Goal: Register for event/course

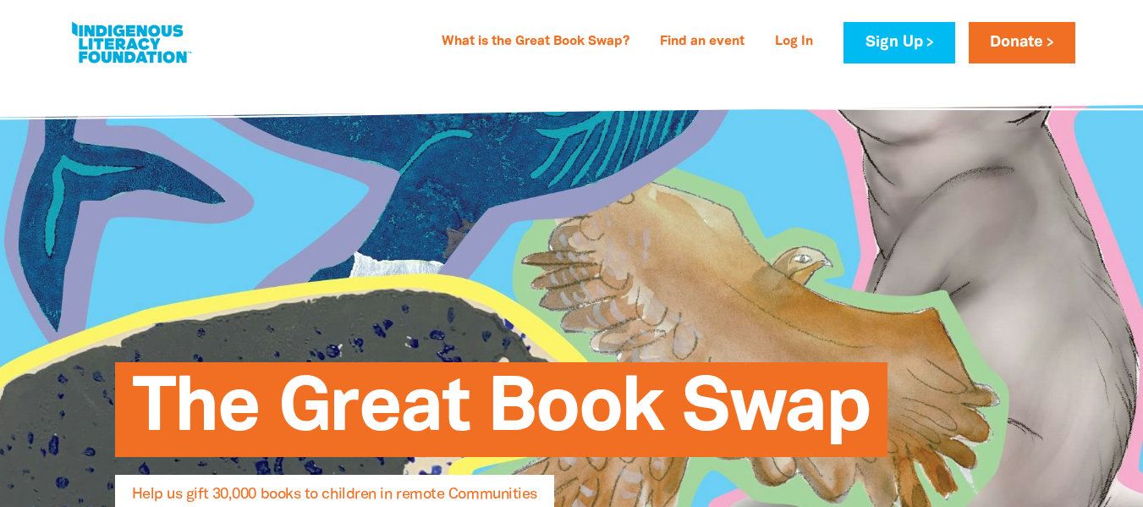
select select "AU"
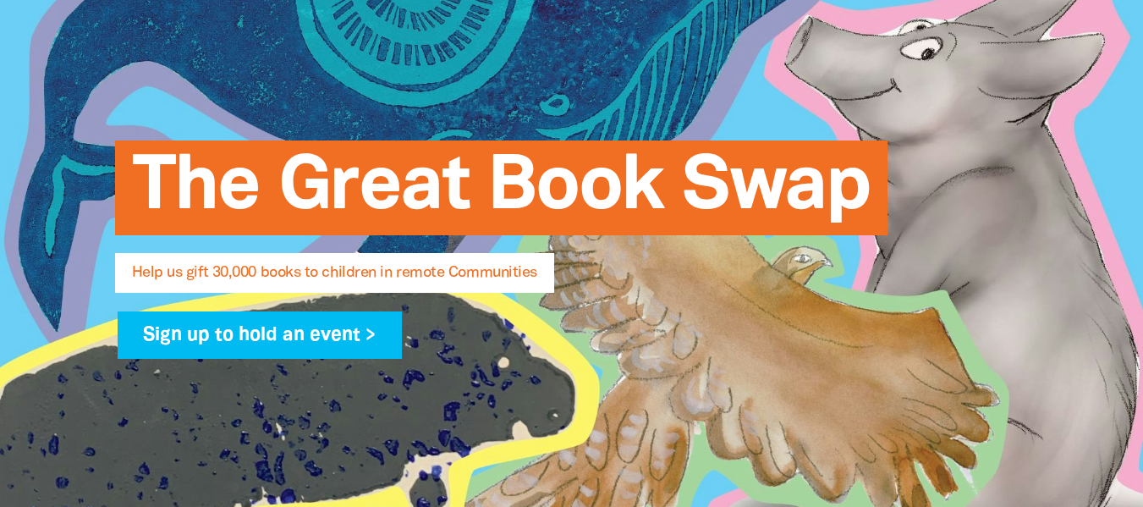
scroll to position [254, 0]
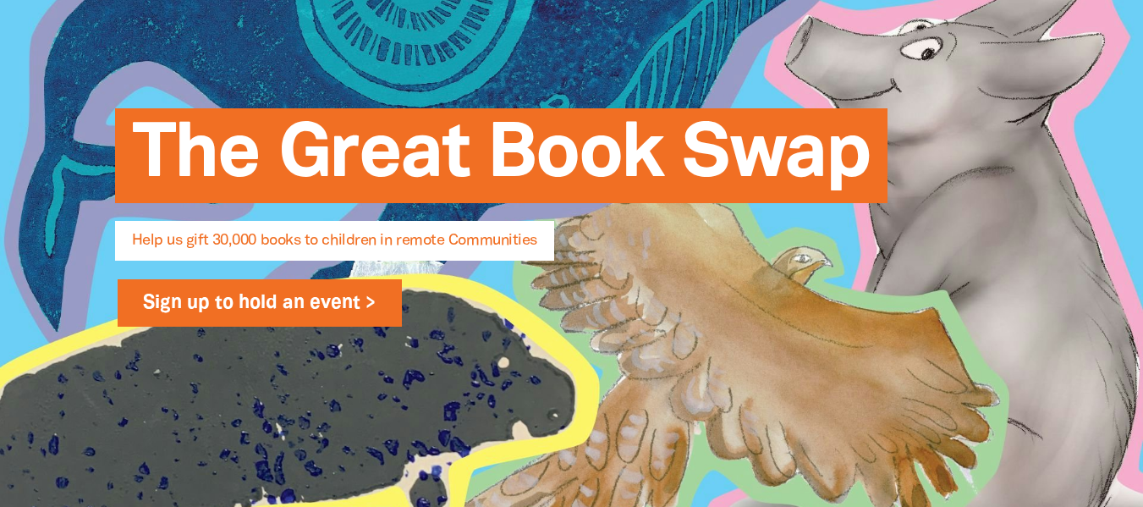
click at [240, 301] on link "Sign up to hold an event >" at bounding box center [260, 302] width 285 height 47
select select "AU"
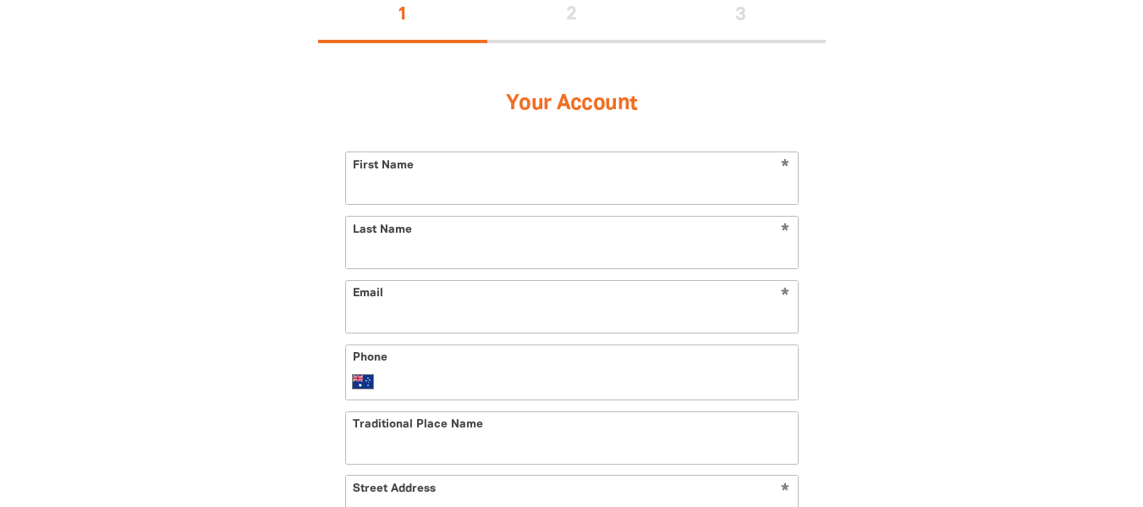
scroll to position [423, 0]
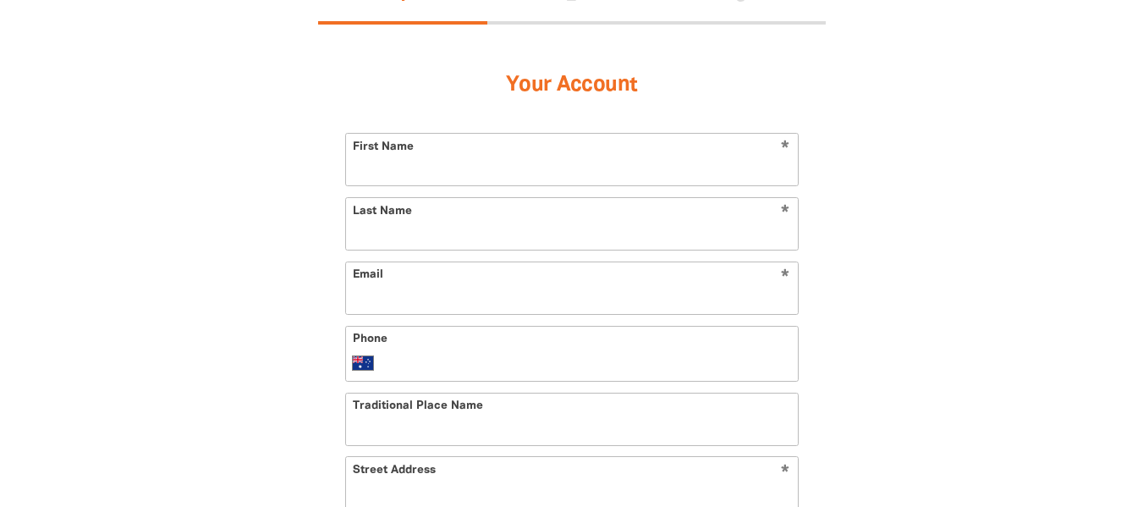
click at [538, 171] on input "First Name" at bounding box center [572, 160] width 452 height 52
type input "[PERSON_NAME]"
click at [490, 242] on input "Last Name" at bounding box center [572, 224] width 452 height 52
type input "Bergagnin"
click at [414, 297] on input "Email" at bounding box center [572, 288] width 452 height 52
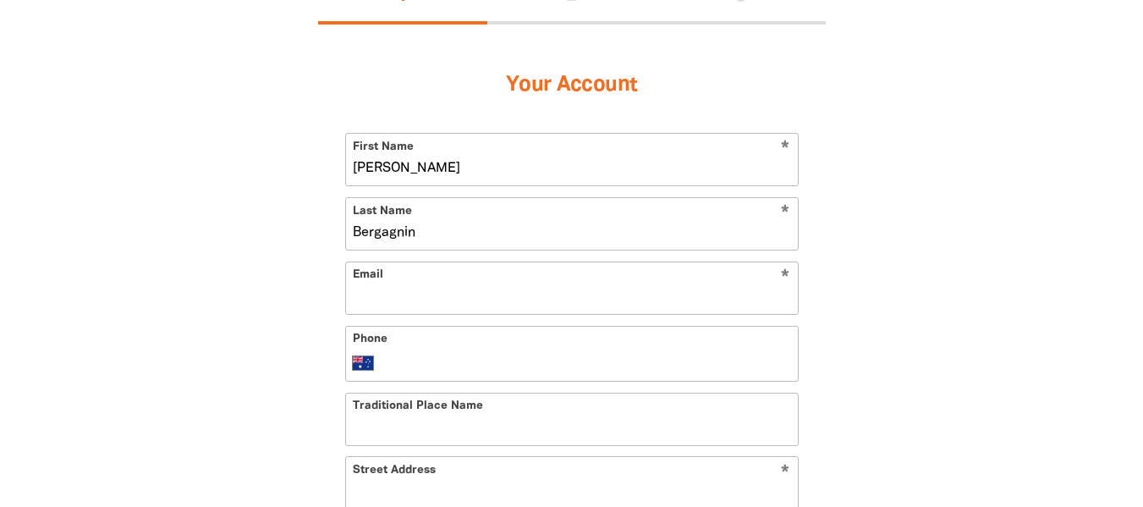
type input "[EMAIL_ADDRESS][DOMAIN_NAME]"
click at [435, 345] on div "Phone International [GEOGRAPHIC_DATA] [GEOGRAPHIC_DATA] [GEOGRAPHIC_DATA] [GEOG…" at bounding box center [571, 354] width 453 height 56
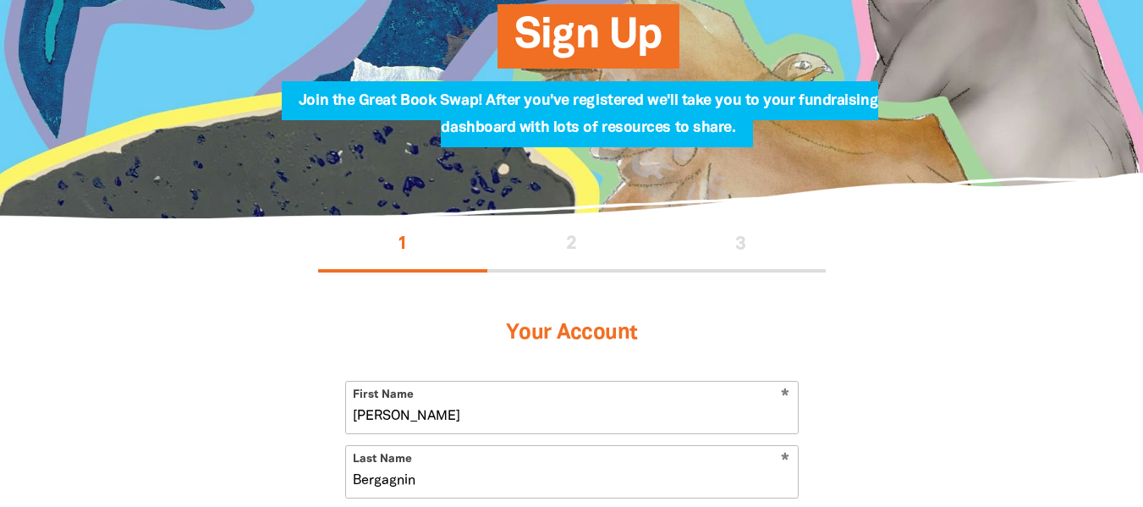
scroll to position [0, 0]
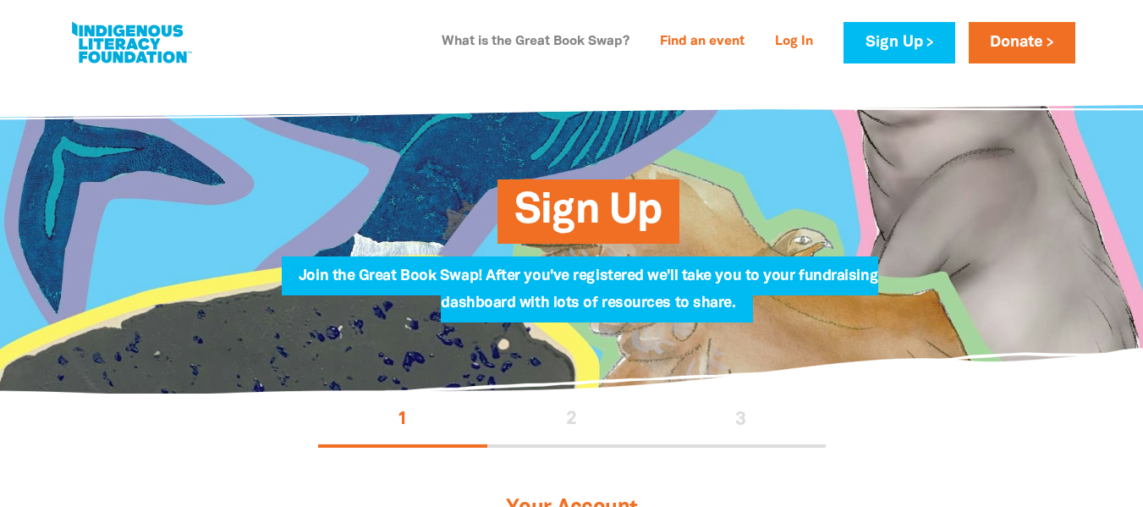
click at [523, 52] on link "What is the Great Book Swap?" at bounding box center [535, 42] width 208 height 27
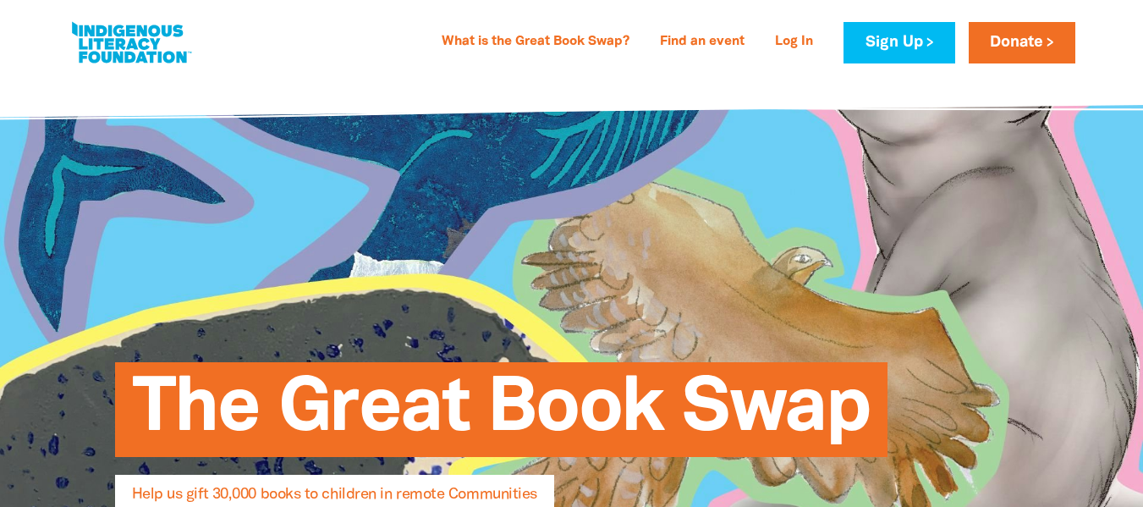
select select "AU"
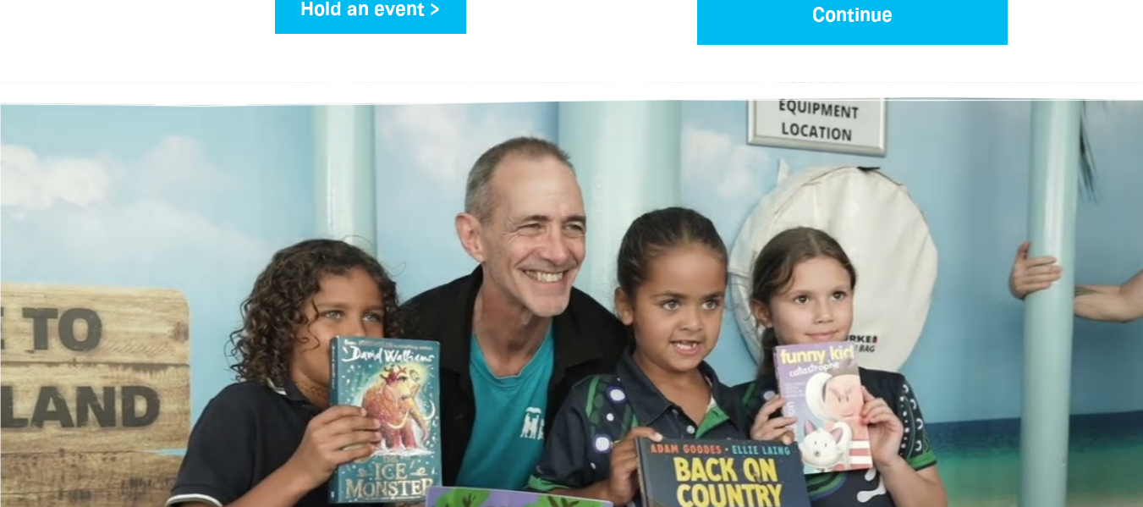
scroll to position [2411, 0]
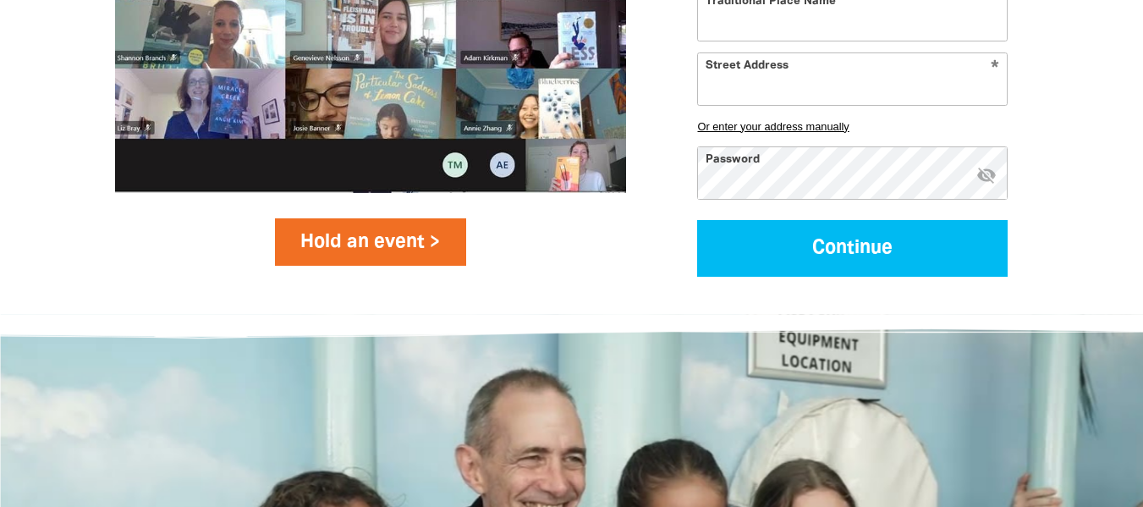
click at [332, 246] on link "Hold an event >" at bounding box center [371, 241] width 192 height 47
select select "AU"
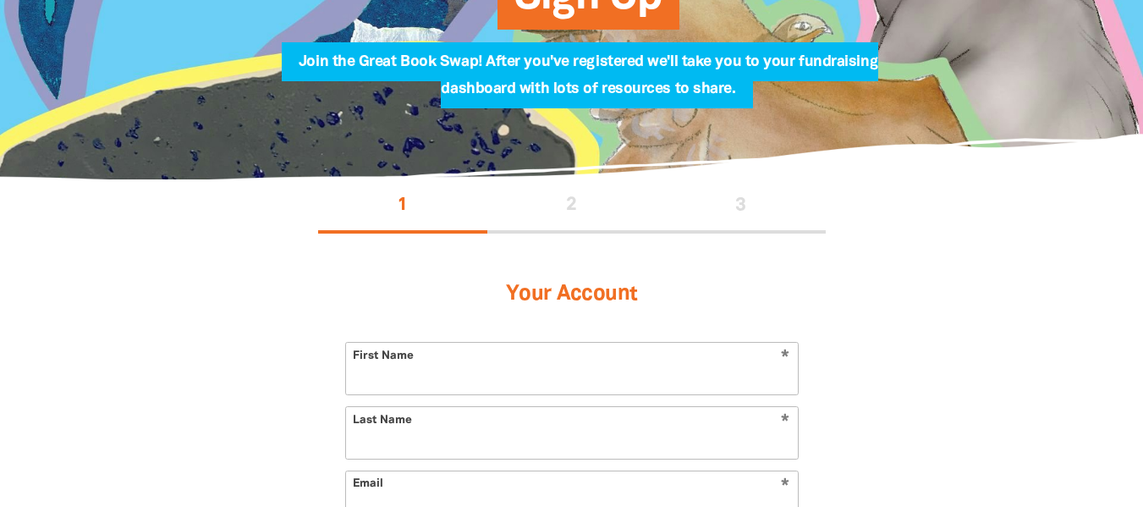
scroll to position [254, 0]
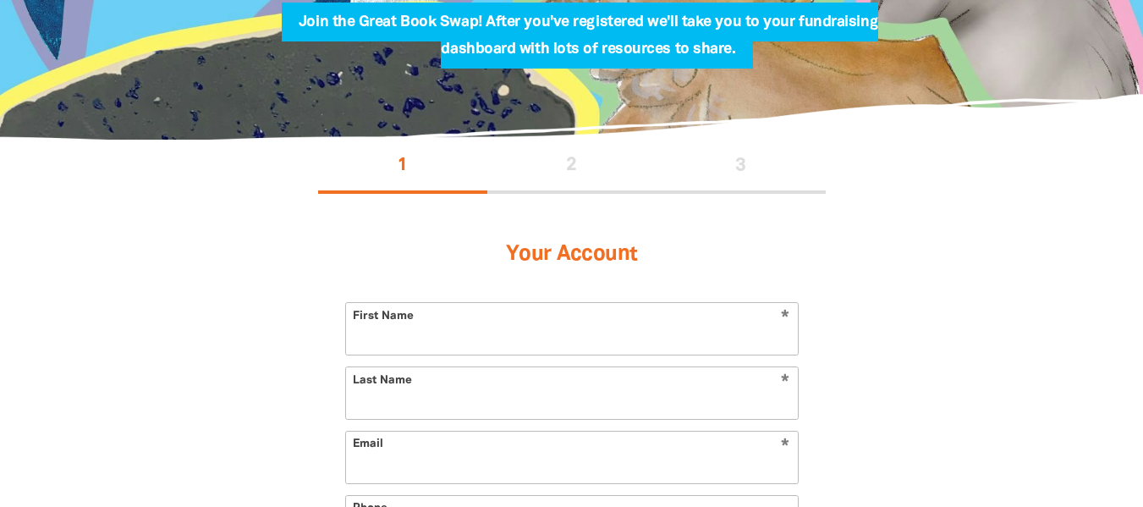
click at [438, 326] on input "First Name" at bounding box center [572, 329] width 452 height 52
type input "[PERSON_NAME]"
click at [483, 408] on input "Last Name" at bounding box center [572, 393] width 452 height 52
type input "Bergagnin"
click at [475, 454] on input "Email" at bounding box center [572, 457] width 452 height 52
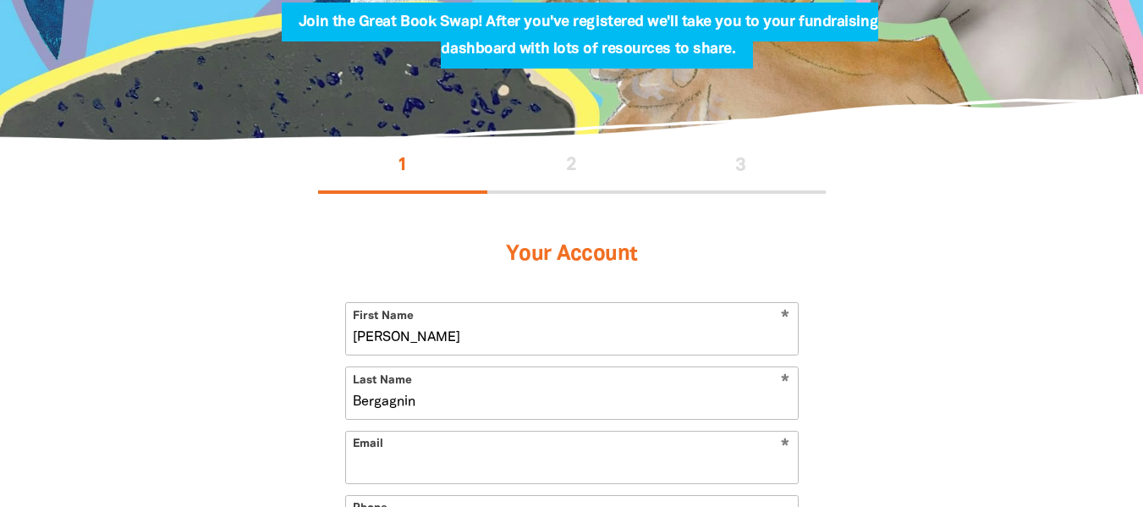
scroll to position [338, 0]
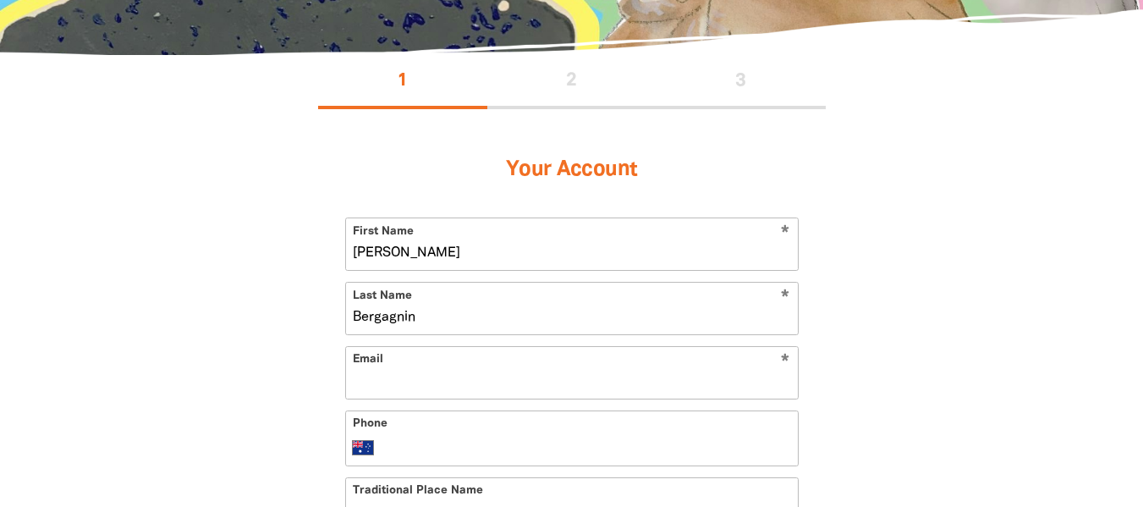
click at [439, 396] on input "Email" at bounding box center [572, 373] width 452 height 52
type input "abergagnin@extent.com.au"
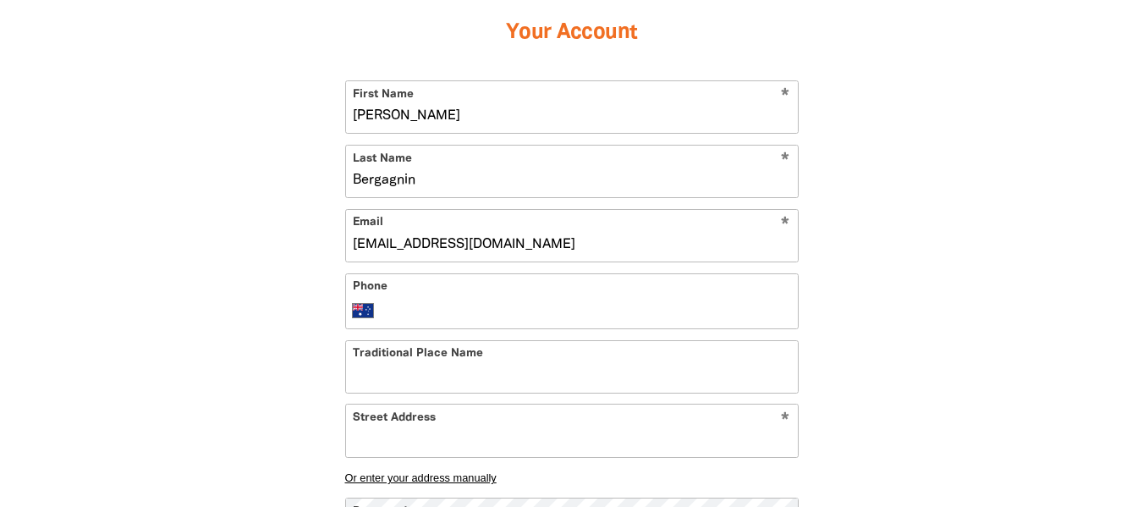
scroll to position [508, 0]
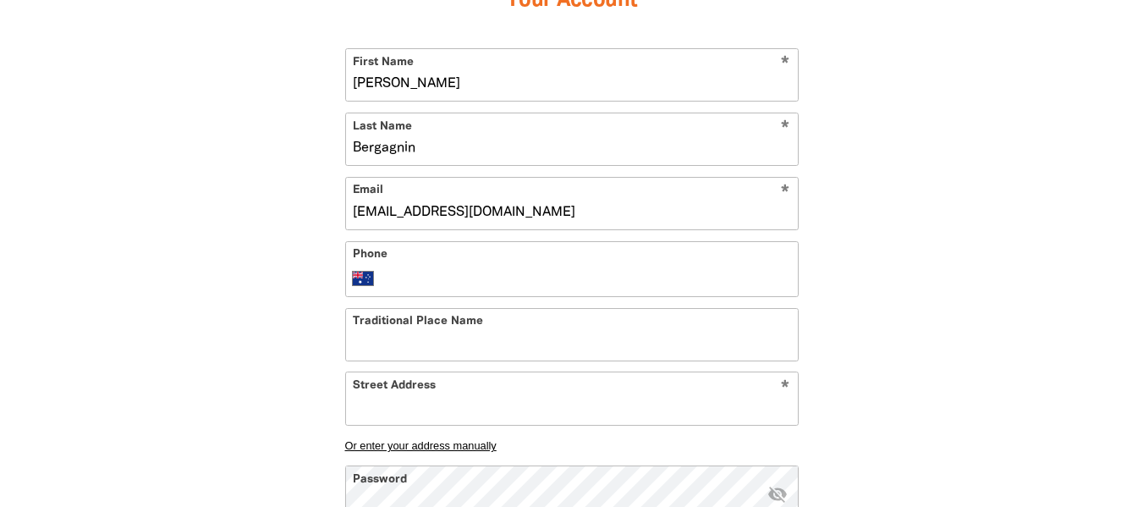
click at [453, 258] on div "Phone International [GEOGRAPHIC_DATA] [GEOGRAPHIC_DATA] [GEOGRAPHIC_DATA] [GEOG…" at bounding box center [571, 269] width 453 height 56
click at [457, 272] on input "Phone" at bounding box center [589, 278] width 404 height 20
type input "0468 403 284"
click at [471, 347] on input "Traditional Place Name" at bounding box center [572, 335] width 452 height 52
drag, startPoint x: 480, startPoint y: 315, endPoint x: 319, endPoint y: 311, distance: 160.8
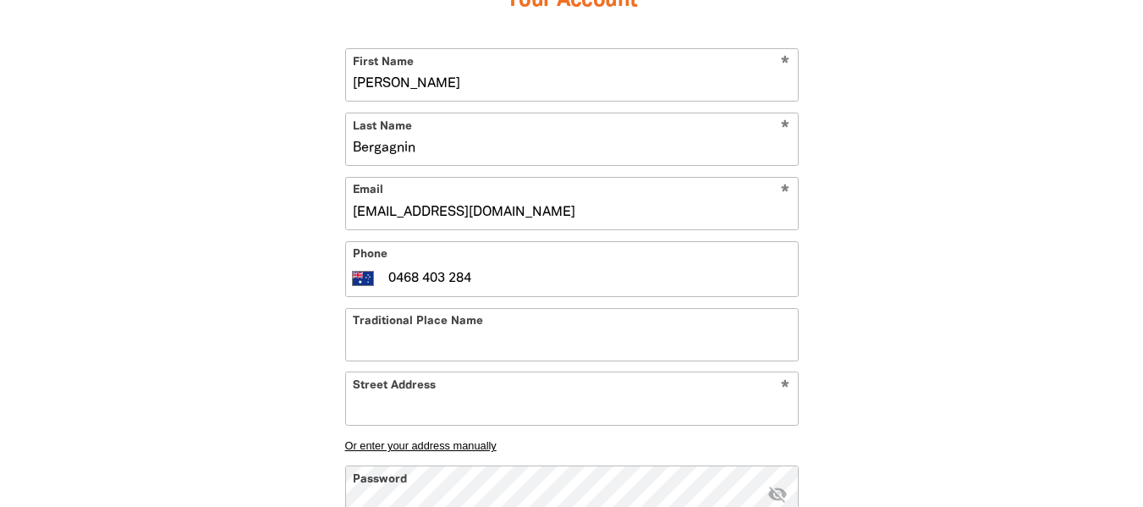
click at [319, 311] on div "Your Account * First Name Alice * Last Name Bergagnin * Email abergagnin@extent…" at bounding box center [572, 281] width 508 height 683
drag, startPoint x: 353, startPoint y: 316, endPoint x: 564, endPoint y: 354, distance: 214.9
click at [569, 349] on input "Traditional Place Name" at bounding box center [572, 335] width 452 height 52
paste input "Bulleke-bek"
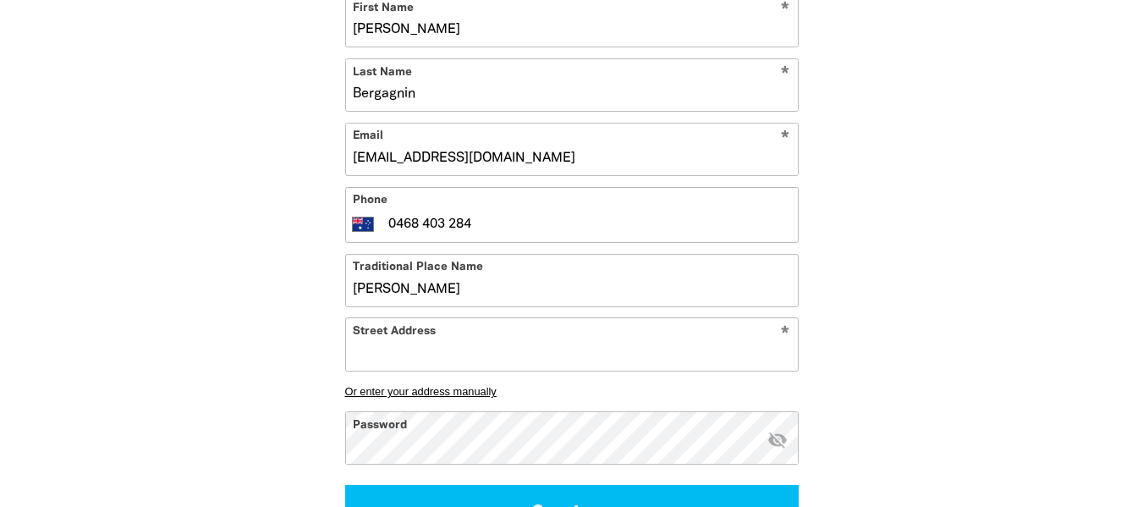
scroll to position [592, 0]
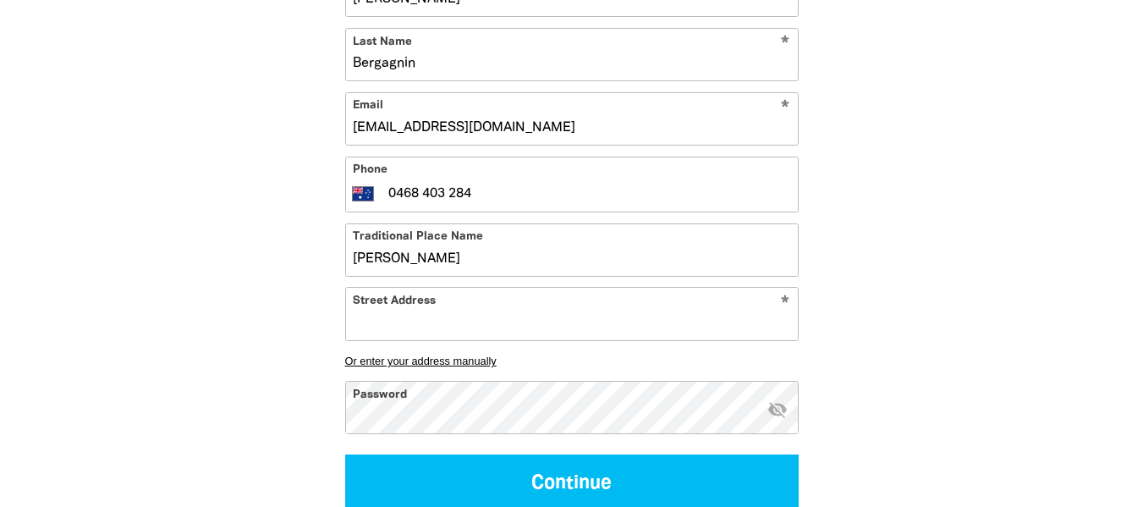
type input "Bulleke-bek"
click at [464, 322] on input "Street Address" at bounding box center [572, 314] width 452 height 52
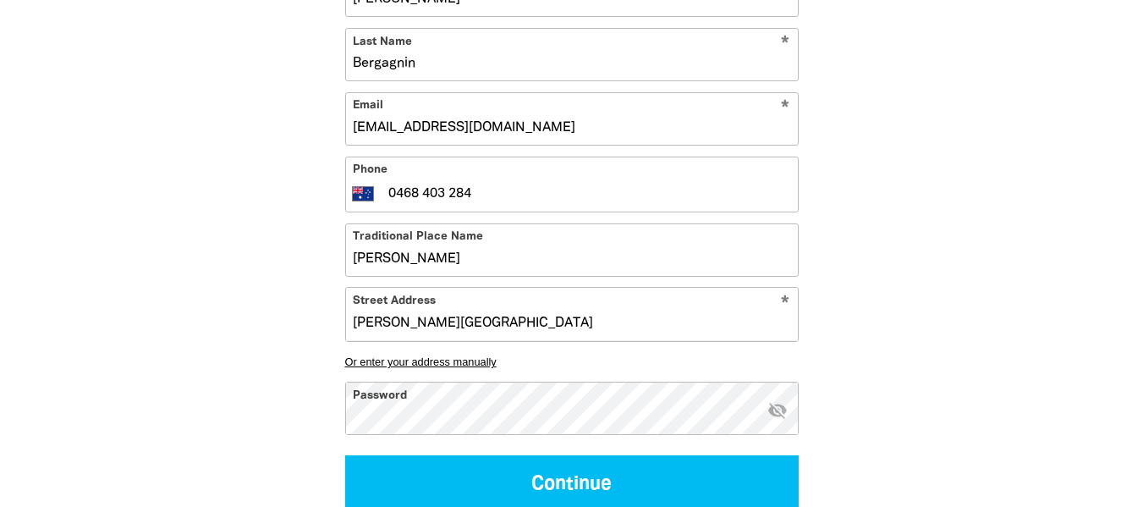
click at [354, 324] on input "Holmes Street" at bounding box center [572, 314] width 452 height 52
drag, startPoint x: 476, startPoint y: 301, endPoint x: 363, endPoint y: 290, distance: 113.9
click at [363, 290] on input "Holmes Street" at bounding box center [572, 314] width 452 height 52
click at [404, 306] on input "Holmes Street" at bounding box center [572, 314] width 452 height 52
drag, startPoint x: 496, startPoint y: 259, endPoint x: 483, endPoint y: 281, distance: 25.4
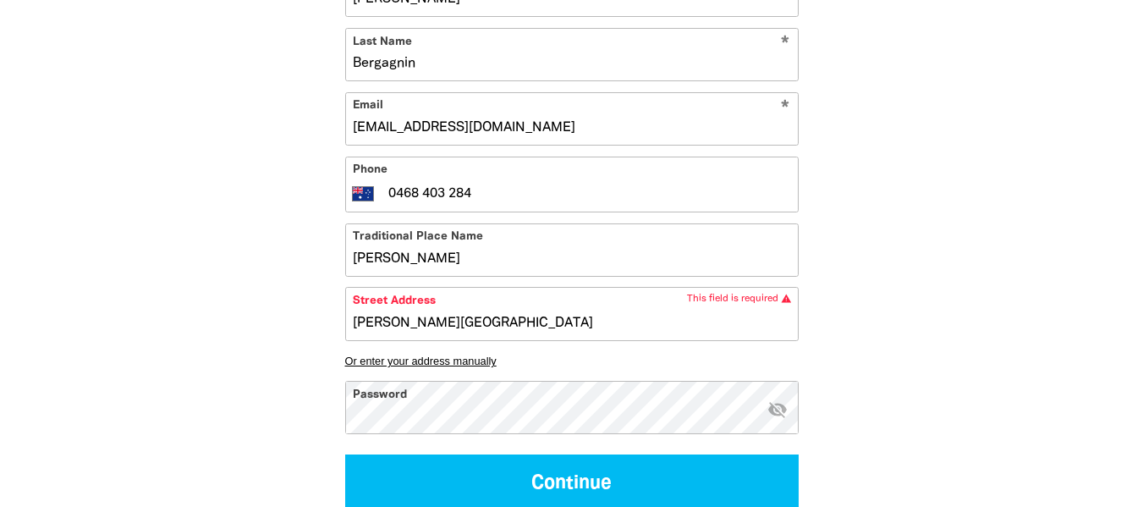
click at [489, 261] on input "Bulleke-bek" at bounding box center [572, 250] width 452 height 52
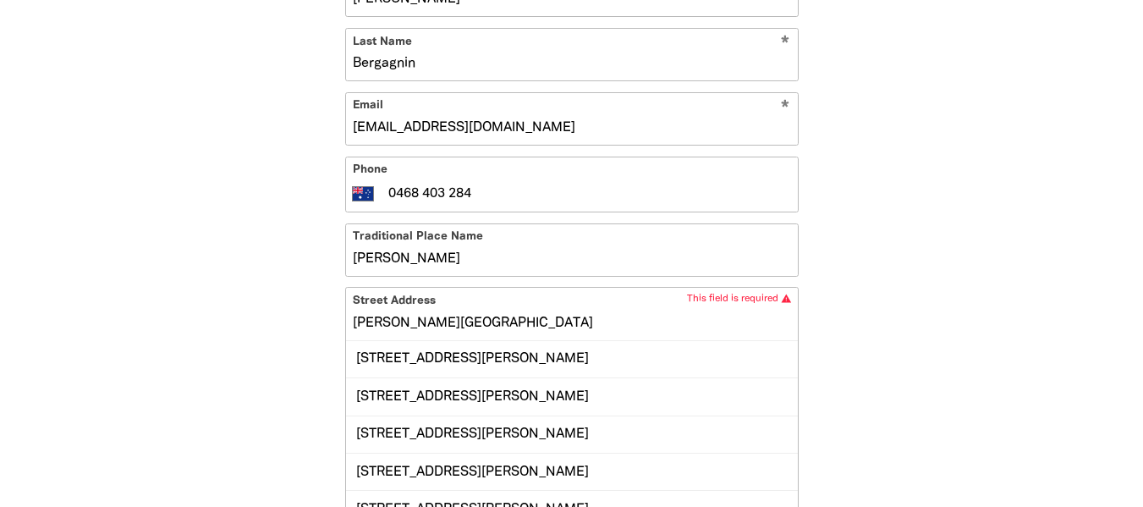
drag, startPoint x: 479, startPoint y: 304, endPoint x: 478, endPoint y: 330, distance: 26.2
click at [479, 309] on input "Holmes Street" at bounding box center [572, 314] width 452 height 52
drag, startPoint x: 368, startPoint y: 326, endPoint x: 293, endPoint y: 321, distance: 75.5
click at [293, 321] on div "1 2 3 Your Account * First Name Alice * Last Name Bergagnin * Email abergagnin@…" at bounding box center [571, 294] width 609 height 986
paste input "52 Holmes Street, Brunswick Eas"
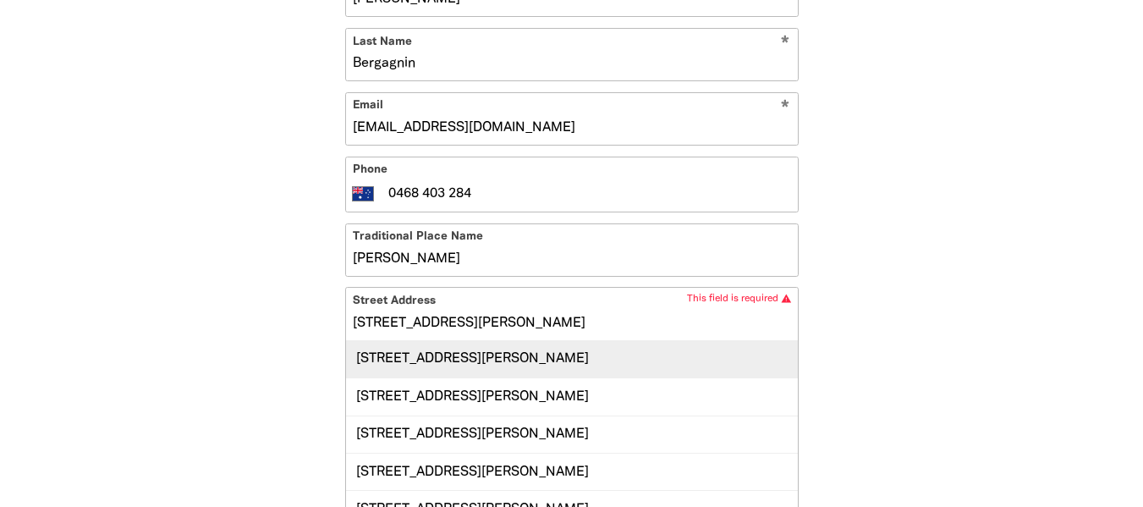
click at [675, 355] on div "52 Holmes Street, BRUNSWICK EAST VIC 3057" at bounding box center [572, 359] width 452 height 36
type input "52 Holmes Street, BRUNSWICK EAST VIC 3057"
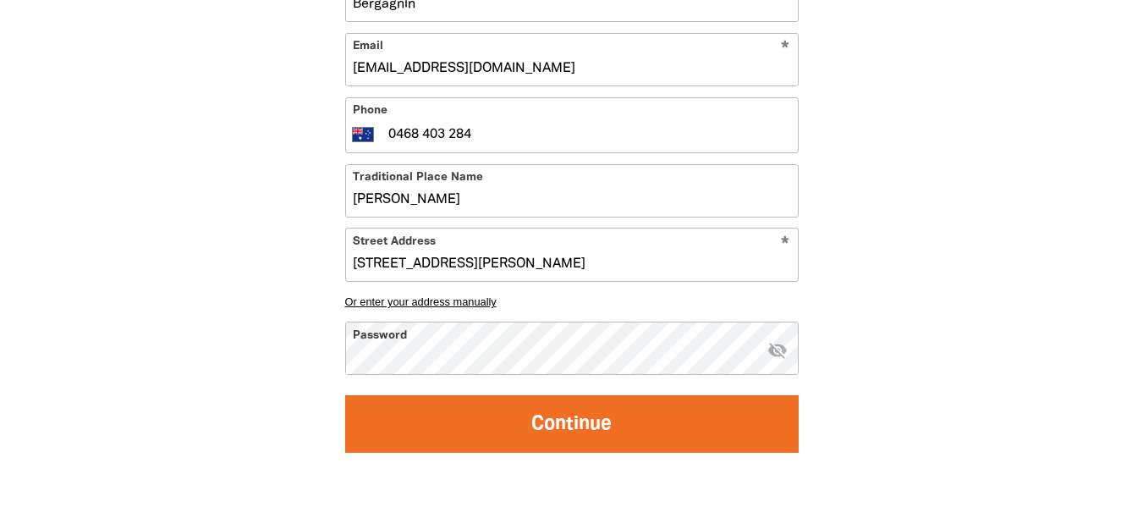
scroll to position [677, 0]
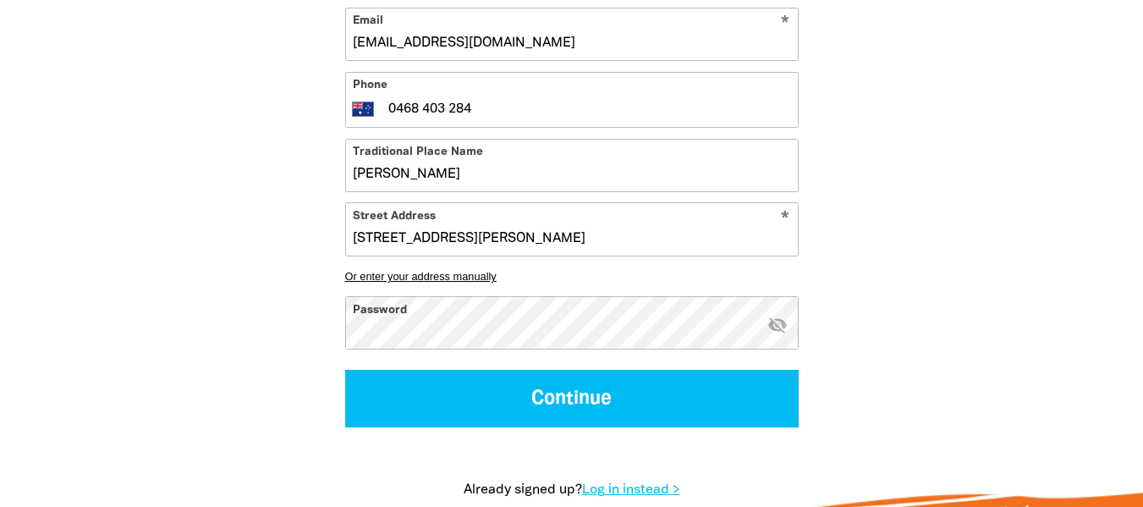
click at [786, 325] on div "Password * visibility_off" at bounding box center [571, 322] width 453 height 53
click at [781, 324] on icon "visibility_off" at bounding box center [777, 325] width 20 height 20
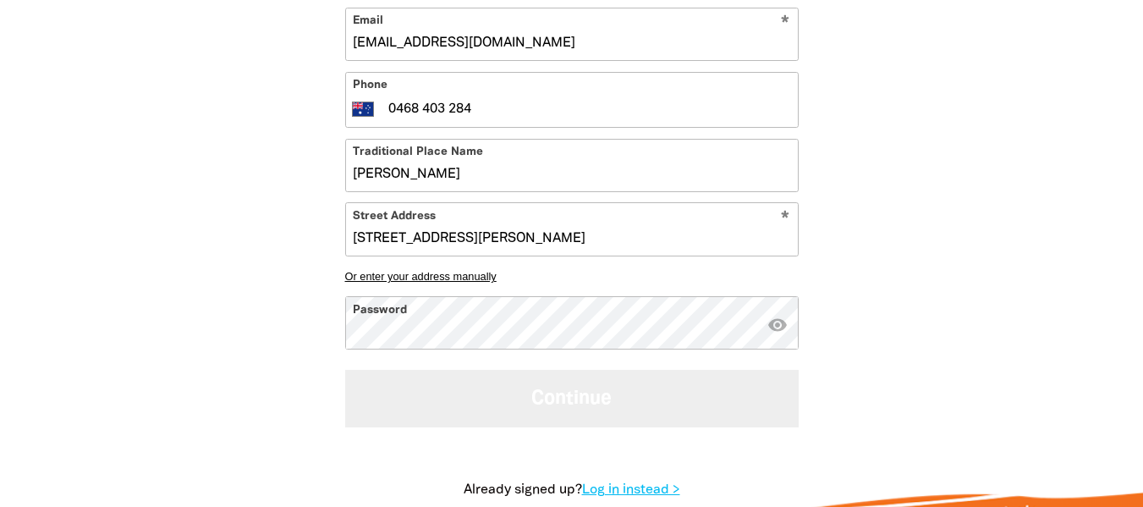
click at [549, 402] on button "Continue" at bounding box center [571, 398] width 453 height 57
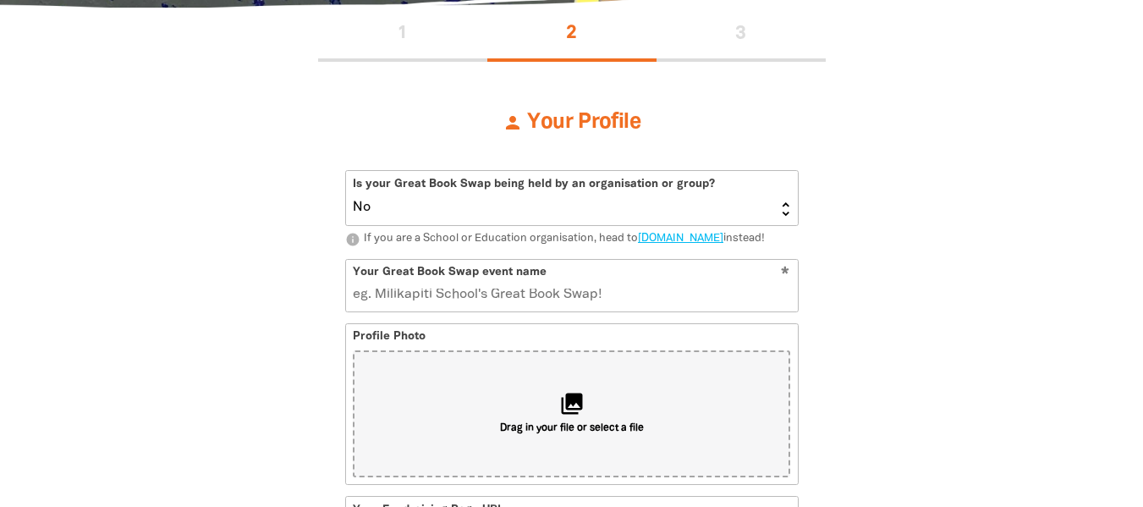
scroll to position [378, 0]
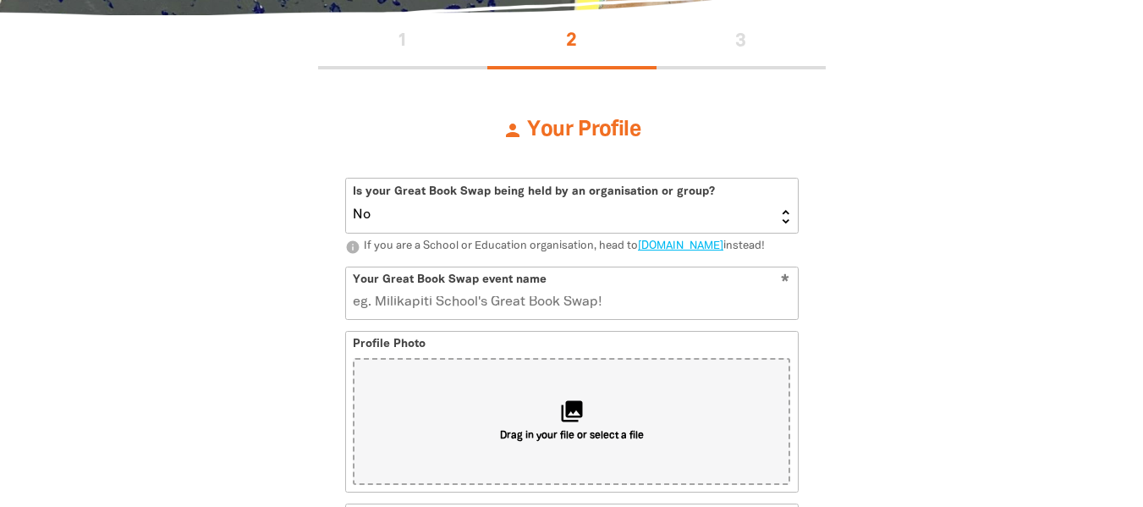
click at [408, 220] on select "Yes No" at bounding box center [572, 205] width 452 height 54
select select "Yes"
click at [346, 178] on select "Yes No" at bounding box center [572, 205] width 452 height 54
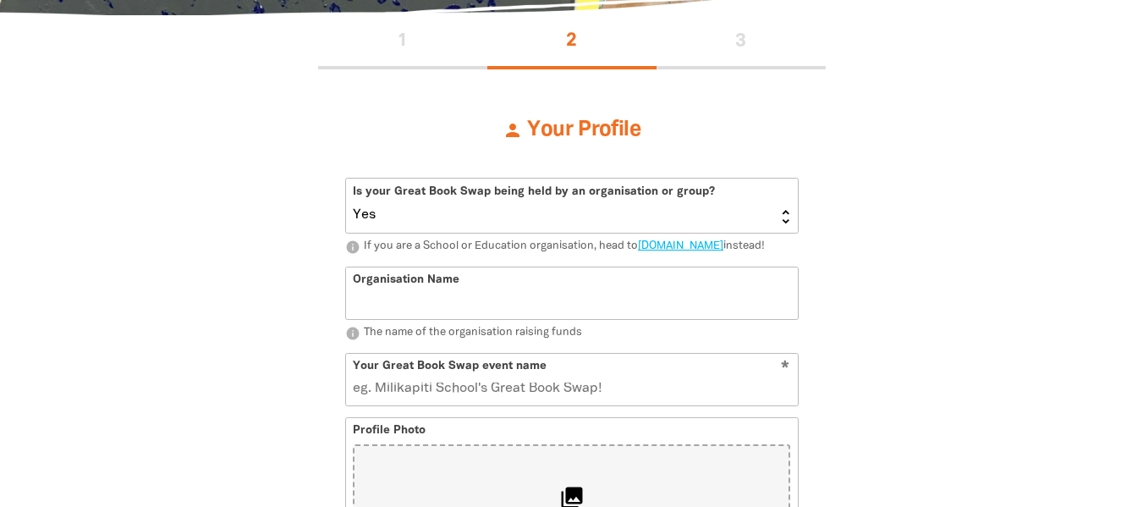
click at [419, 307] on input "Organisation Name" at bounding box center [572, 293] width 452 height 52
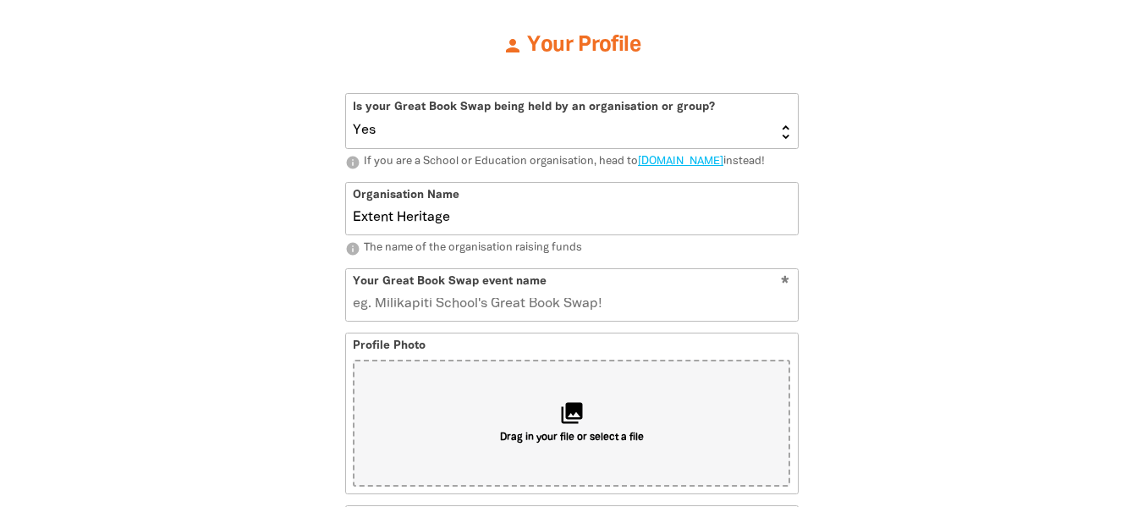
type input "Extent Heritage"
click at [415, 321] on input "Your Great Book Swap event name" at bounding box center [572, 295] width 452 height 52
click at [437, 321] on input "Your Great Book Swap event name" at bounding box center [572, 295] width 452 height 52
type input "Ex"
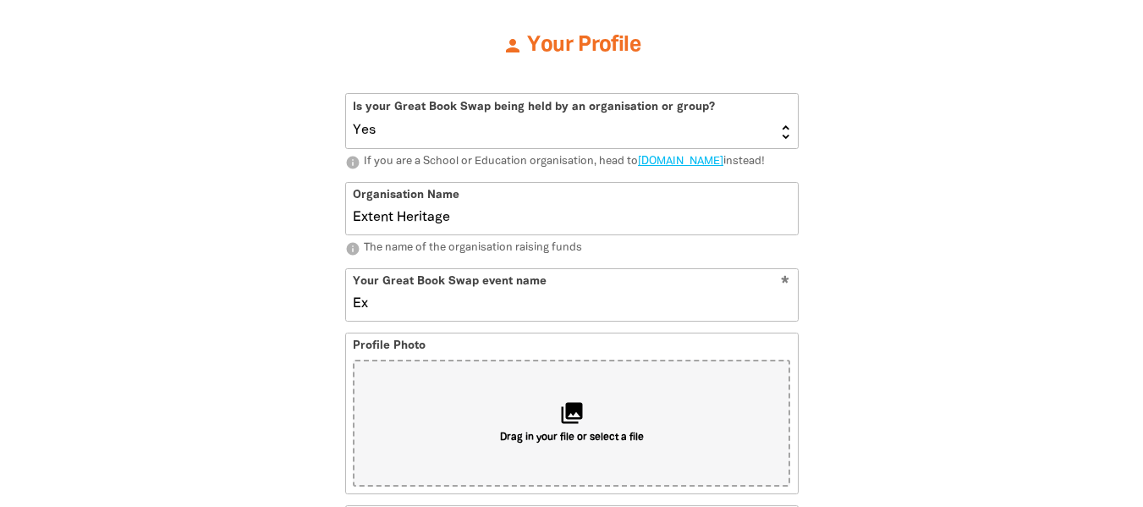
type input "ex"
type input "Exe"
type input "exe"
type input "Extn"
type input "extn"
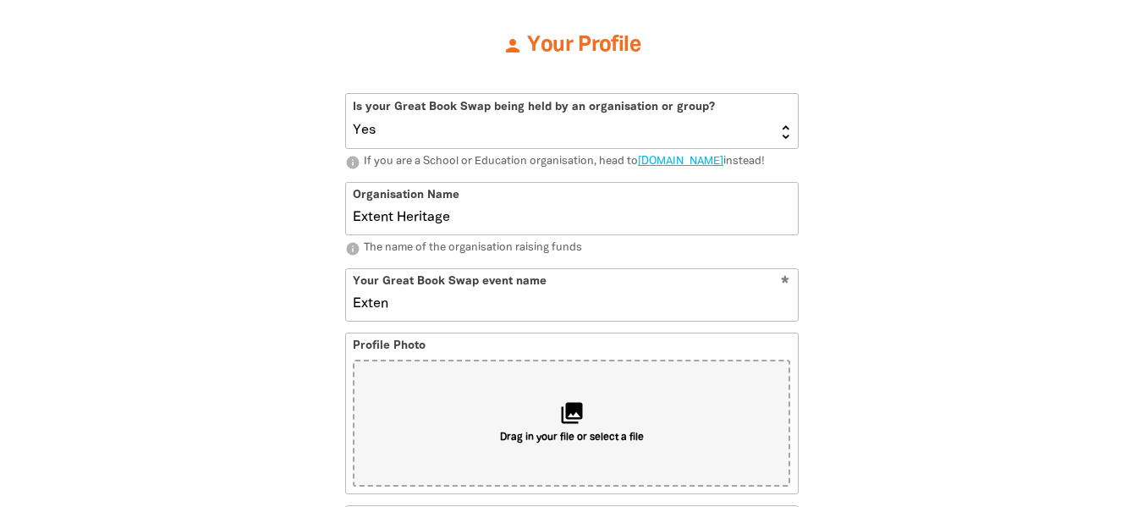
type input "Extent"
type input "extent"
type input "Extent's"
type input "extents"
type input "Extent Heritage"
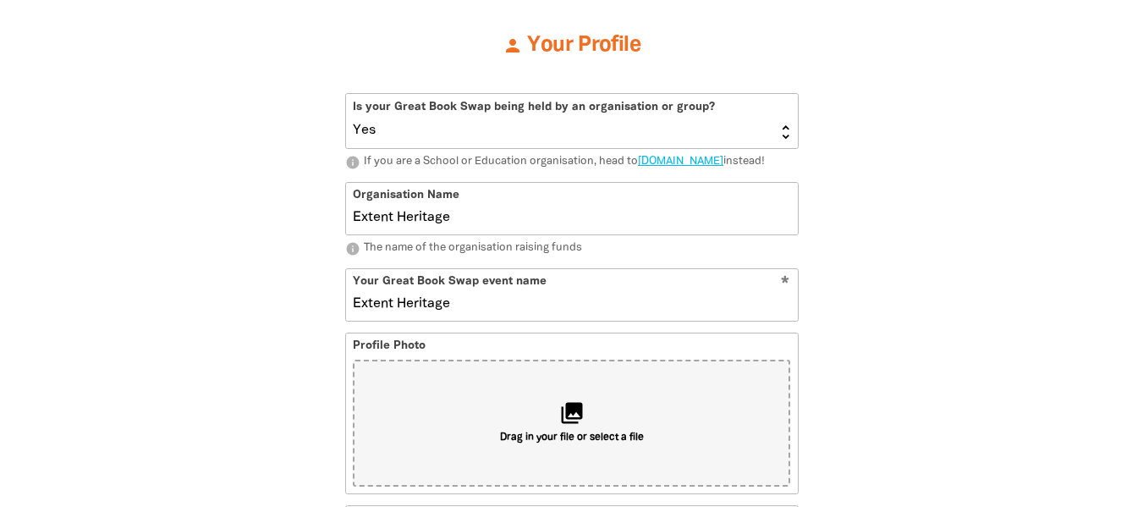
type input "extentheritage"
type input "Extent Heritage Great"
type input "extentheritagegreat"
type input "Extent Heritage"
type input "extentheritage"
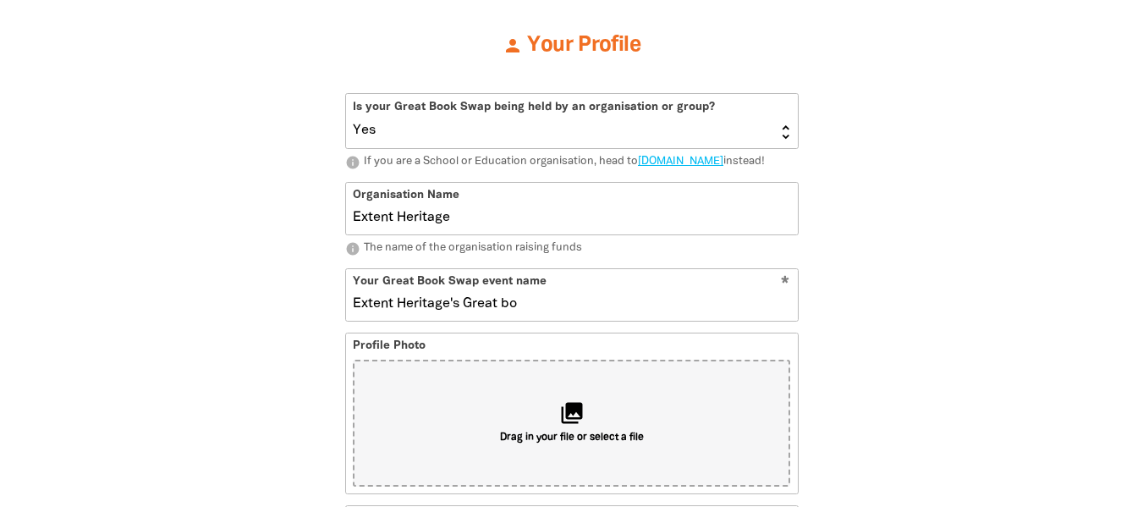
type input "Extent Heritage's Great boo"
type input "extentheritagesgreatboo"
type input "Extent Heritage's Great"
type input "extentheritagesgreat"
type input "Extent Heritage's Great Book Sa"
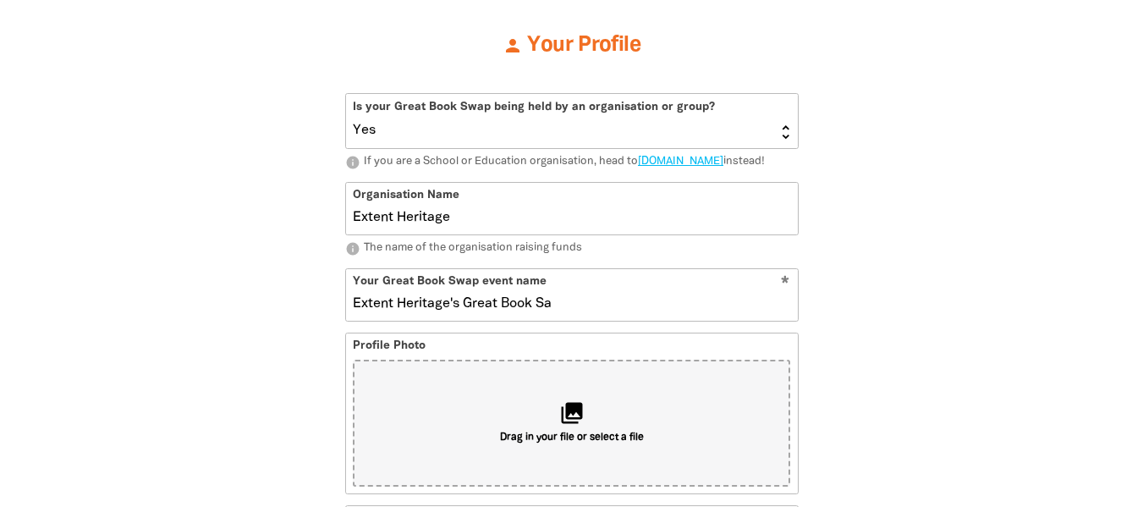
type input "extentheritagesgreatbooksa"
type input "Extent Heritage's Great Book Swap"
type input "extentheritagesgreatbookswap"
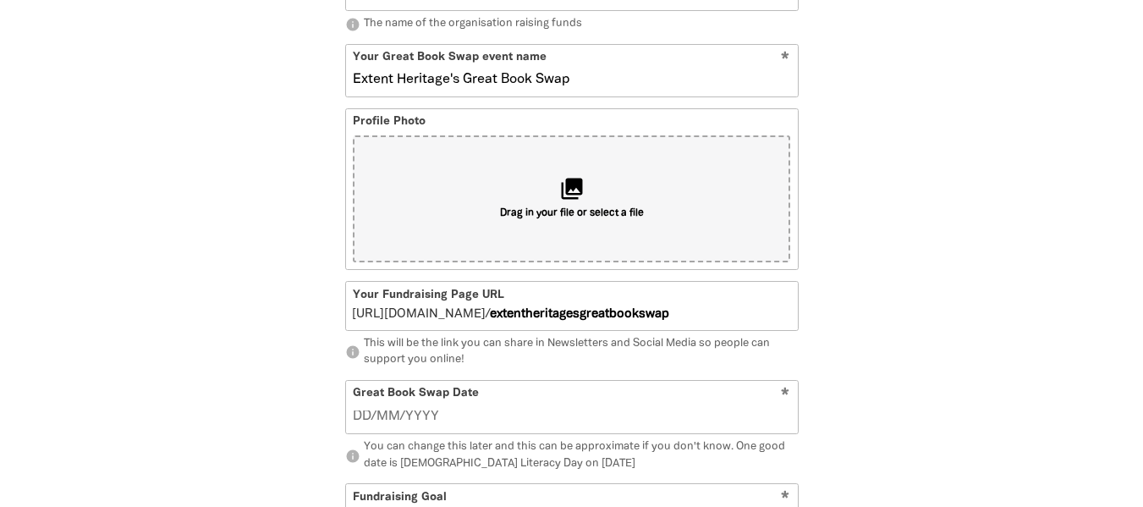
scroll to position [716, 0]
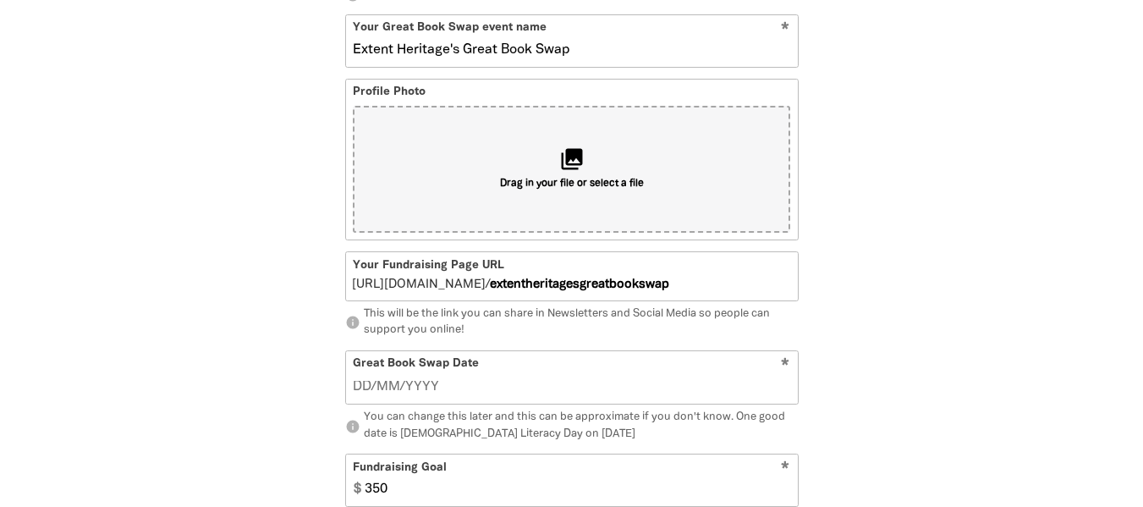
type input "Extent Heritage's Great Book Swap"
click at [510, 387] on div "Great Book Swap Date *" at bounding box center [571, 377] width 453 height 54
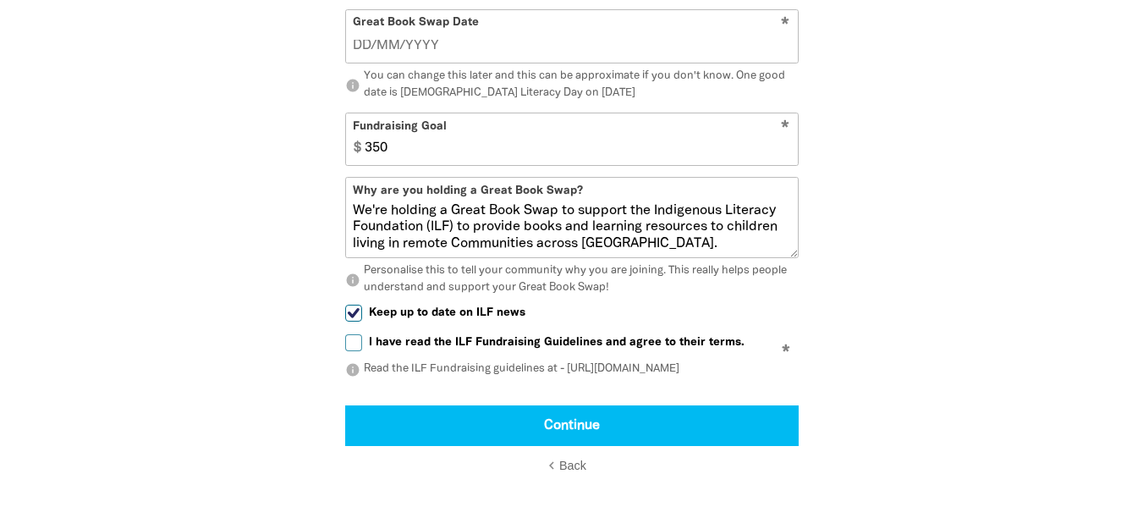
scroll to position [886, 0]
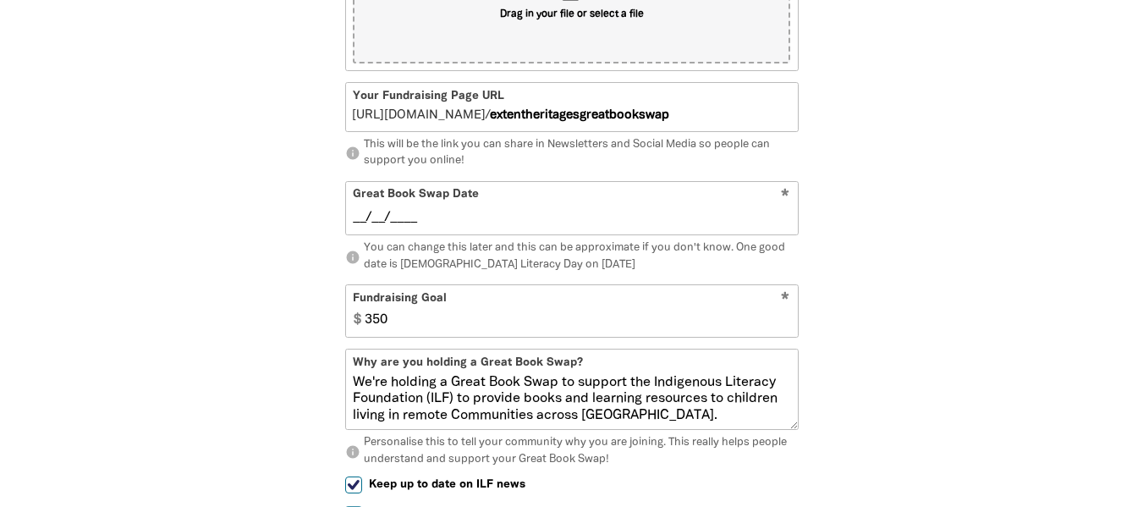
click at [477, 227] on input "__/__/____" at bounding box center [571, 217] width 437 height 19
type input "03/09/2025"
click at [475, 323] on input "350" at bounding box center [577, 311] width 440 height 52
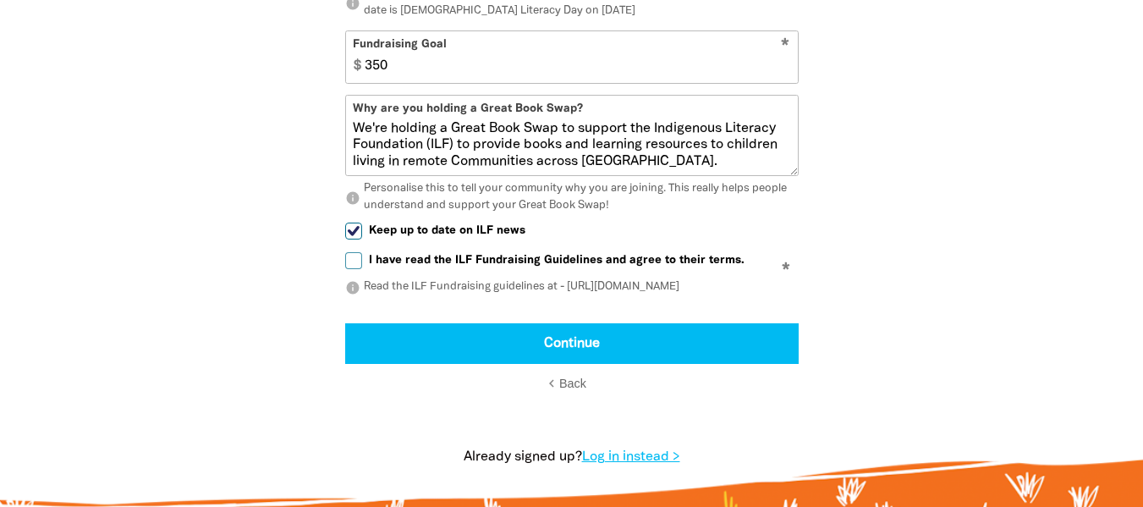
scroll to position [1224, 0]
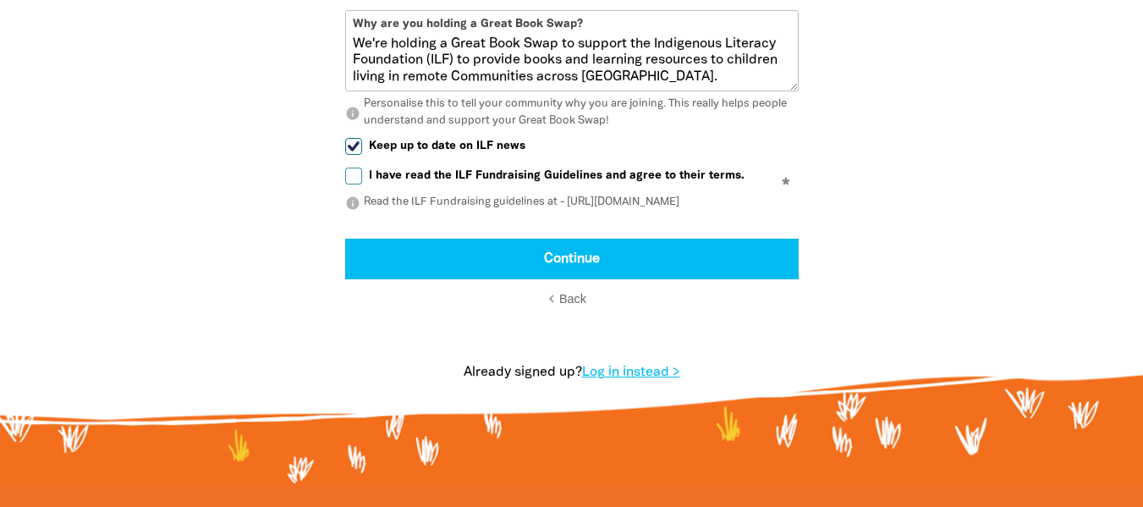
click at [346, 184] on input "I have read the ILF Fundraising Guidelines and agree to their terms." at bounding box center [353, 175] width 17 height 17
checkbox input "true"
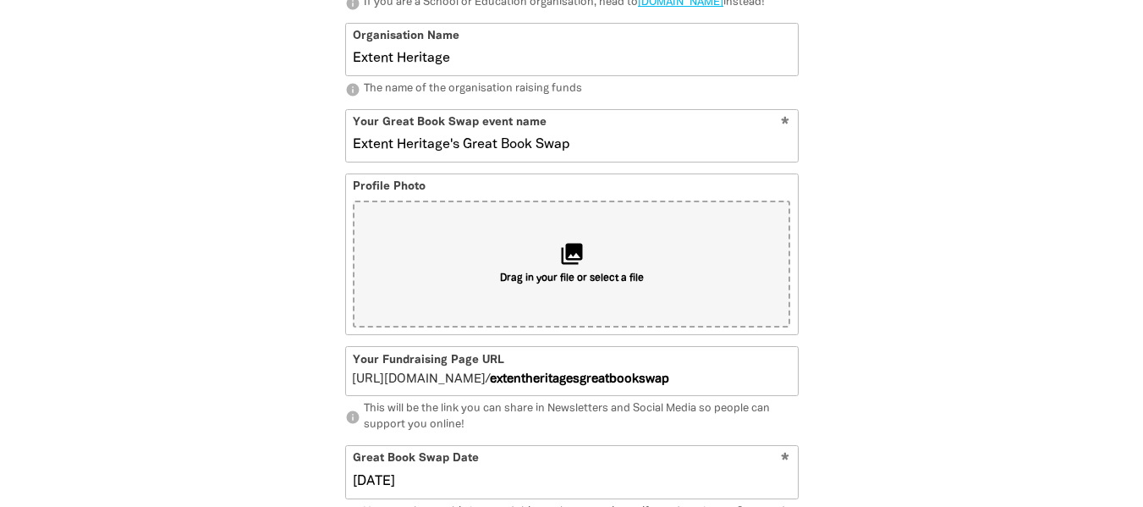
scroll to position [632, 0]
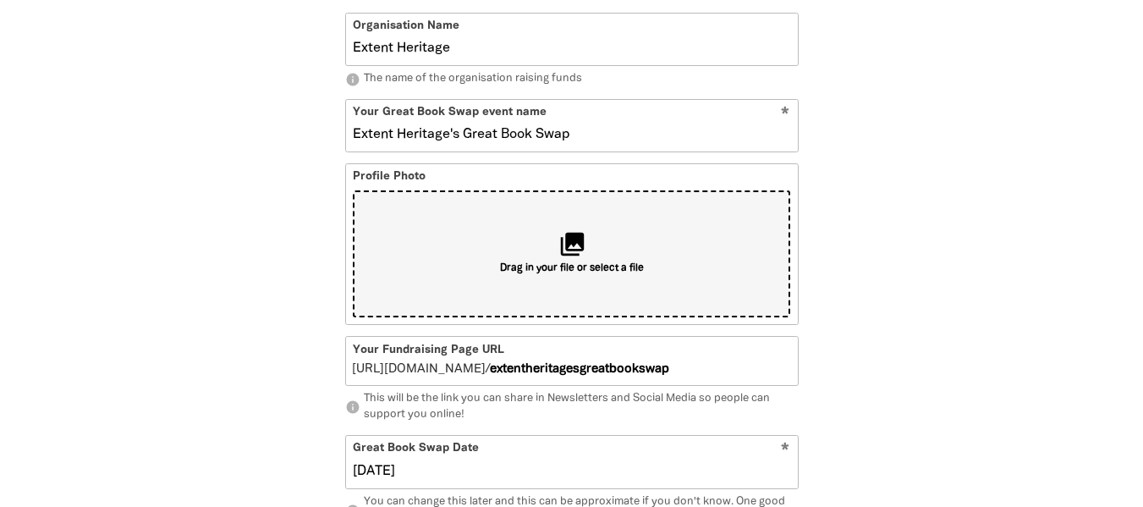
click at [629, 258] on div "collections Drag in your file or select a file" at bounding box center [571, 253] width 437 height 127
type input "C:\fakepath\Substack.png"
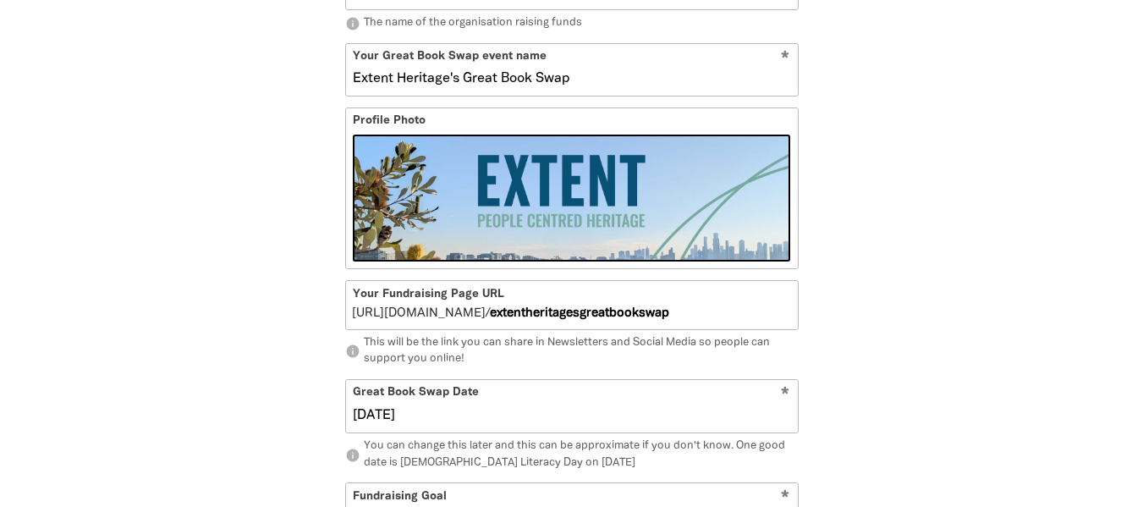
scroll to position [716, 0]
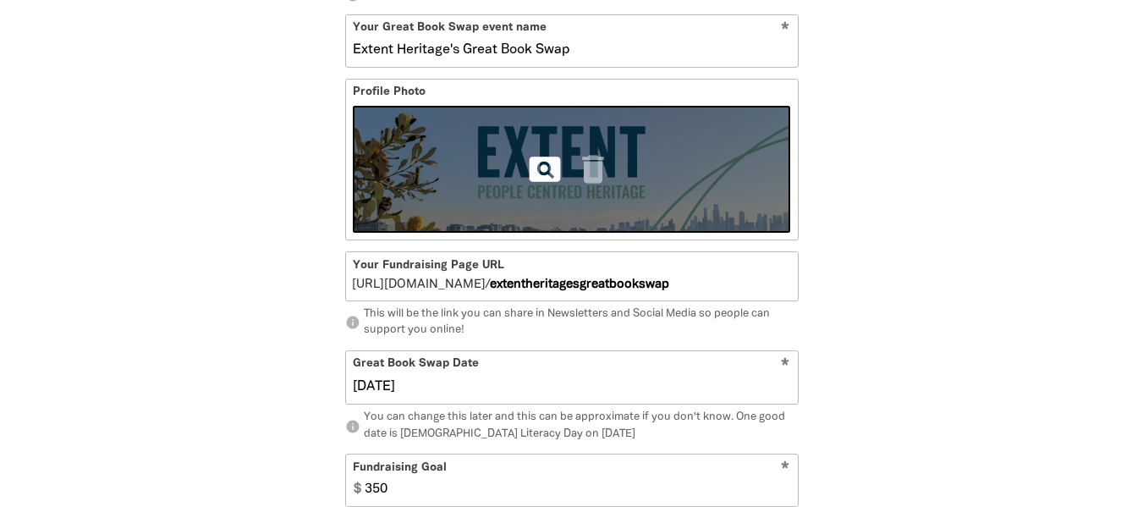
click at [538, 188] on icon "pageview" at bounding box center [544, 169] width 37 height 37
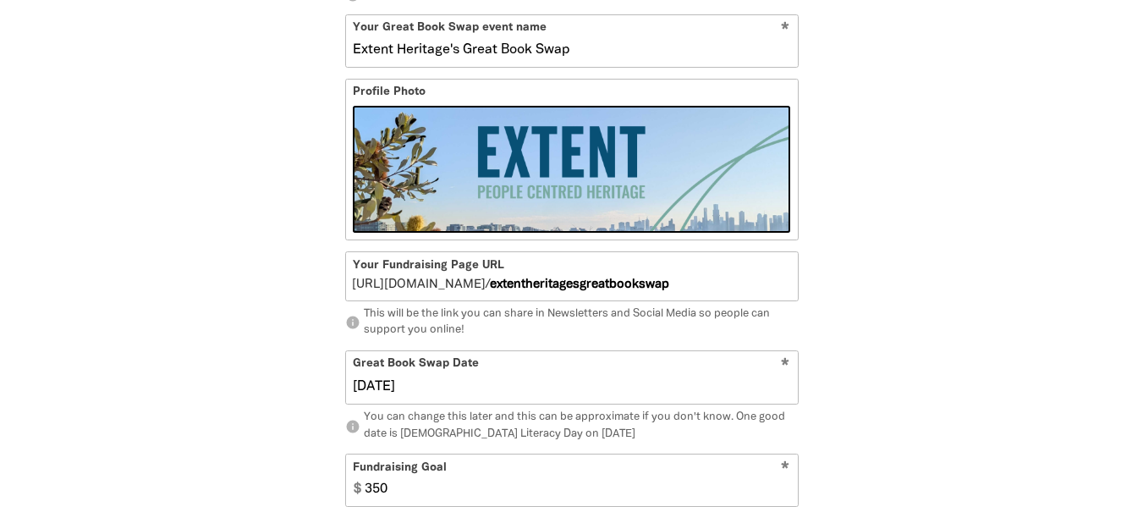
click at [947, 196] on div "1 2 3 person Your Profile Is your Great Book Swap being held by an organisation…" at bounding box center [571, 301] width 1015 height 1248
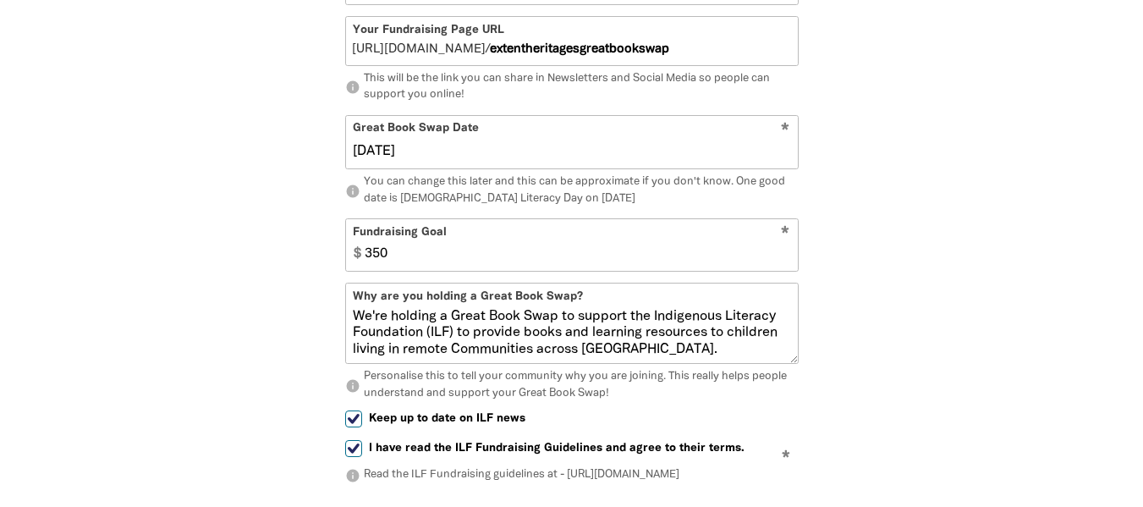
scroll to position [970, 0]
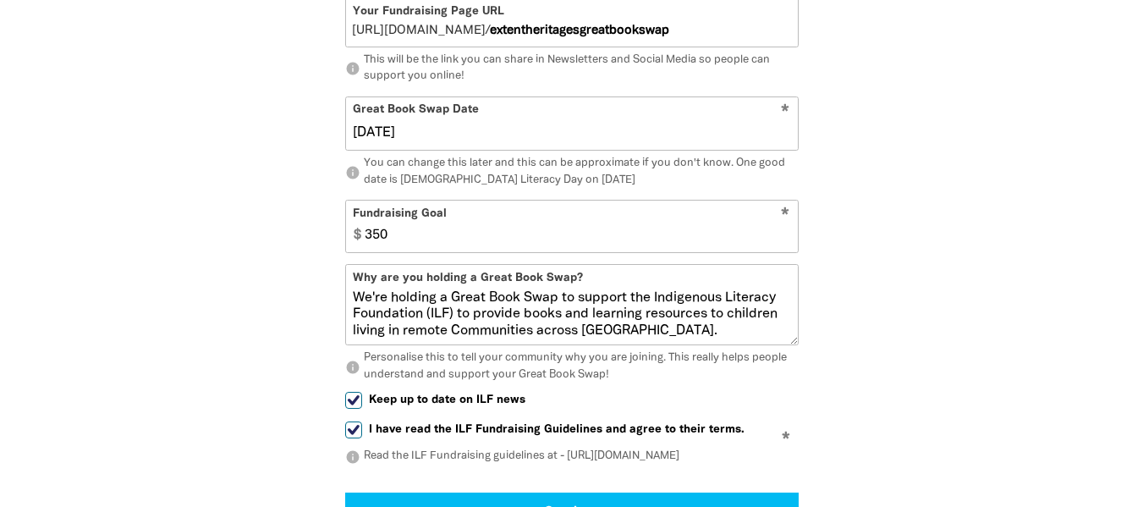
drag, startPoint x: 508, startPoint y: 40, endPoint x: 691, endPoint y: 41, distance: 183.6
click at [691, 41] on input "extentheritagesgreatbookswap" at bounding box center [643, 22] width 307 height 48
click at [682, 84] on p "info This will be the link you can share in Newsletters and Social Media so peo…" at bounding box center [571, 68] width 453 height 33
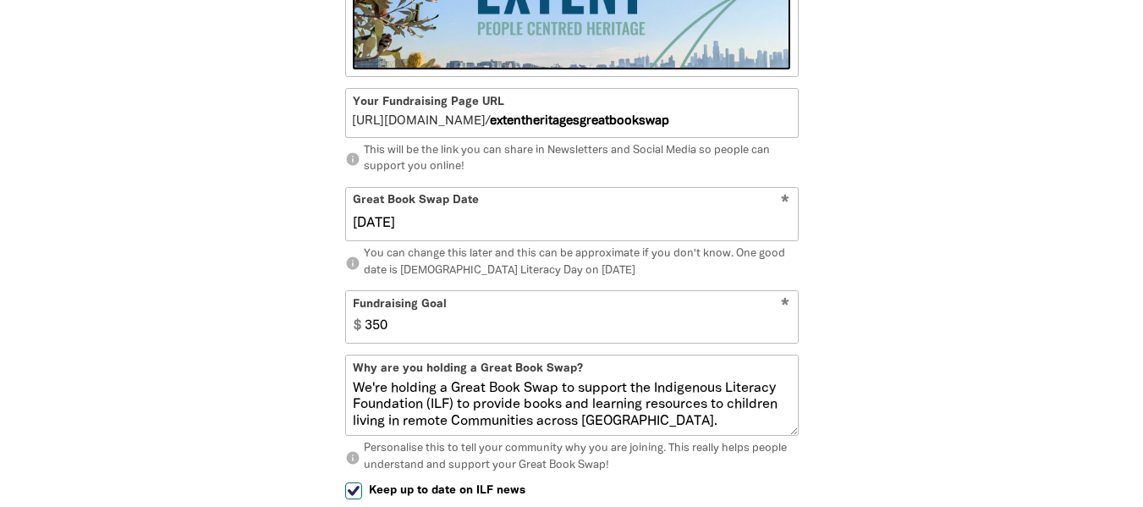
scroll to position [716, 0]
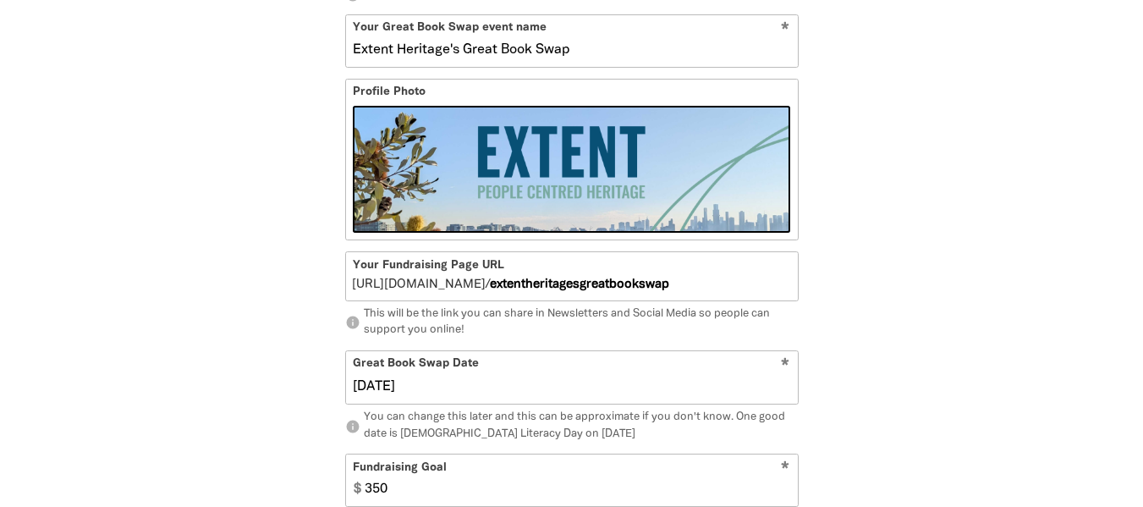
click at [448, 67] on input "Extent Heritage's Great Book Swap" at bounding box center [572, 41] width 452 height 52
click at [598, 300] on input "extentheritagesgreatbookswap" at bounding box center [643, 276] width 307 height 48
click at [597, 319] on div "Your Fundraising Page URL / go.greatbookswap.org.au/ extentheritagesgreatbooksw…" at bounding box center [571, 295] width 453 height 88
click at [592, 300] on input "extentheritagesgreatbookswap" at bounding box center [643, 276] width 307 height 48
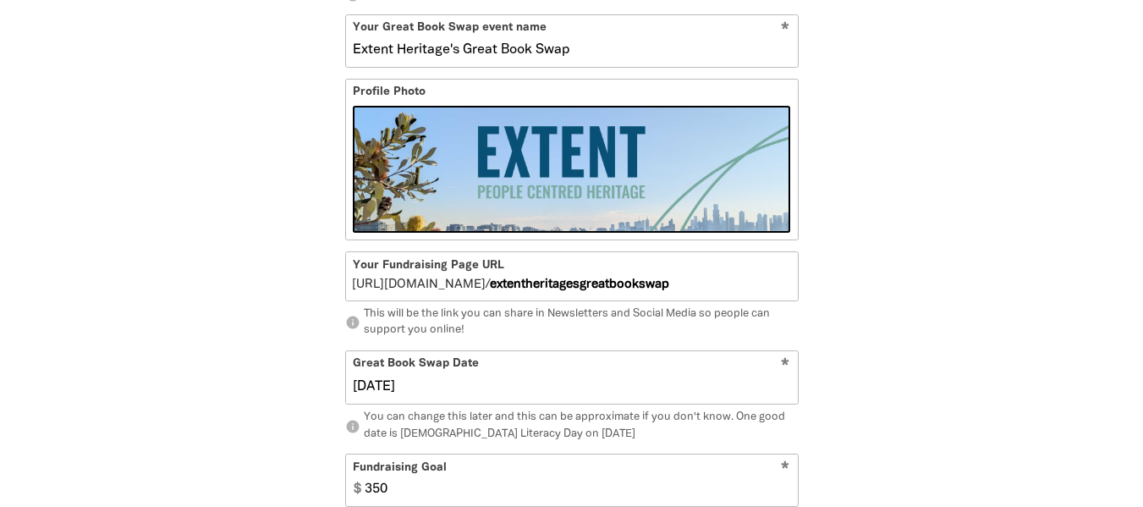
drag, startPoint x: 546, startPoint y: 304, endPoint x: 596, endPoint y: 303, distance: 49.9
click at [596, 300] on input "extentheritagesgreatbookswap" at bounding box center [643, 276] width 307 height 48
type input "g"
click at [590, 293] on input "extentheritagegreatbookswap" at bounding box center [643, 276] width 307 height 48
click at [591, 295] on input "extentheritagegreatbookswap" at bounding box center [643, 276] width 307 height 48
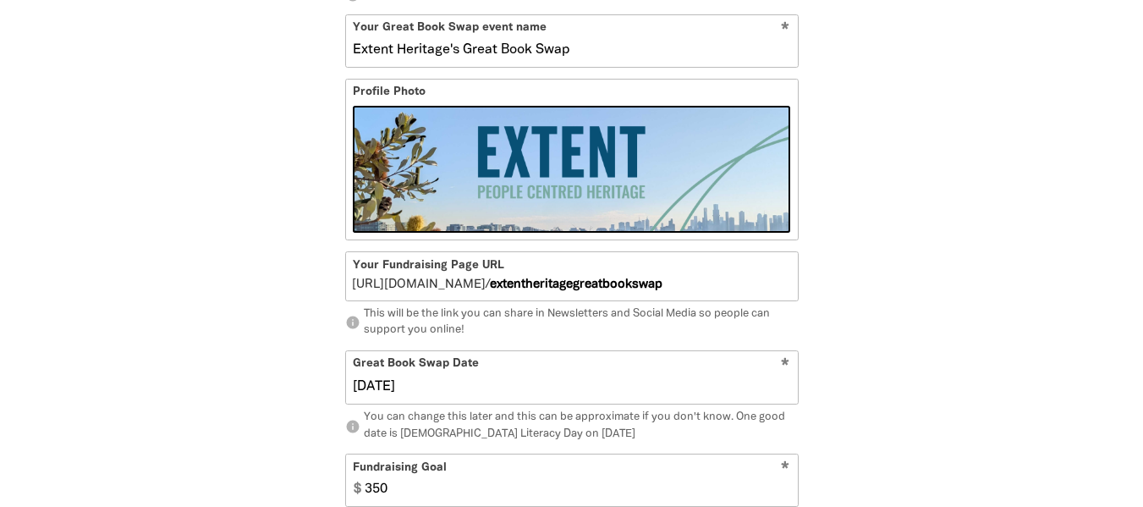
type input "extentheritagesgreatbookswap"
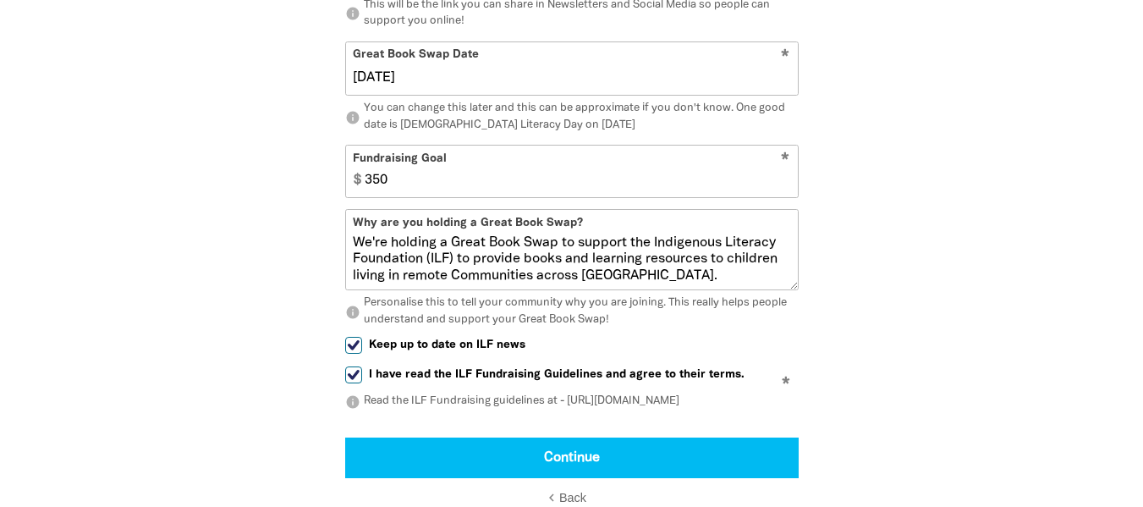
scroll to position [1055, 0]
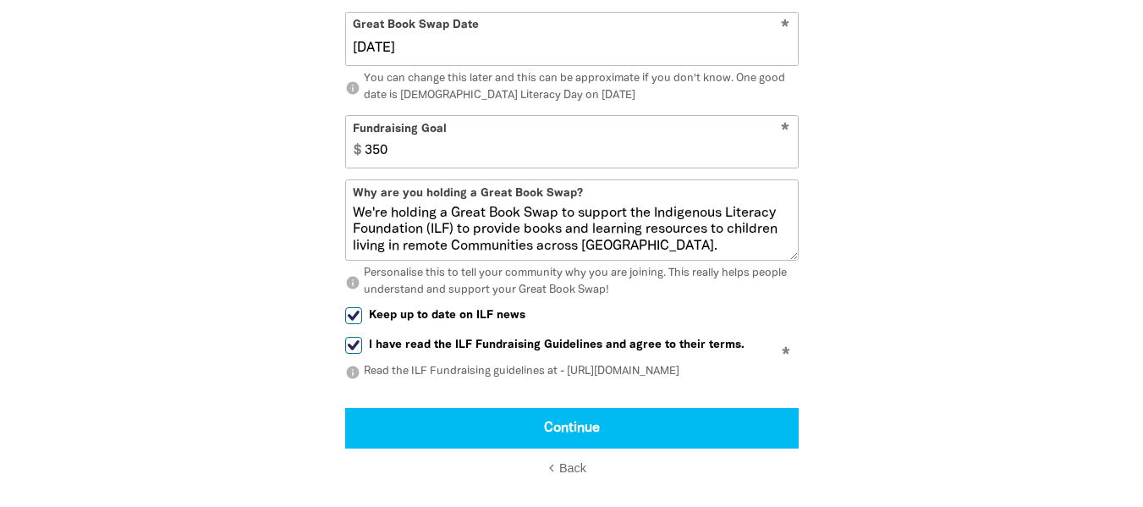
click at [491, 248] on textarea "We're holding a Great Book Swap to support the Indigenous Literacy Foundation (…" at bounding box center [572, 233] width 452 height 54
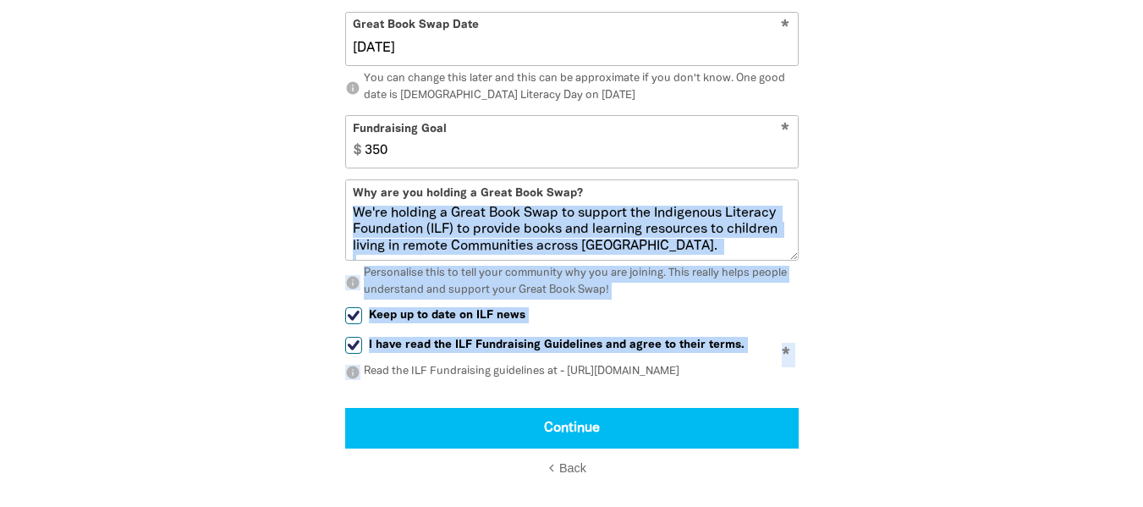
drag, startPoint x: 799, startPoint y: 273, endPoint x: 826, endPoint y: 386, distance: 115.7
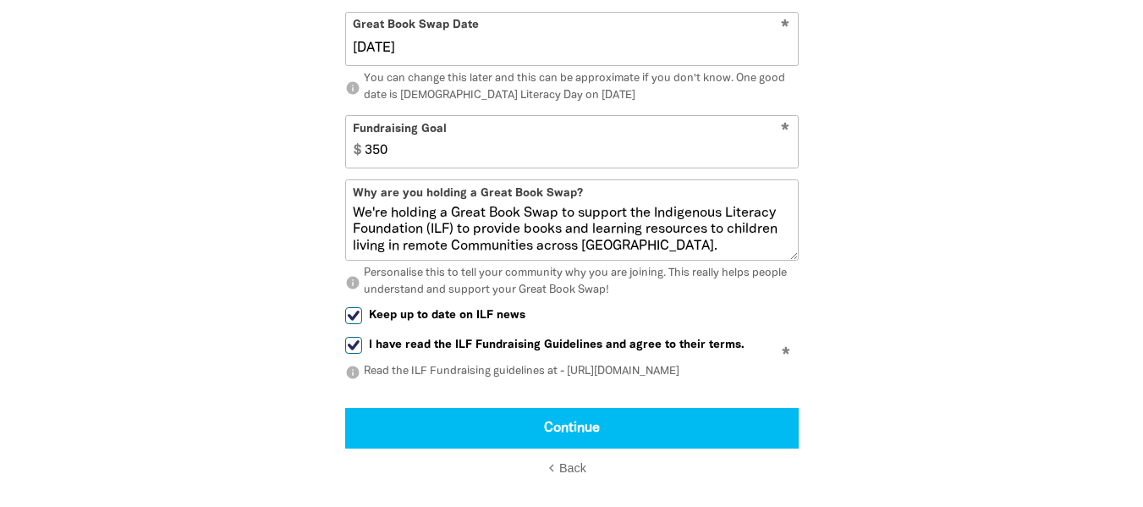
click at [722, 250] on textarea "We're holding a Great Book Swap to support the Indigenous Literacy Foundation (…" at bounding box center [572, 233] width 452 height 54
drag, startPoint x: 727, startPoint y: 256, endPoint x: 309, endPoint y: 212, distance: 421.0
drag, startPoint x: 563, startPoint y: 207, endPoint x: 386, endPoint y: 202, distance: 177.7
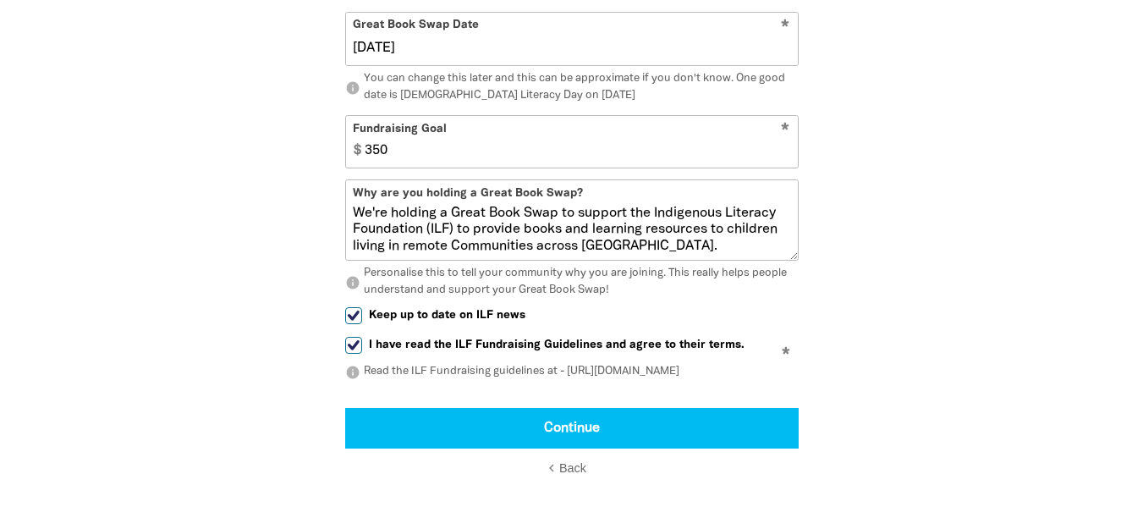
click at [351, 205] on div "Why are you holding a Great Book Swap? We're holding a Great Book Swap to suppo…" at bounding box center [571, 219] width 453 height 81
click at [642, 257] on textarea "We're holding a Great Book Swap to support the Indigenous Literacy Foundation (…" at bounding box center [572, 233] width 452 height 54
click at [634, 289] on p "info Personalise this to tell your community why you are joining. This really h…" at bounding box center [571, 282] width 453 height 33
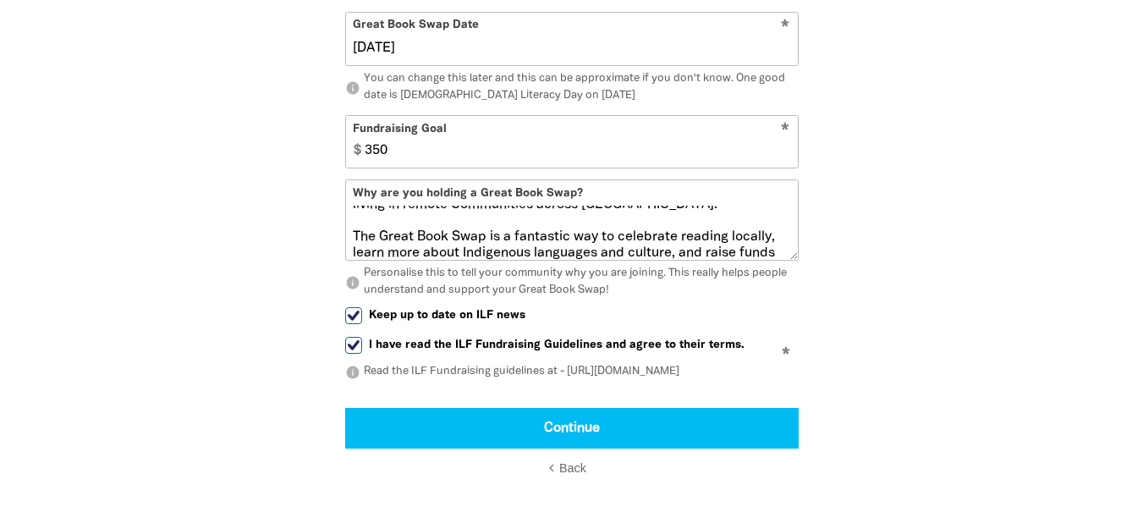
drag, startPoint x: 351, startPoint y: 236, endPoint x: 753, endPoint y: 262, distance: 402.7
click at [753, 260] on textarea "We're holding a Great Book Swap to support the Indigenous Literacy Foundation (…" at bounding box center [572, 233] width 452 height 54
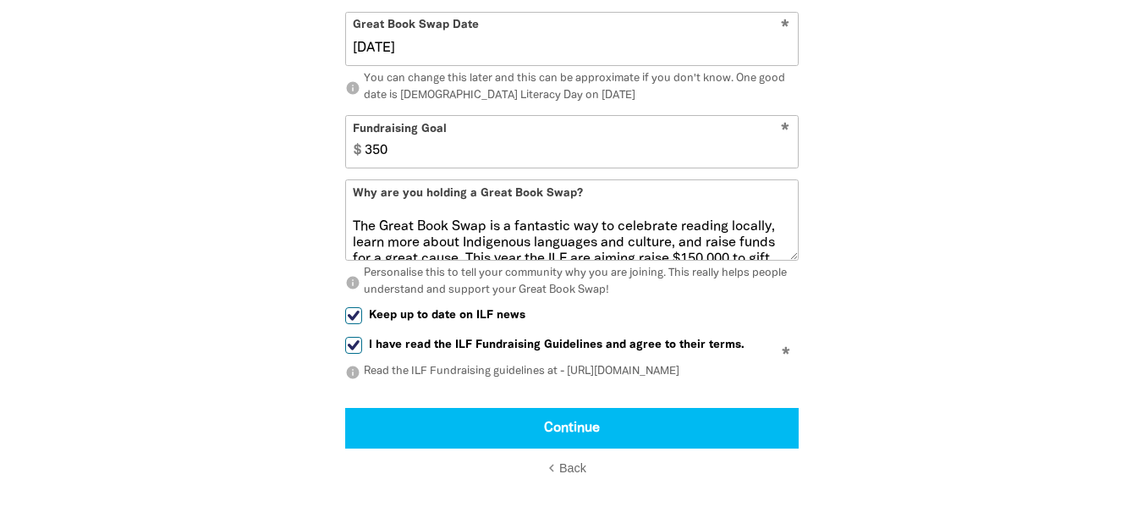
scroll to position [0, 0]
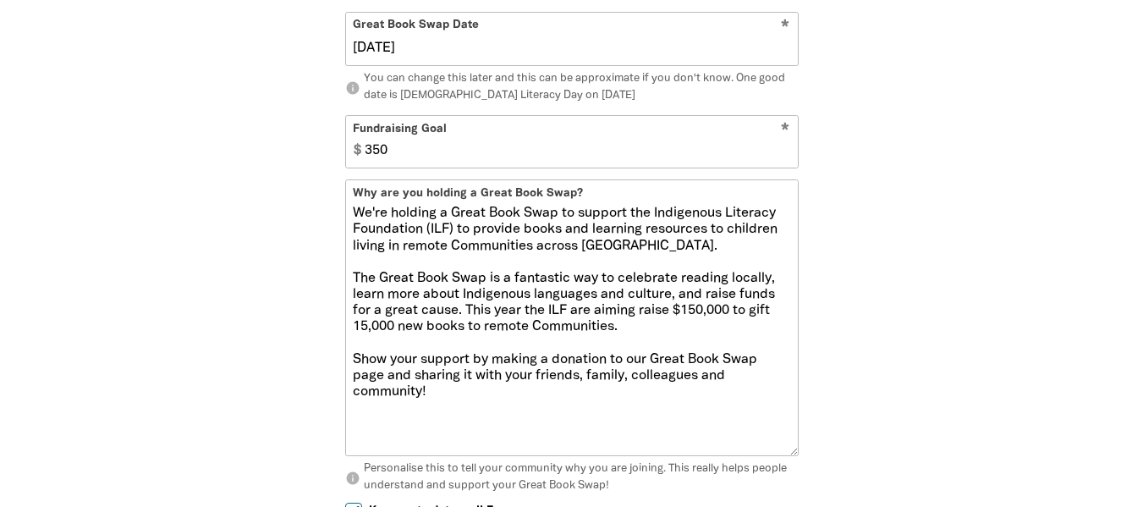
drag, startPoint x: 790, startPoint y: 273, endPoint x: 826, endPoint y: 469, distance: 198.8
click at [826, 469] on div "1 2 3 person Your Profile Is your Great Book Swap being held by an organisation…" at bounding box center [571, 59] width 609 height 1443
drag, startPoint x: 432, startPoint y: 409, endPoint x: 331, endPoint y: 231, distance: 205.3
click at [331, 231] on div "person Your Profile Is your Great Book Swap being held by an organisation or gr…" at bounding box center [572, 47] width 508 height 1309
select select "No"
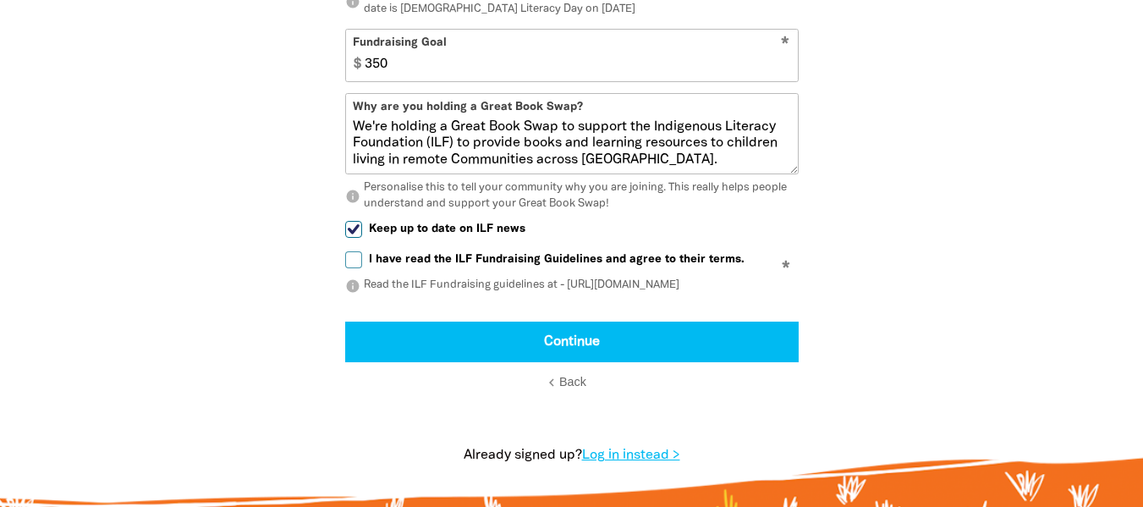
drag, startPoint x: 419, startPoint y: 142, endPoint x: 406, endPoint y: 144, distance: 12.8
click at [417, 142] on textarea "We're holding a Great Book Swap to support the Indigenous Literacy Foundation (…" at bounding box center [572, 146] width 452 height 54
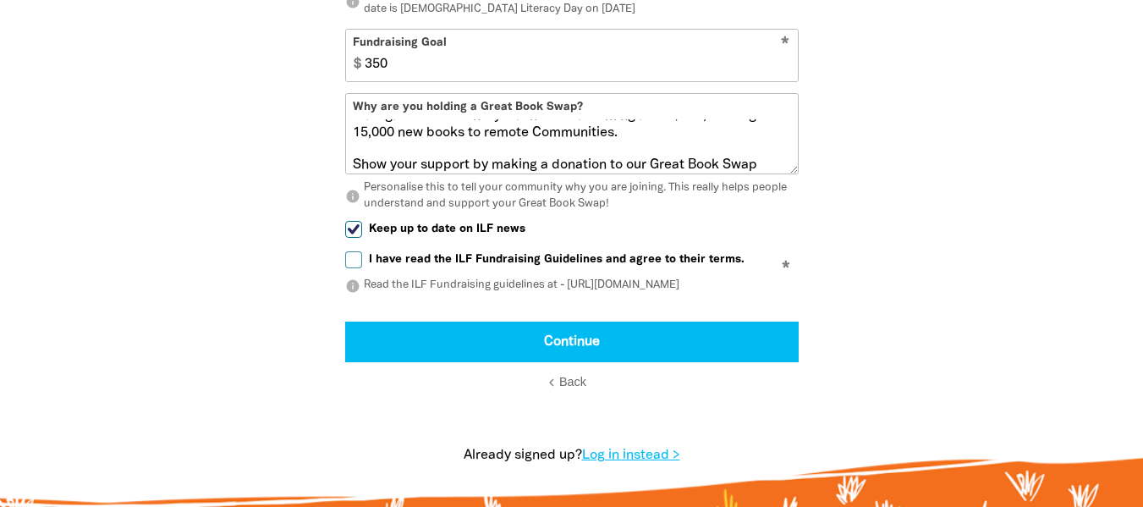
scroll to position [148, 0]
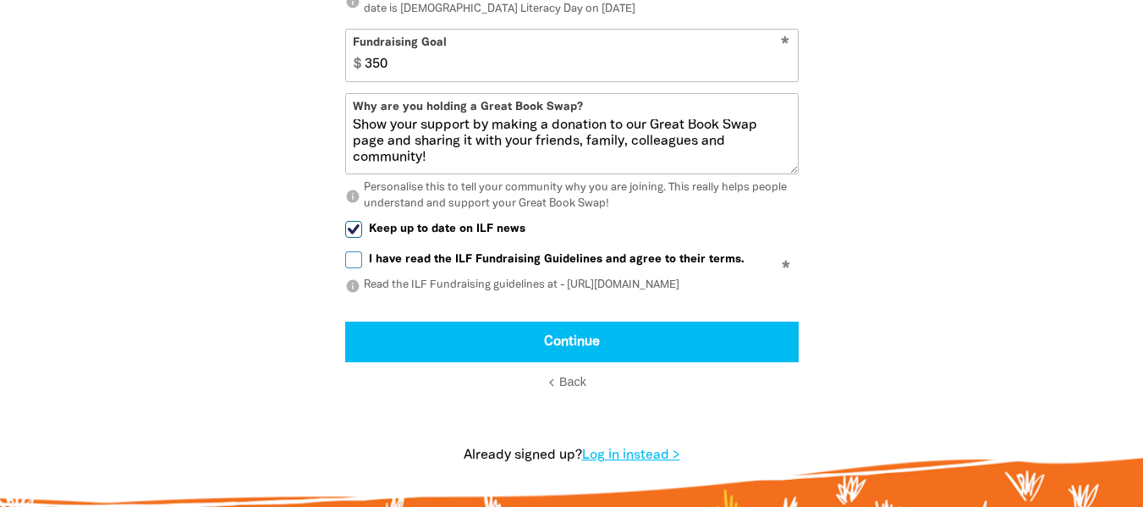
drag, startPoint x: 354, startPoint y: 139, endPoint x: 729, endPoint y: 230, distance: 385.7
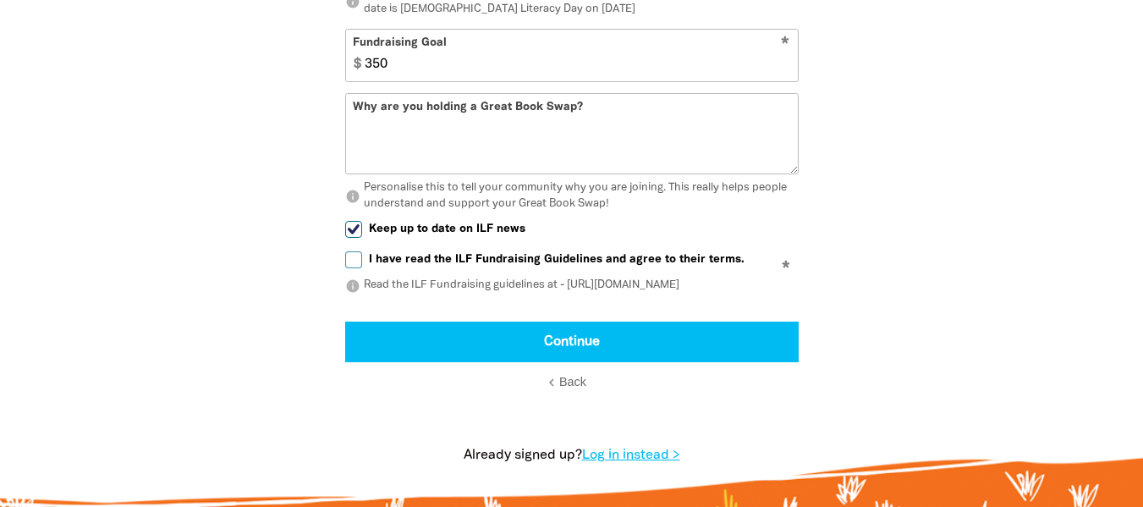
scroll to position [0, 0]
paste textarea "We are holding a Great Book Swap on Indigenous Literacy Day to celebrate the po…"
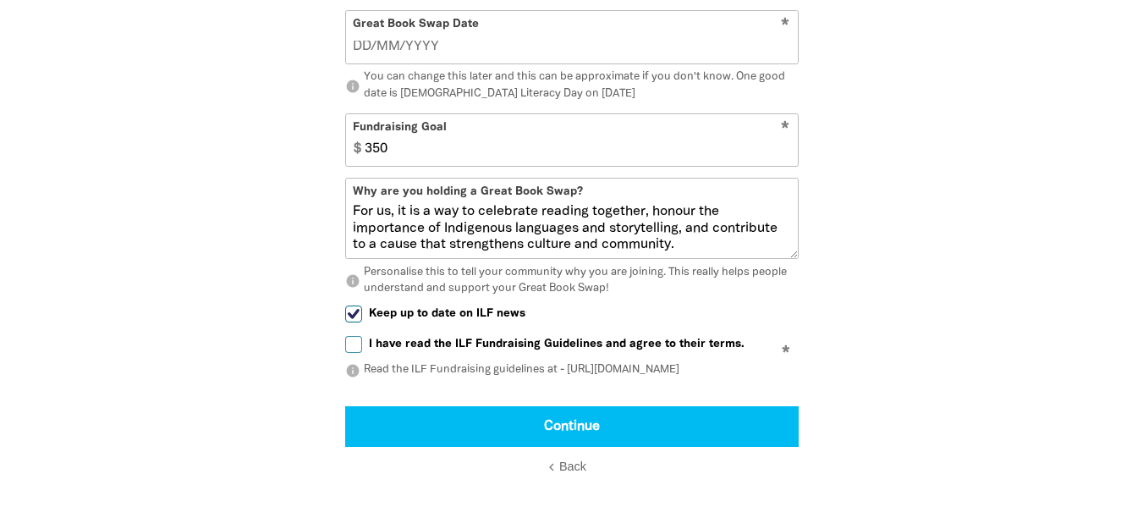
scroll to position [180, 0]
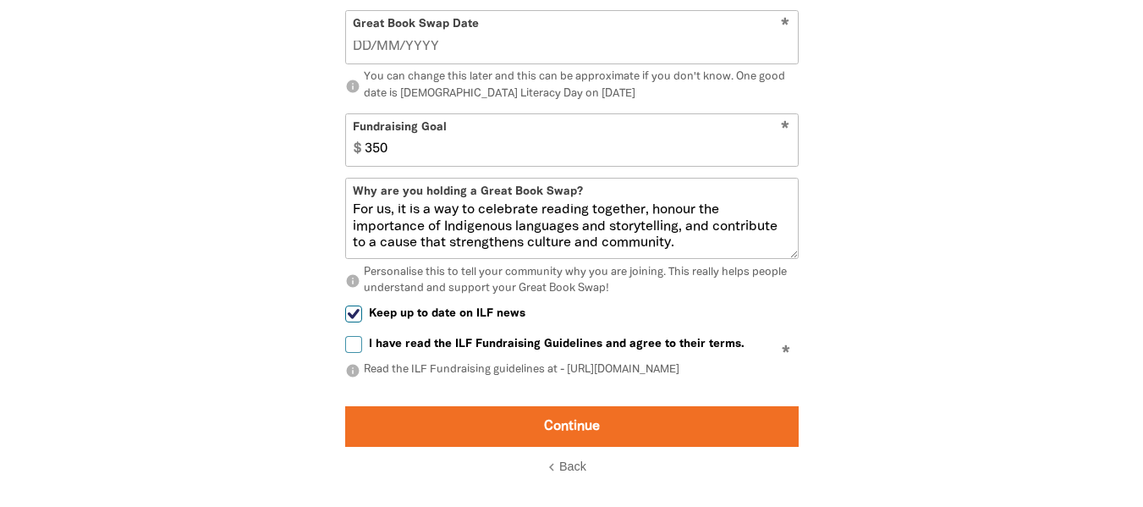
type textarea "We are holding a Great Book Swap on Indigenous Literacy Day to celebrate the po…"
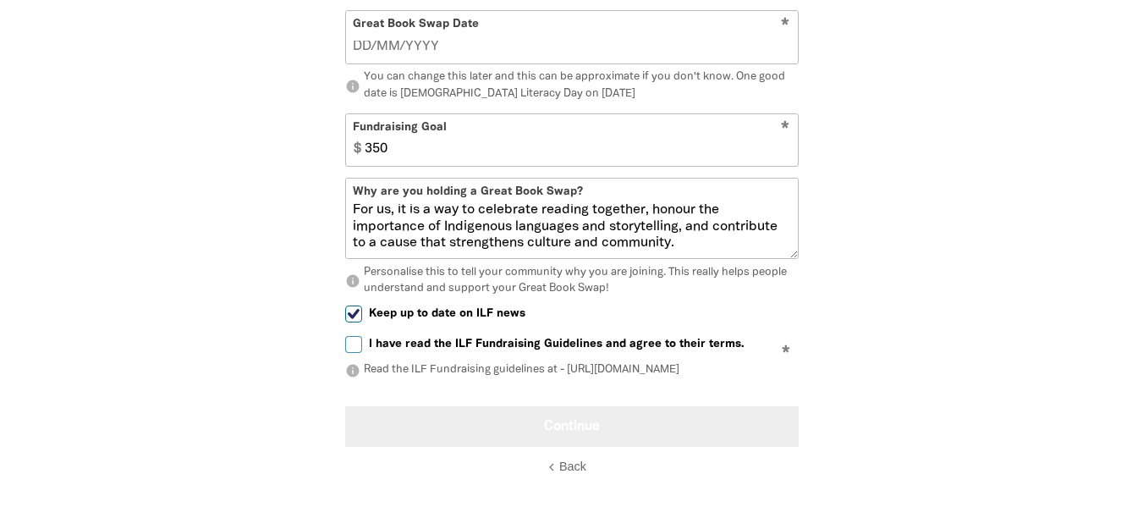
click at [598, 431] on button "Continue" at bounding box center [571, 426] width 453 height 41
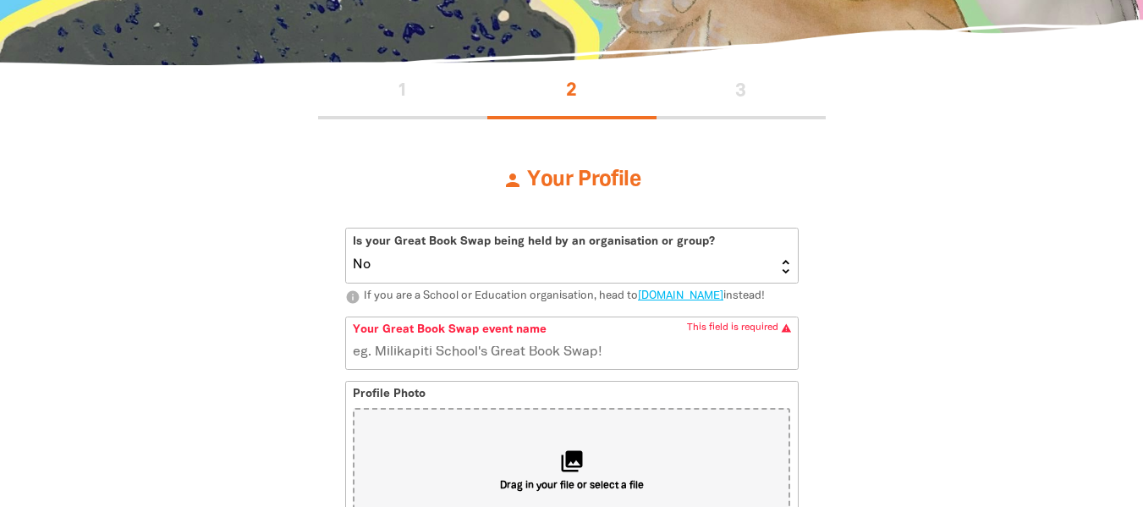
scroll to position [307, 0]
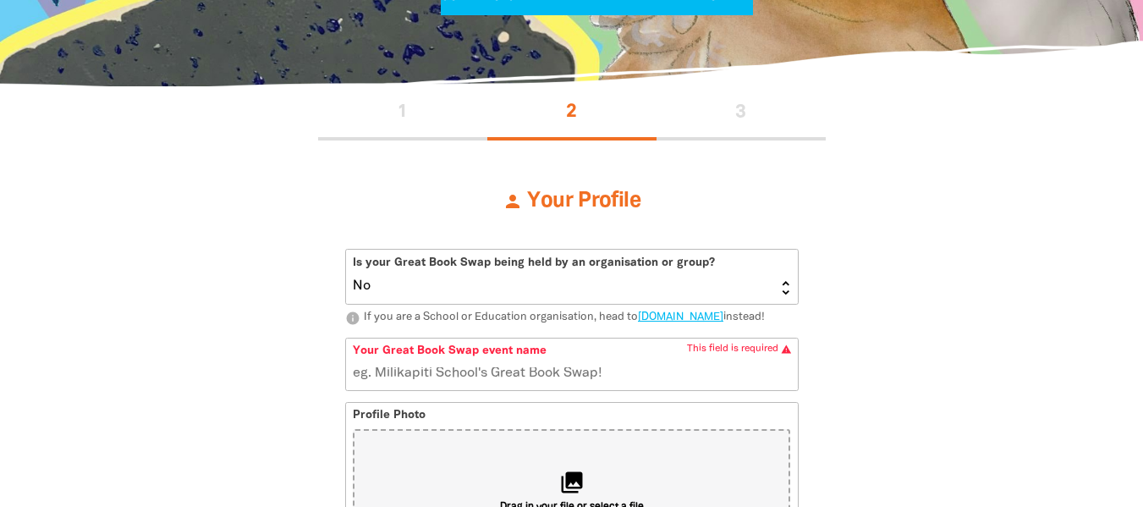
click at [535, 291] on select "Yes No" at bounding box center [572, 277] width 452 height 54
select select "Yes"
click at [346, 250] on select "Yes No" at bounding box center [572, 277] width 452 height 54
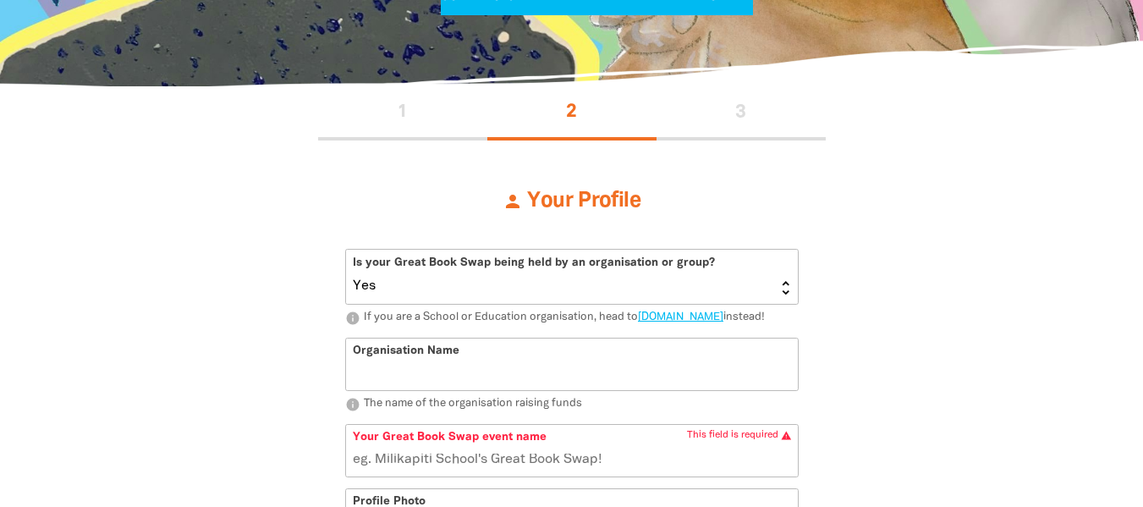
click at [530, 379] on input "Organisation Name" at bounding box center [572, 364] width 452 height 52
type input "Extent Heritage"
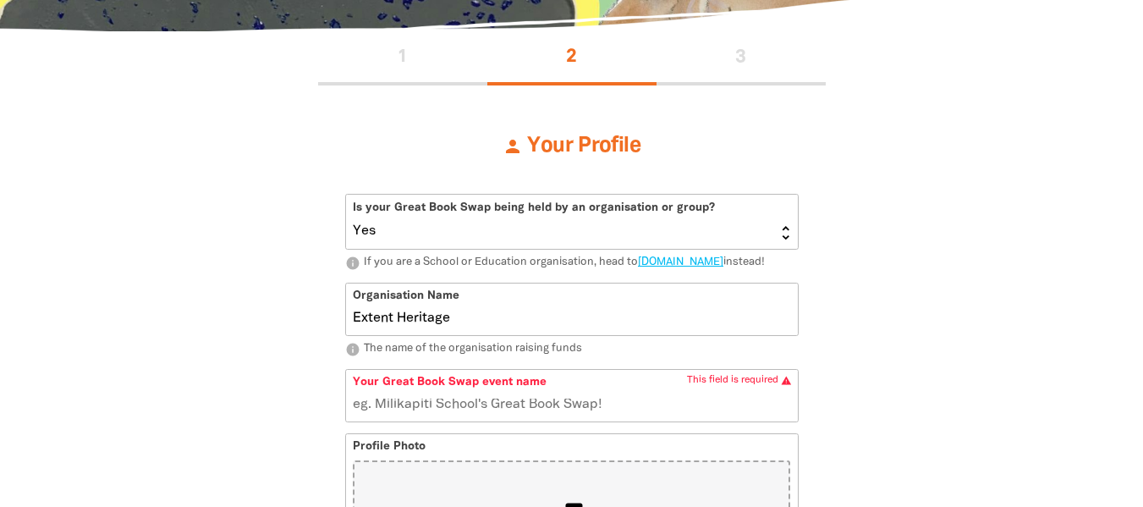
scroll to position [392, 0]
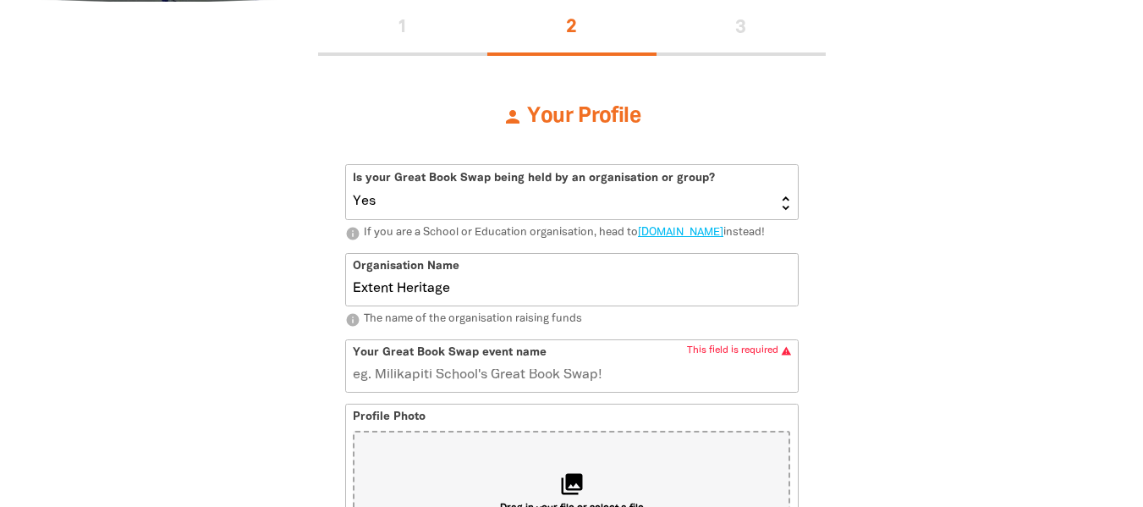
click at [421, 387] on input "Your Great Book Swap event name" at bounding box center [572, 366] width 452 height 52
click at [437, 392] on input "Your Great Book Swap event name" at bounding box center [572, 366] width 452 height 52
type input "Ex"
type input "e"
type input "Ext"
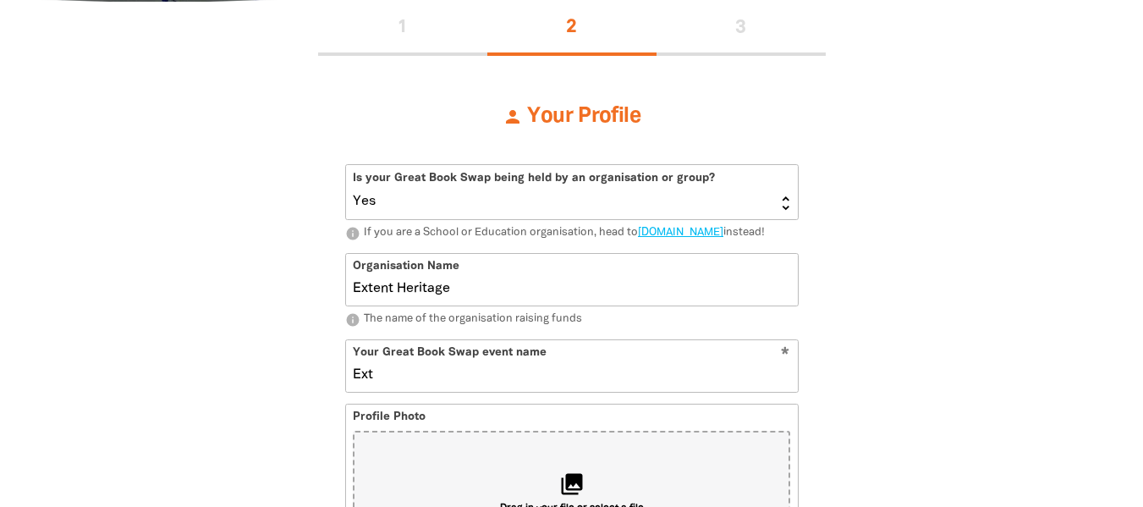
type input "ex"
type input "Extent"
type input "extent"
type input "Extent's"
type input "extents"
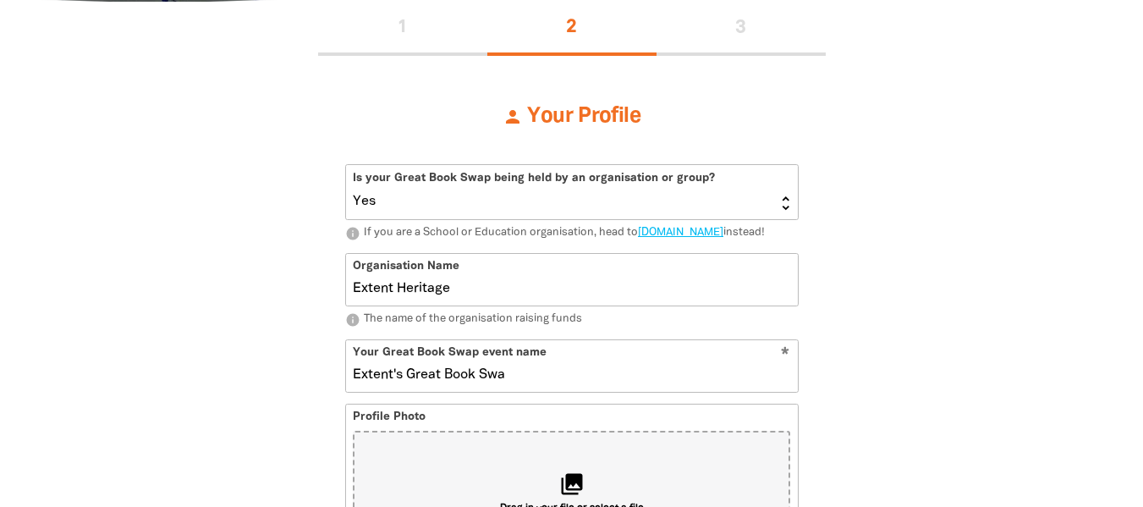
type input "Extent's Great Book Swap"
type input "extentsgreatbookswap"
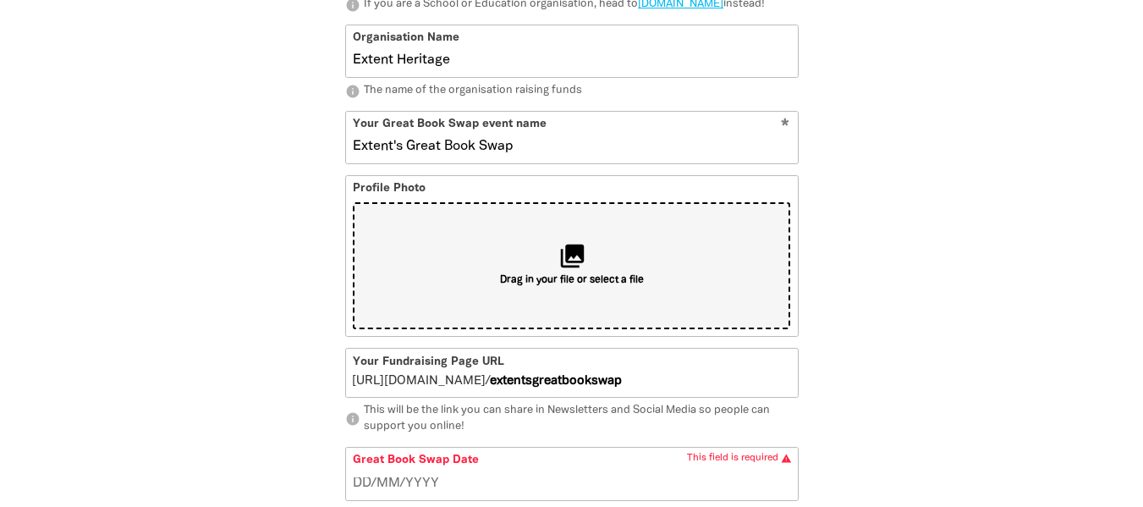
scroll to position [645, 0]
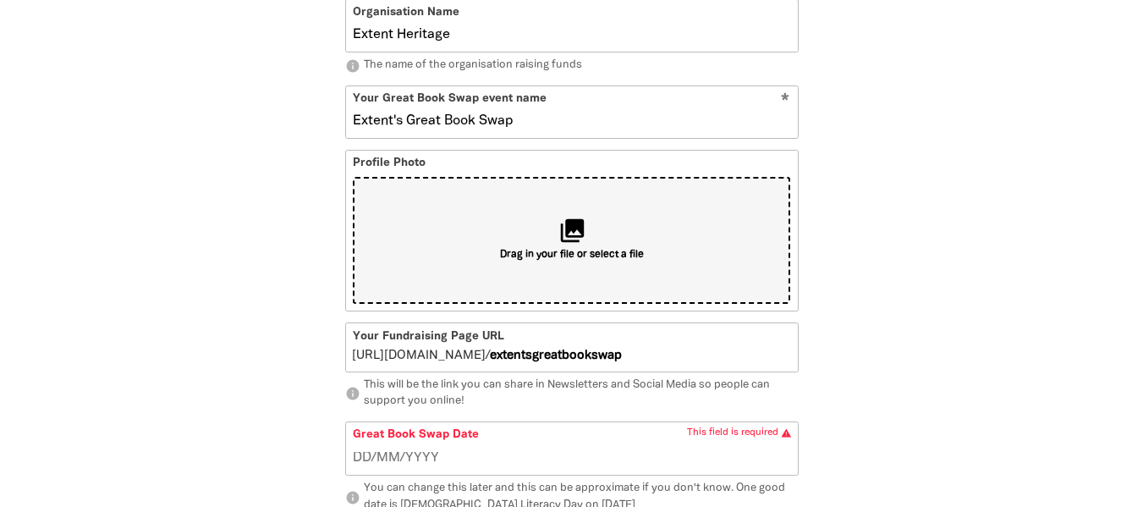
type input "Extent's Great Book Swap"
click at [561, 292] on div "collections Drag in your file or select a file" at bounding box center [571, 240] width 437 height 127
type input "C:\fakepath\Substack.png"
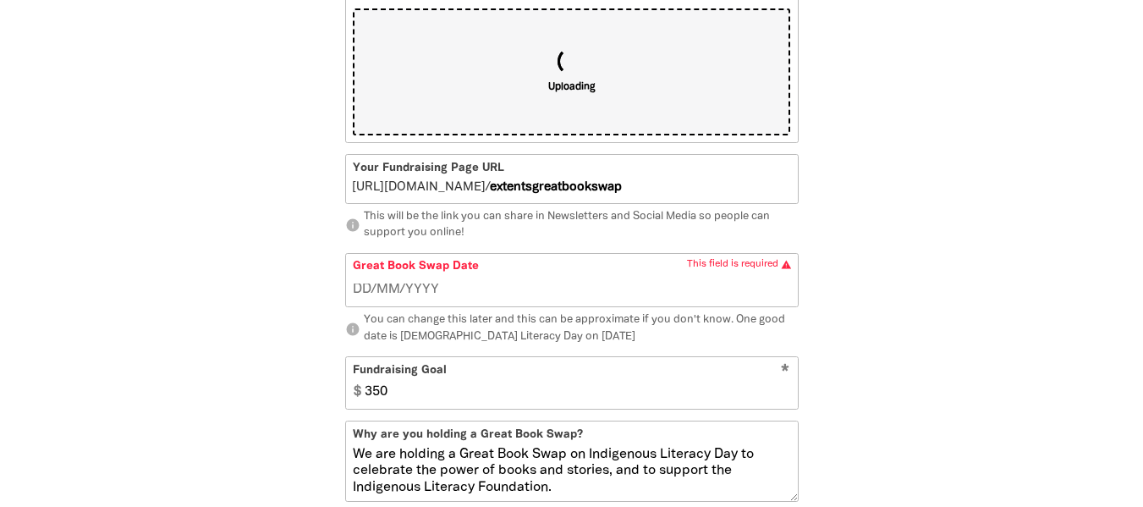
scroll to position [815, 0]
click at [465, 298] on input "__/__/____" at bounding box center [571, 288] width 437 height 19
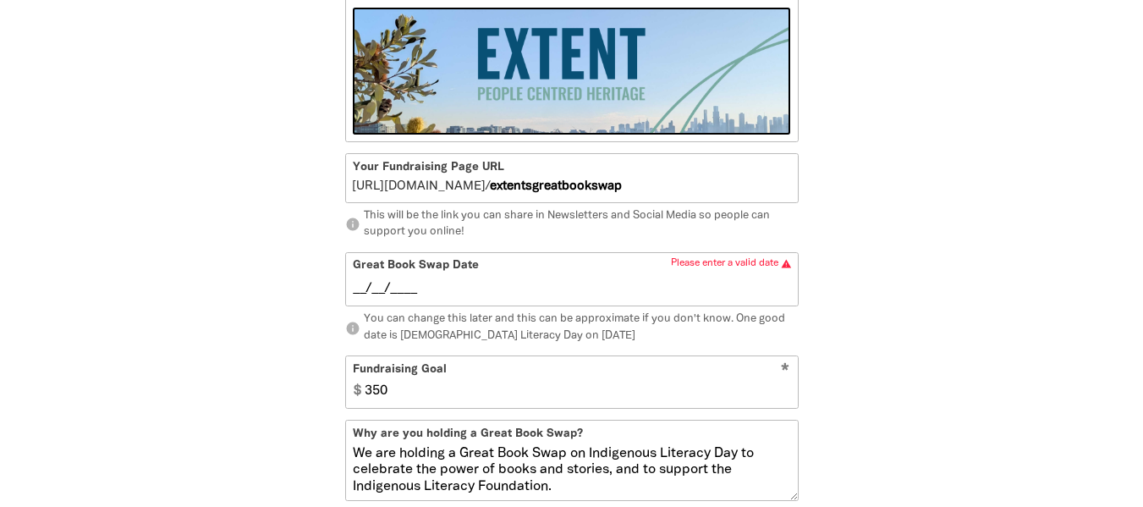
type input "03/09/2025"
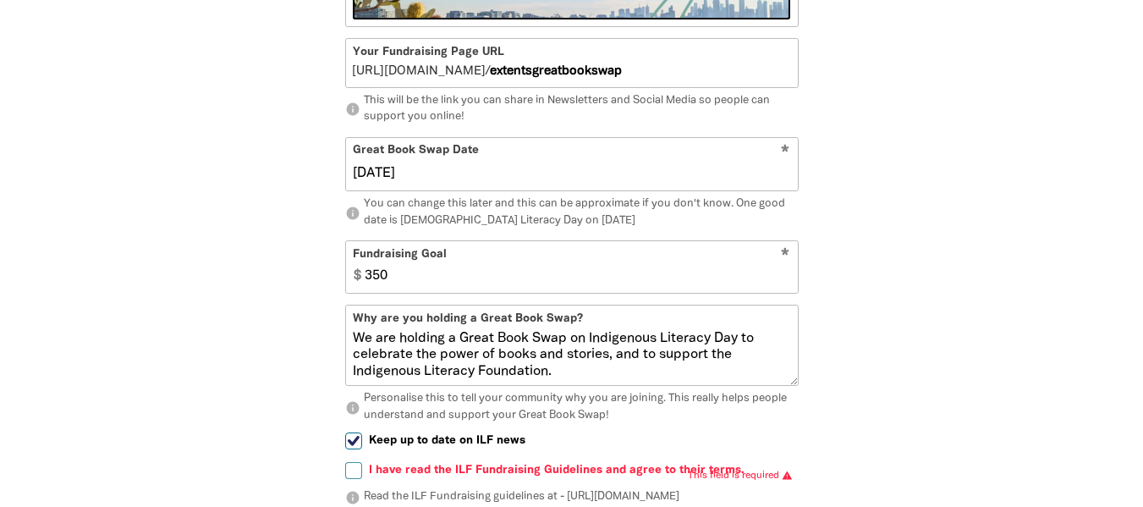
scroll to position [899, 0]
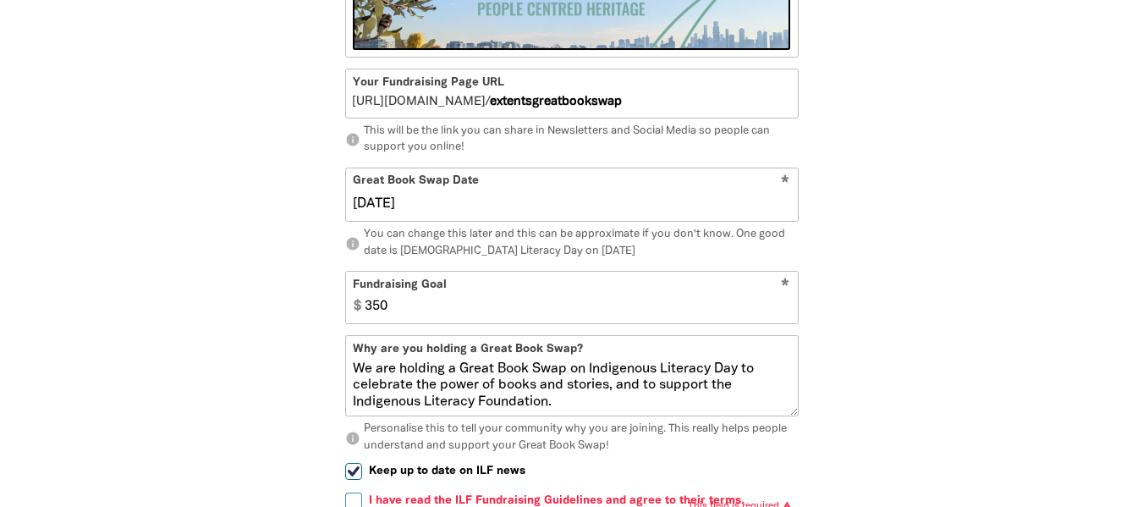
click at [579, 318] on input "350" at bounding box center [577, 298] width 440 height 52
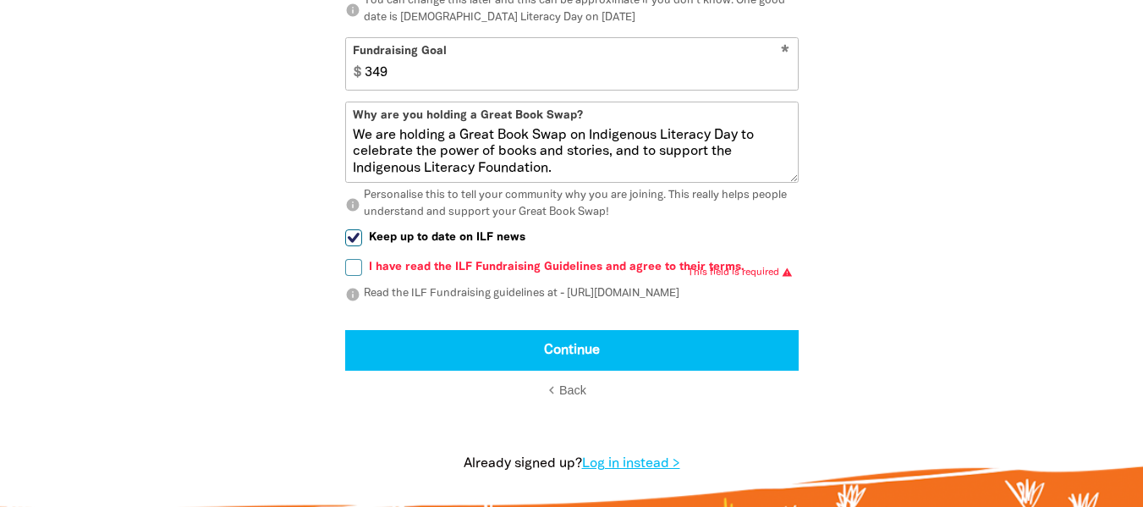
scroll to position [1153, 0]
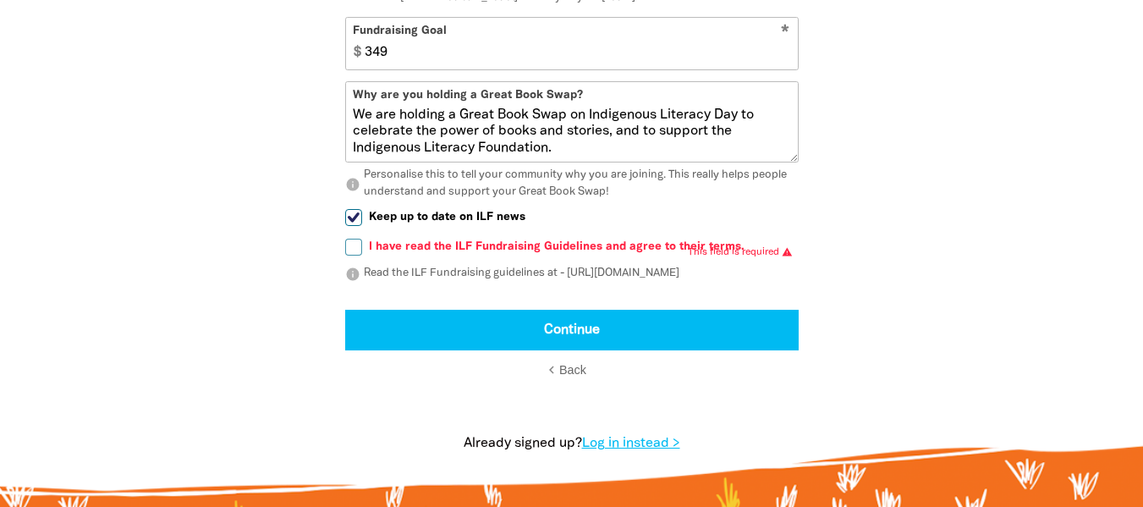
type input "349"
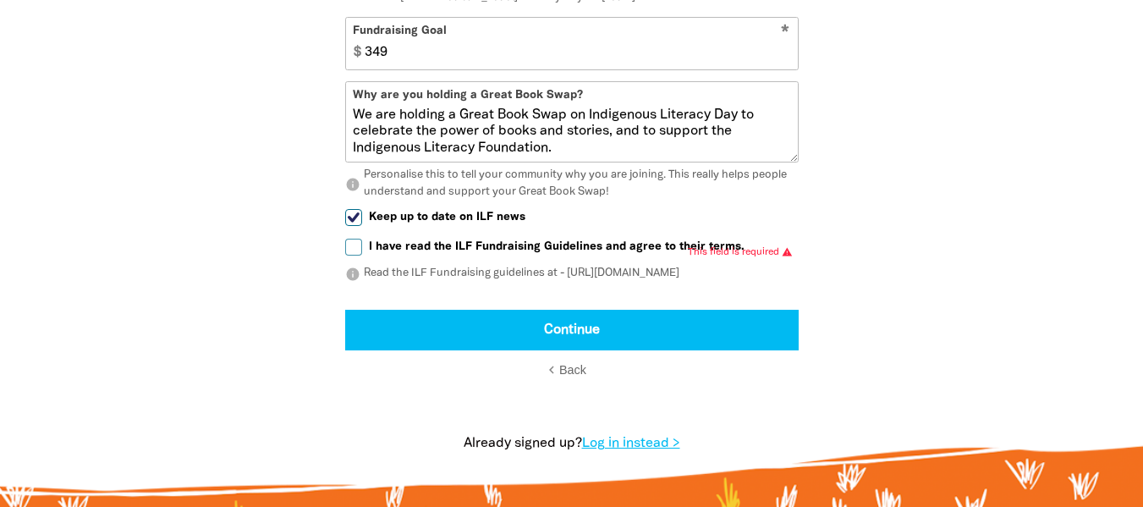
click at [352, 255] on input "I have read the ILF Fundraising Guidelines and agree to their terms." at bounding box center [353, 247] width 17 height 17
checkbox input "true"
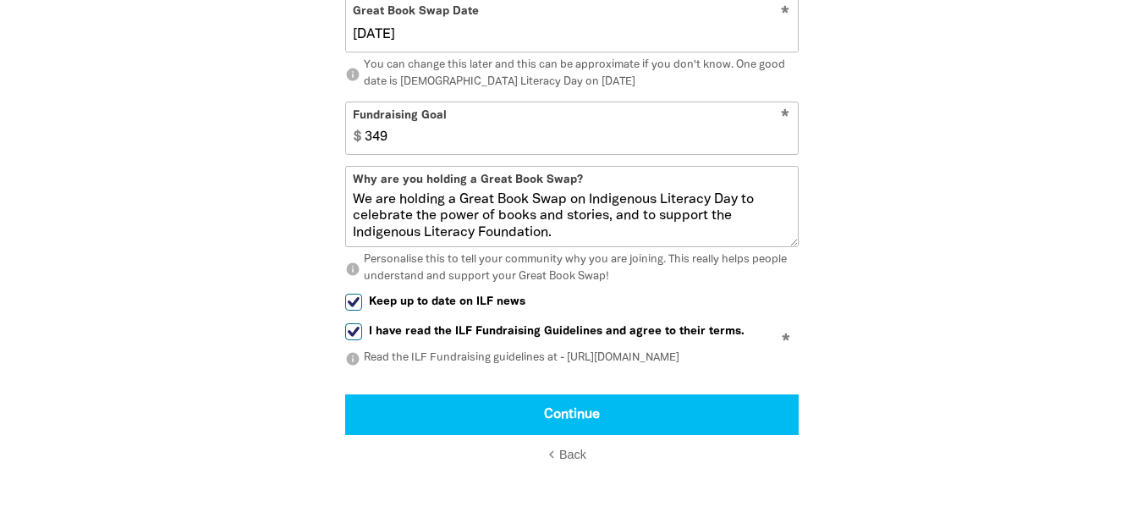
click at [524, 215] on textarea "We are holding a Great Book Swap on Indigenous Literacy Day to celebrate the po…" at bounding box center [572, 219] width 452 height 54
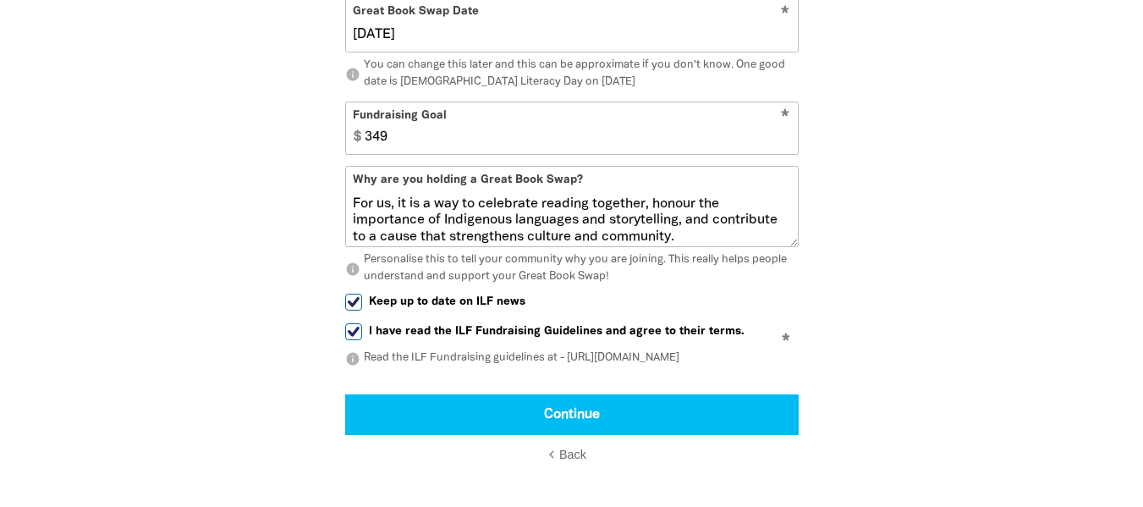
scroll to position [180, 0]
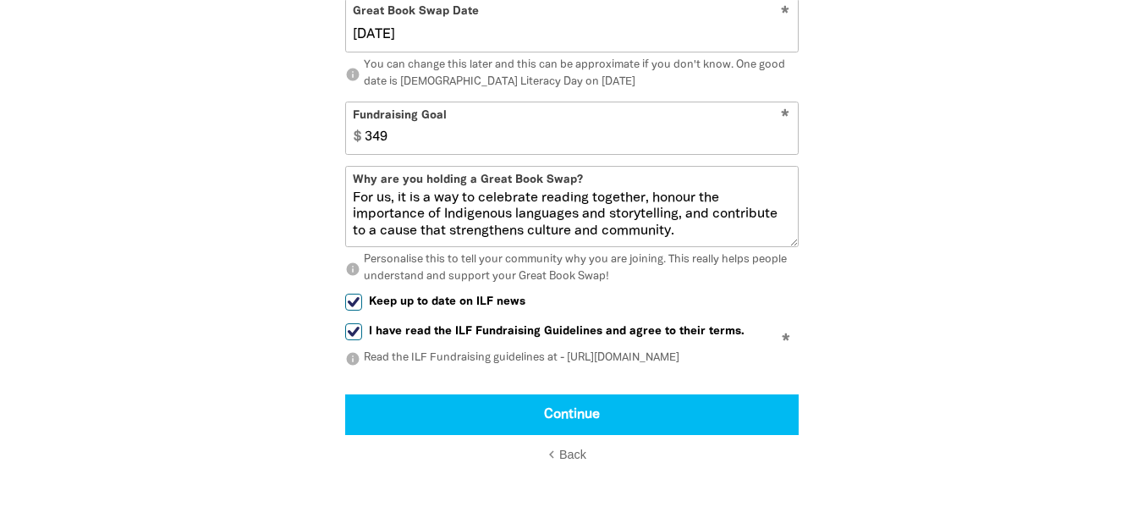
click at [369, 154] on input "349" at bounding box center [577, 128] width 440 height 52
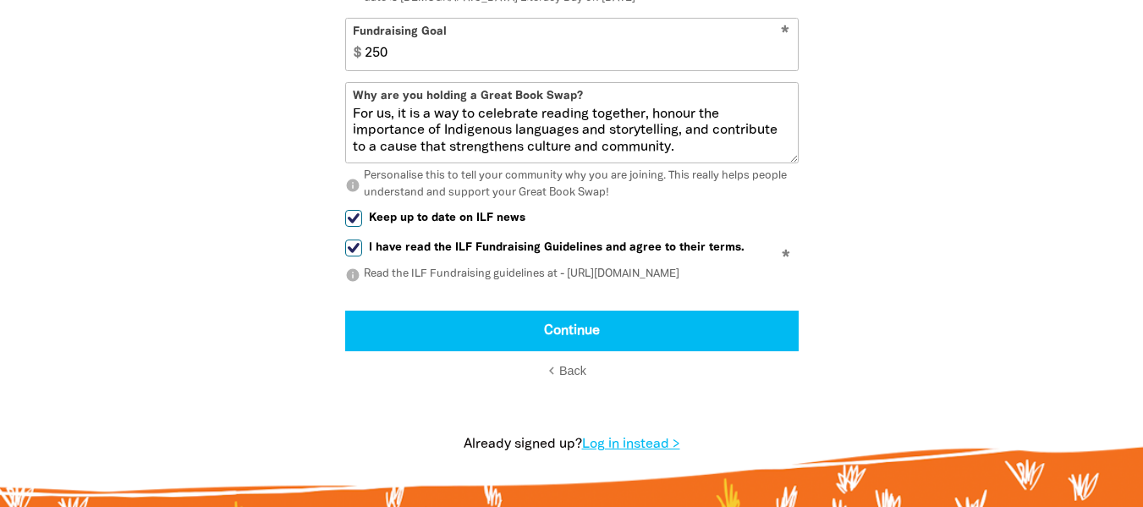
scroll to position [1153, 0]
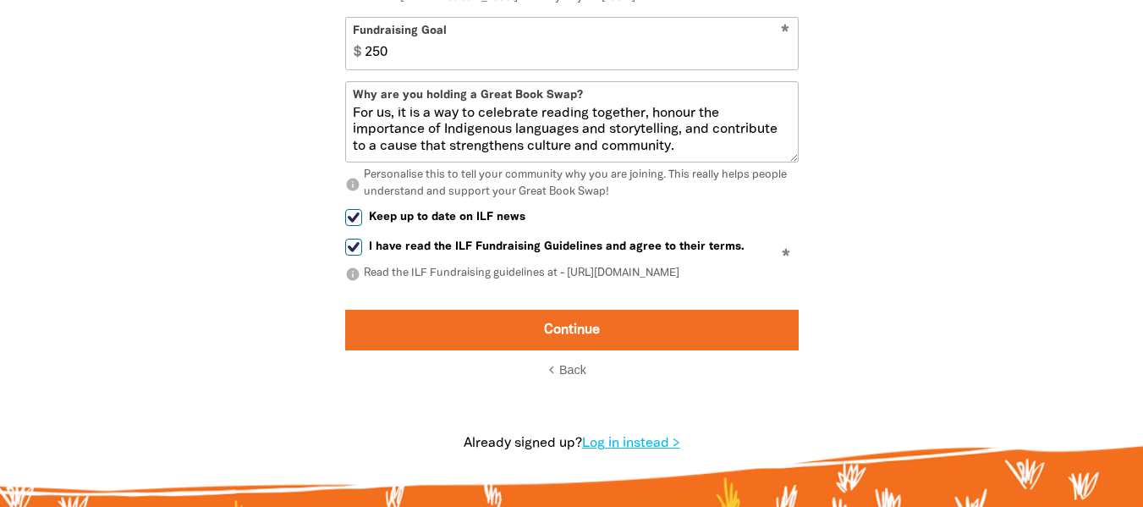
type input "250"
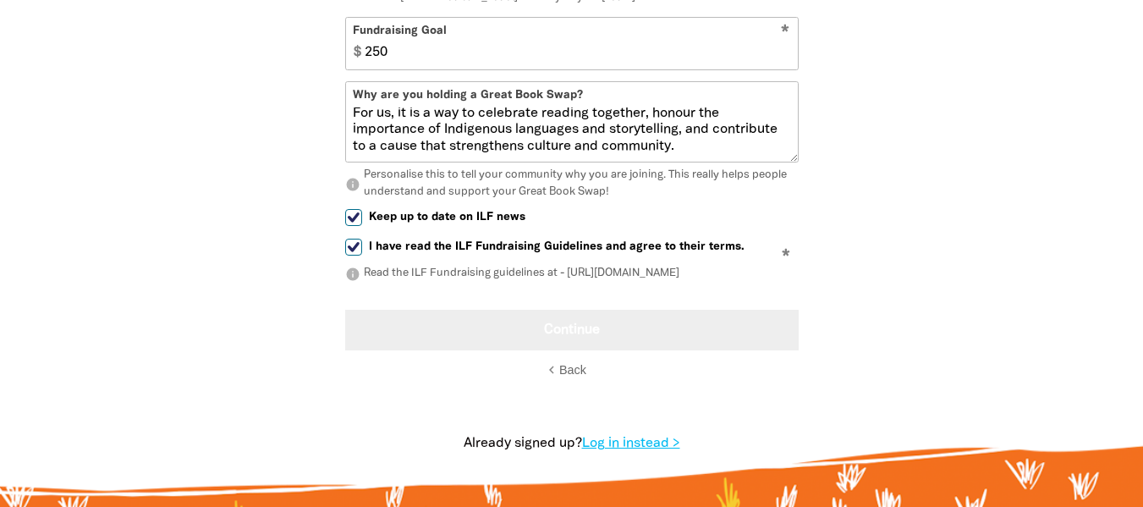
click at [537, 350] on button "Continue" at bounding box center [571, 330] width 453 height 41
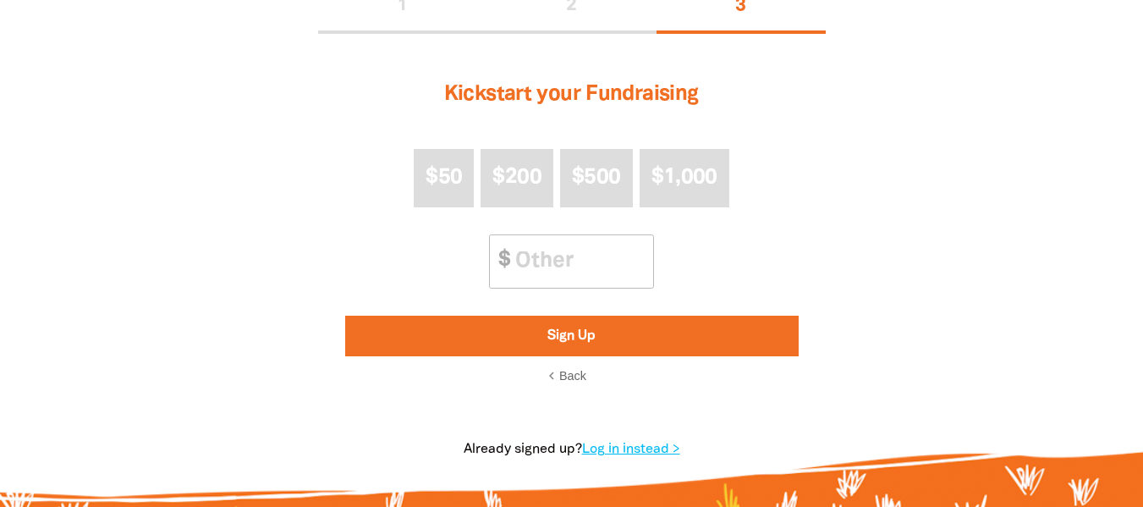
scroll to position [441, 0]
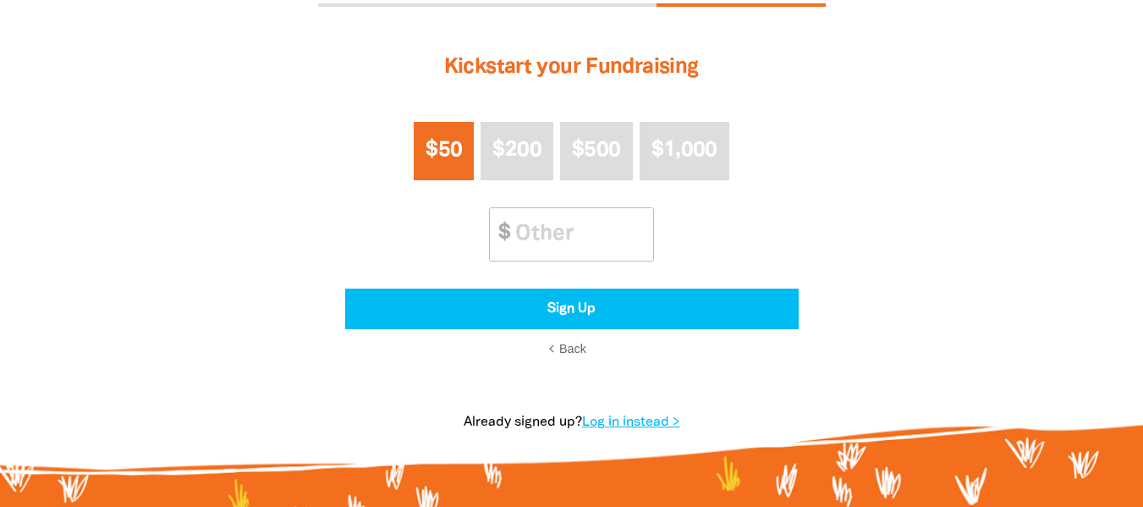
click at [450, 171] on button "$50" at bounding box center [444, 151] width 60 height 58
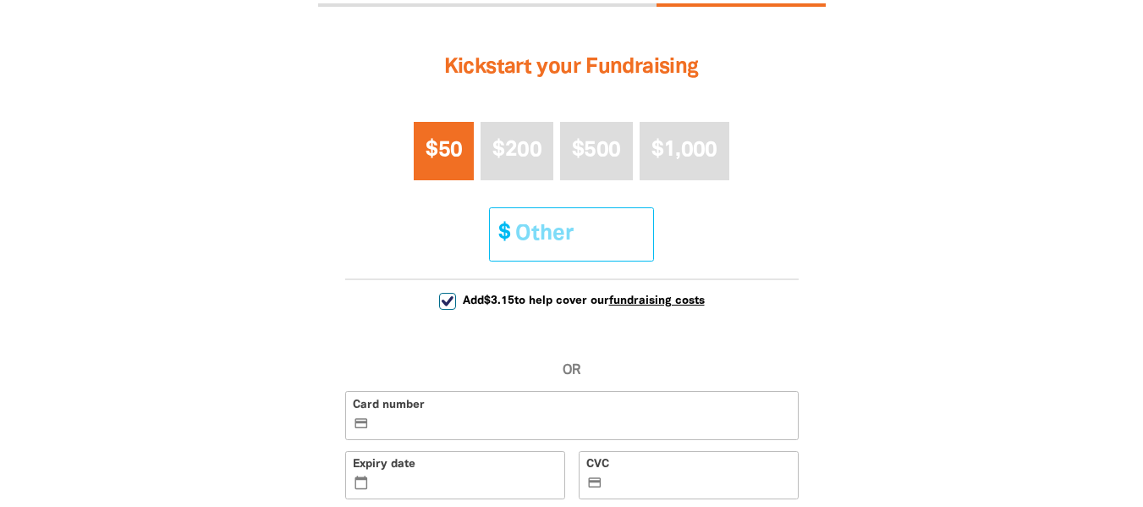
click at [500, 233] on span "$" at bounding box center [500, 234] width 20 height 52
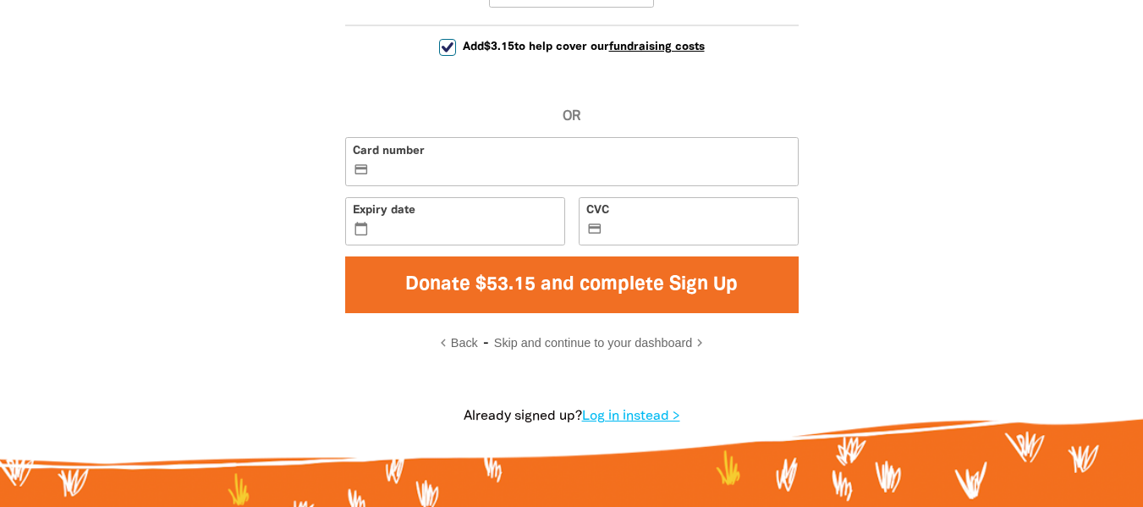
scroll to position [779, 0]
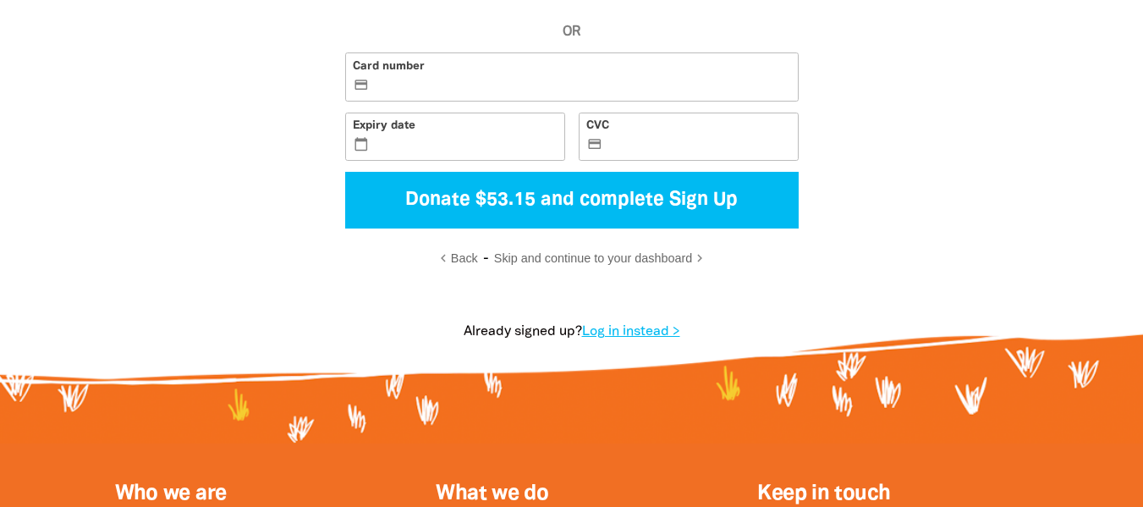
click at [564, 259] on span "Skip and continue to your dashboard" at bounding box center [593, 258] width 198 height 14
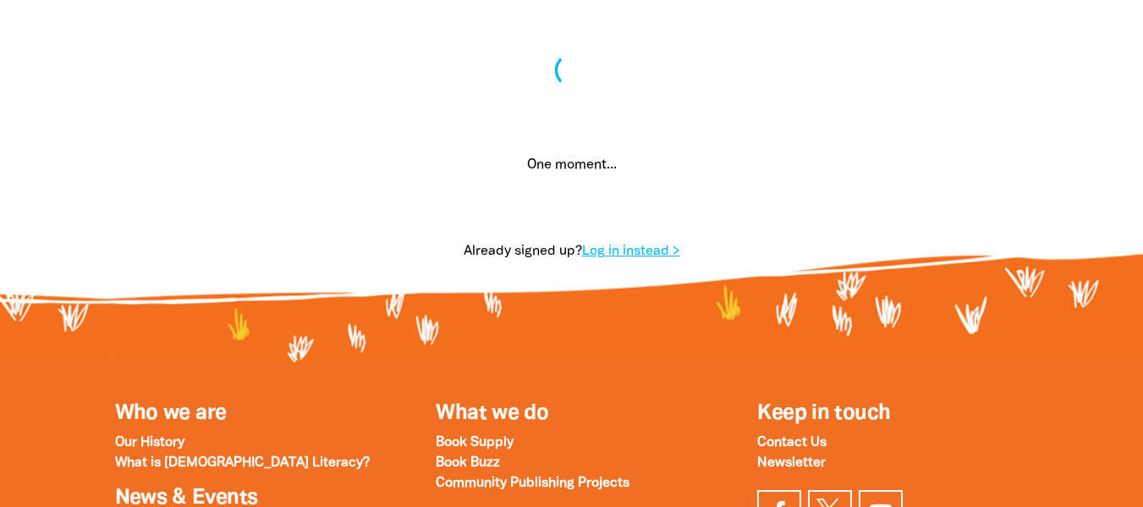
scroll to position [302, 0]
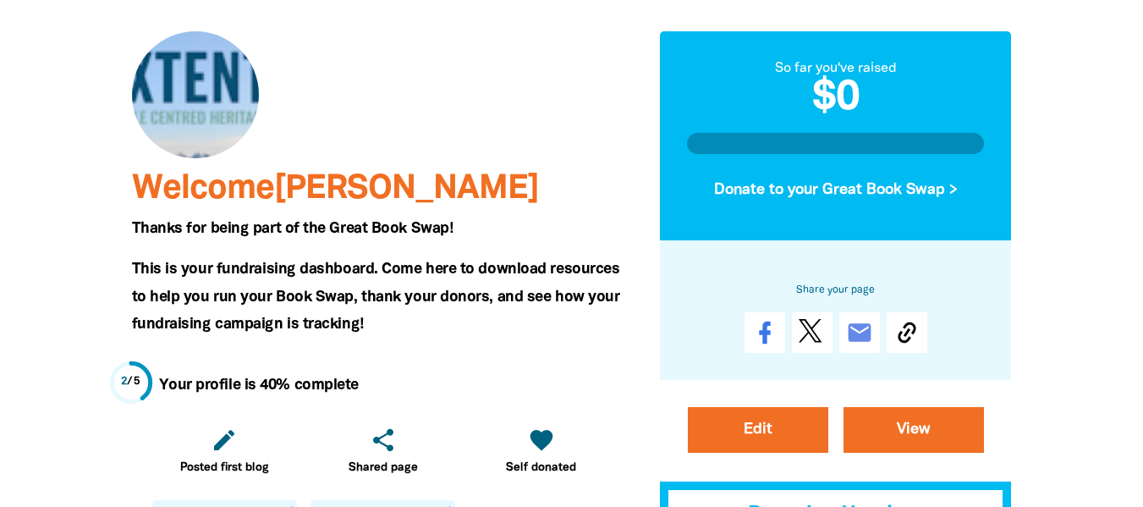
scroll to position [169, 0]
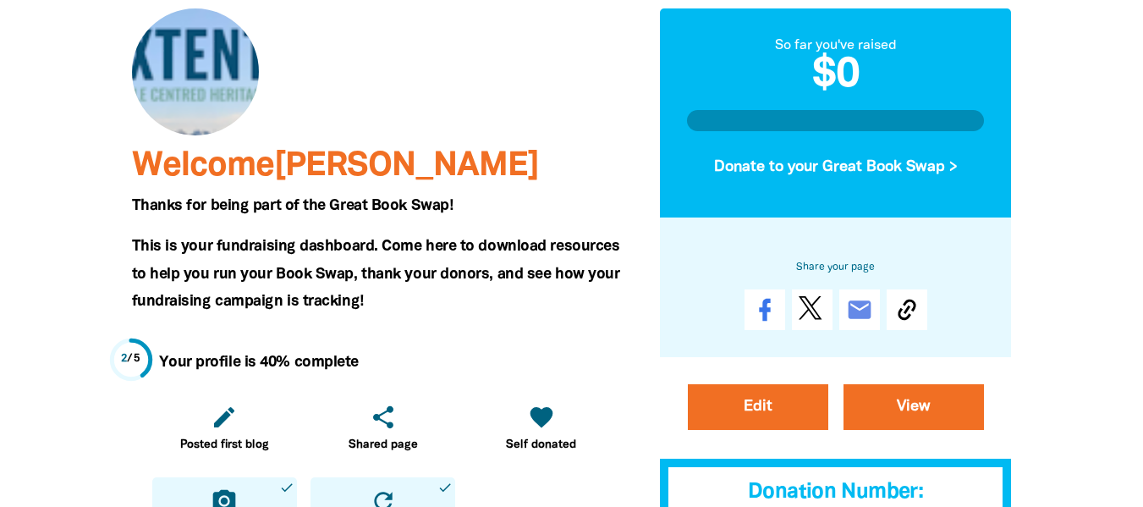
click at [195, 44] on div at bounding box center [195, 71] width 127 height 127
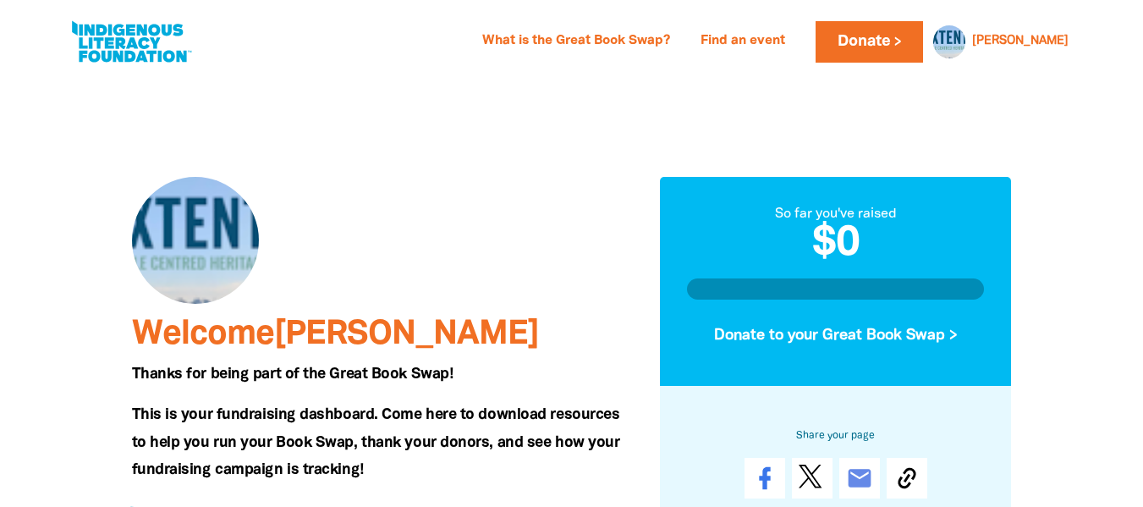
scroll to position [0, 0]
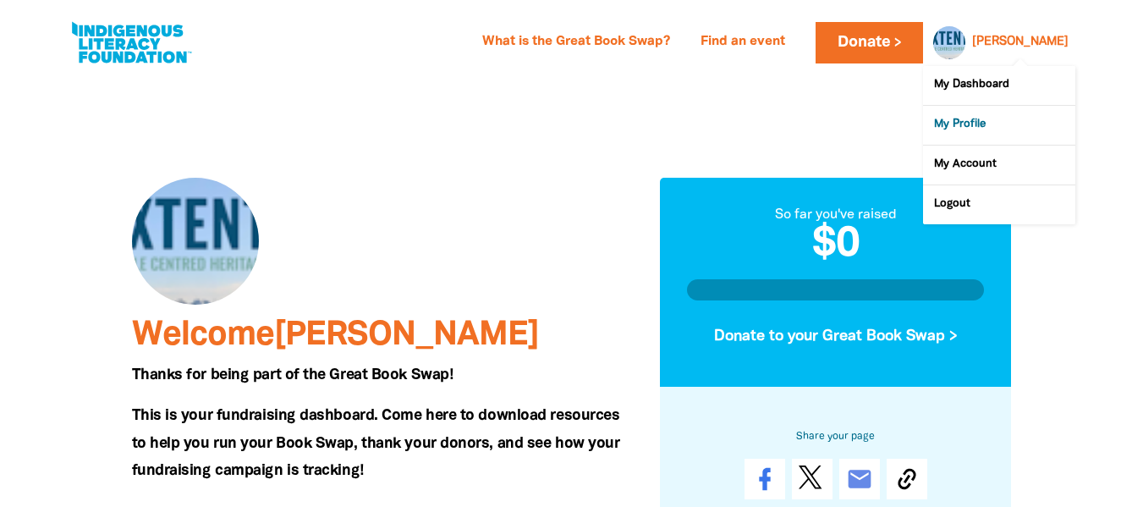
click at [993, 124] on link "My Profile" at bounding box center [999, 125] width 152 height 39
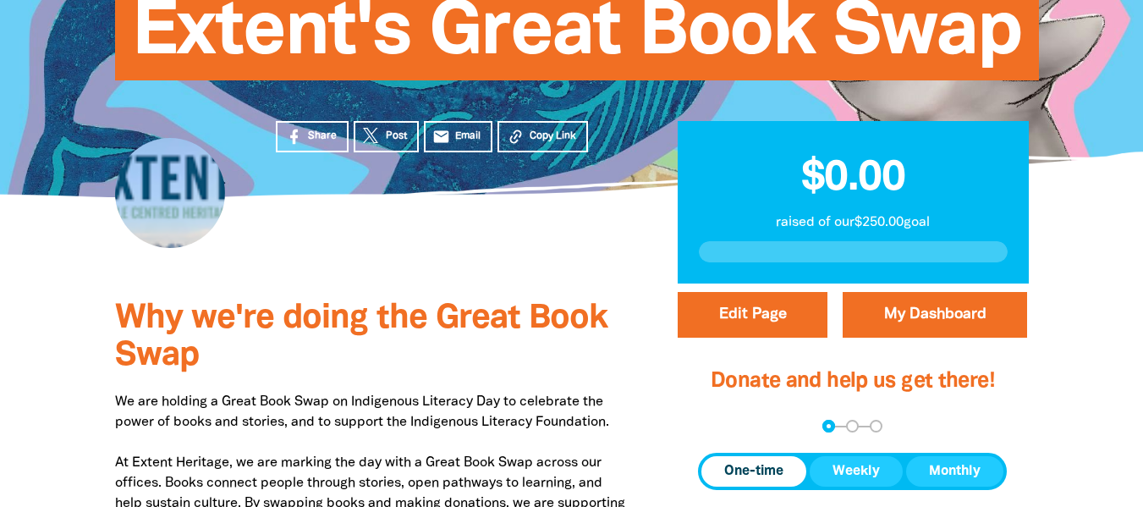
scroll to position [169, 0]
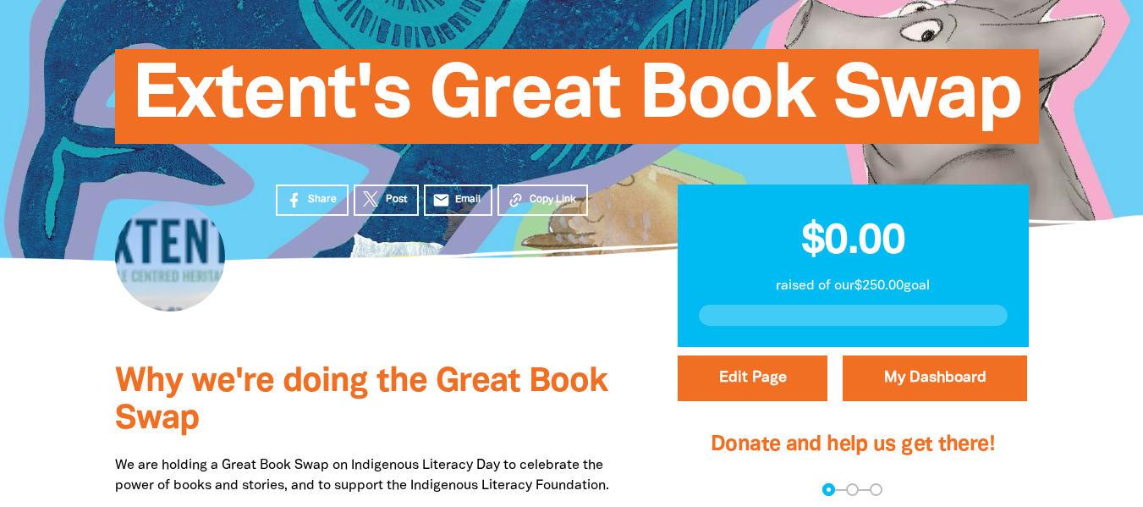
drag, startPoint x: 145, startPoint y: 261, endPoint x: 137, endPoint y: 259, distance: 8.8
click at [137, 259] on div at bounding box center [170, 256] width 110 height 110
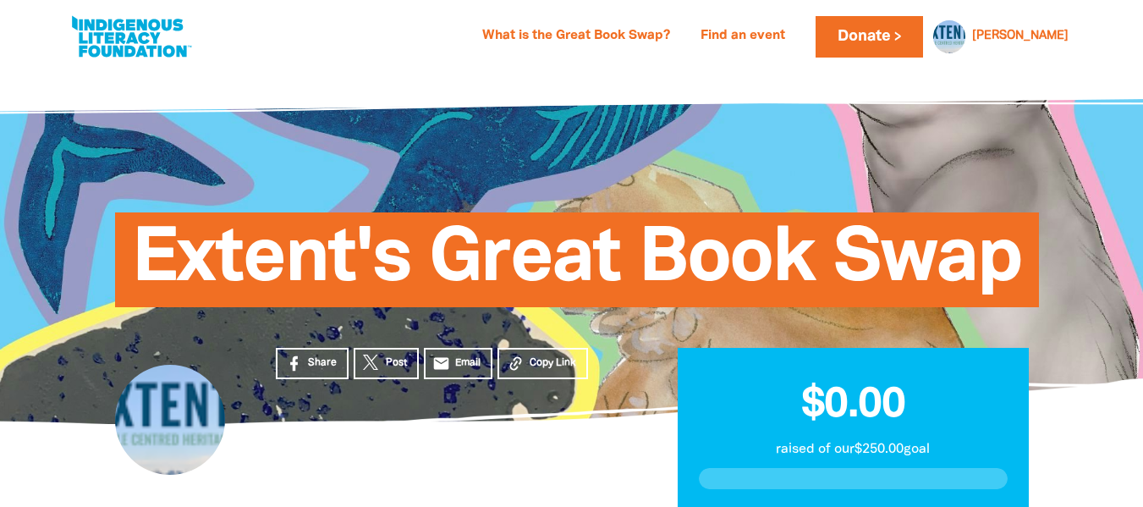
scroll to position [0, 0]
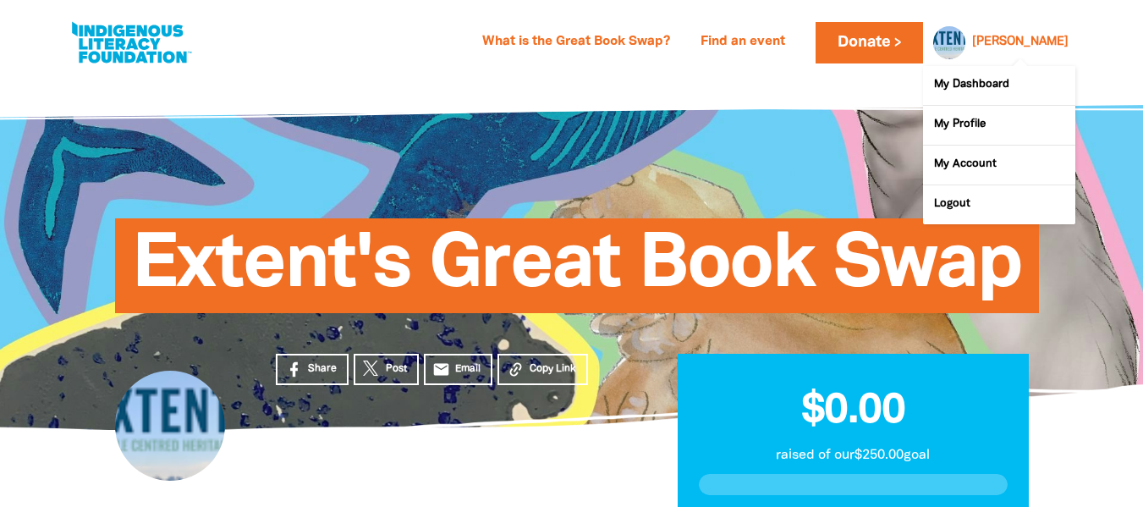
click at [1053, 42] on link "[PERSON_NAME]" at bounding box center [1020, 42] width 96 height 12
click at [971, 171] on link "My Account" at bounding box center [999, 164] width 152 height 39
select select "AU"
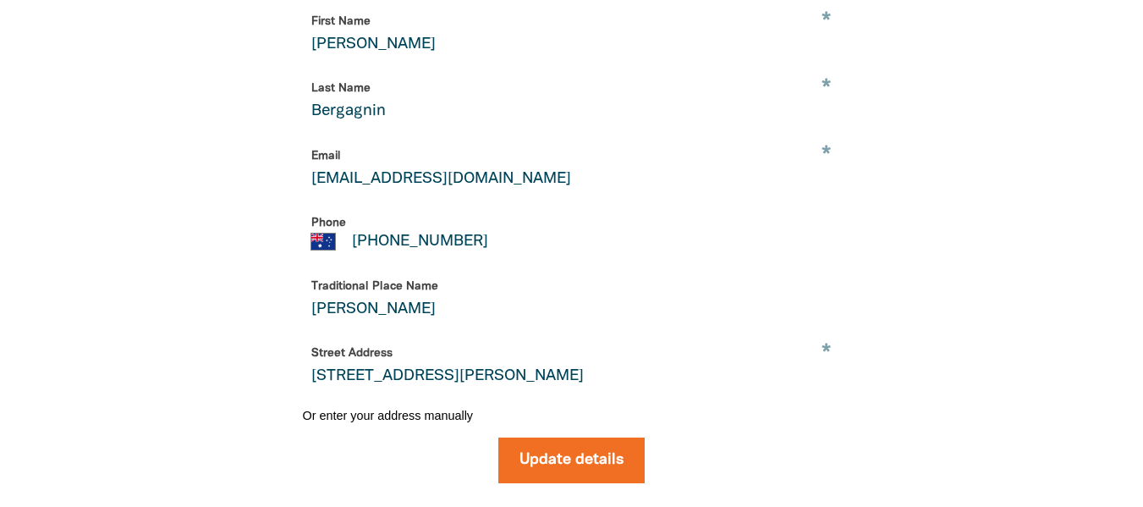
scroll to position [323, 0]
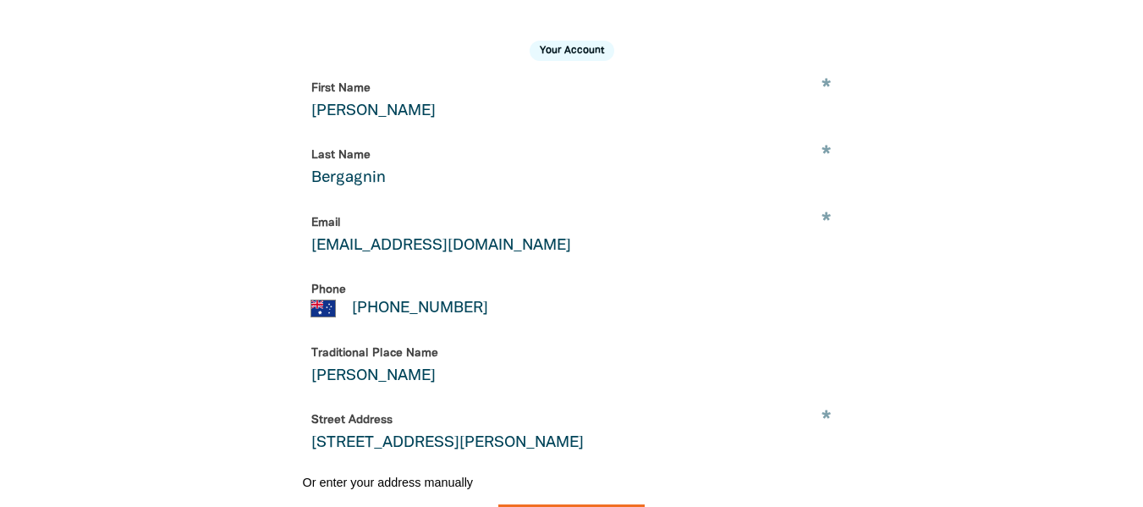
drag, startPoint x: 309, startPoint y: 100, endPoint x: 384, endPoint y: 112, distance: 76.2
click at [384, 112] on input "[PERSON_NAME]" at bounding box center [572, 100] width 538 height 53
type input "e"
type input "Extent Heritage"
click at [363, 177] on input "Bergagnin" at bounding box center [572, 167] width 538 height 53
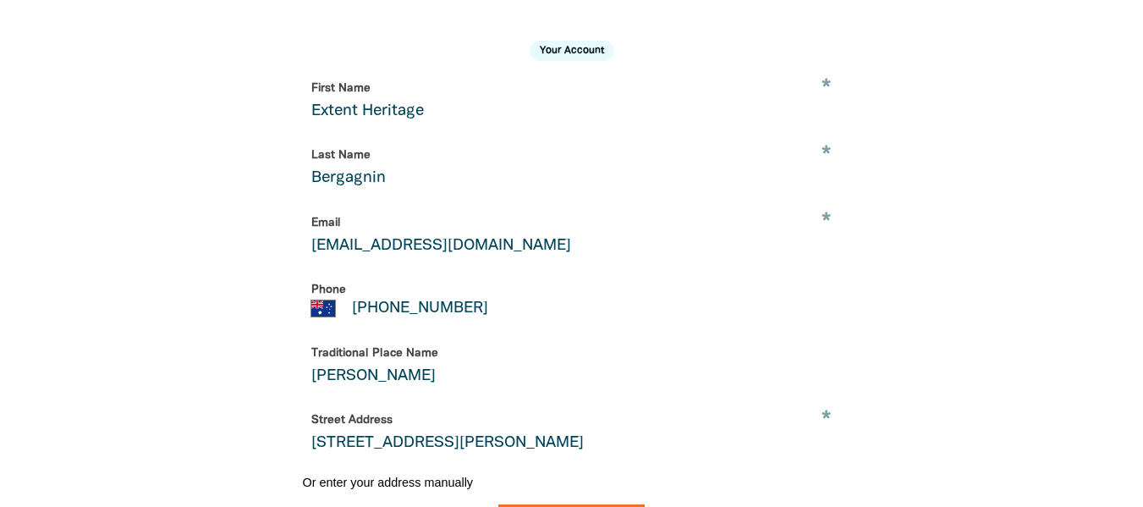
click at [363, 177] on input "Bergagnin" at bounding box center [572, 167] width 538 height 53
click at [389, 118] on input "Extent Heritage" at bounding box center [572, 100] width 538 height 53
click at [383, 183] on input "Last Name" at bounding box center [572, 167] width 538 height 53
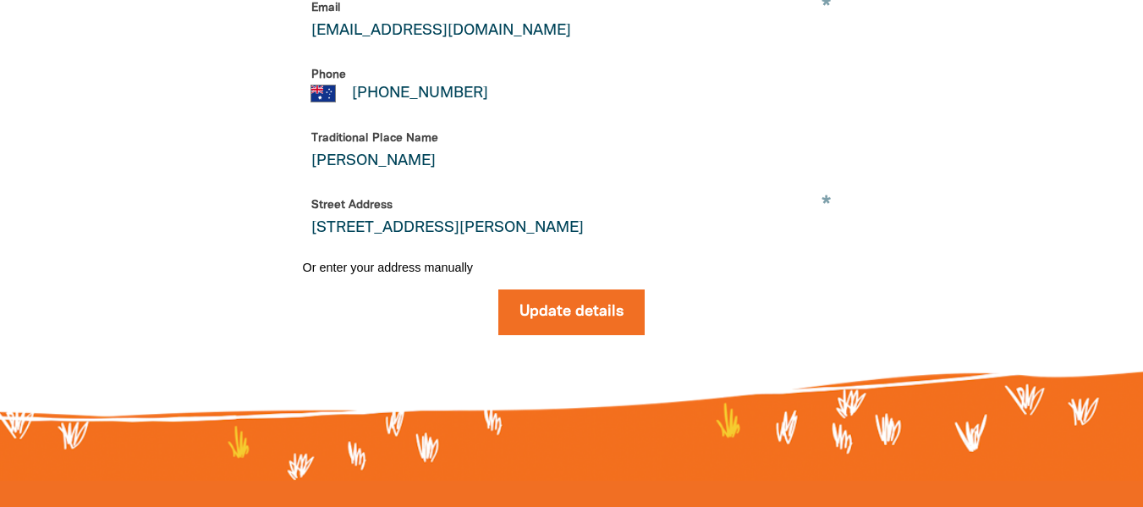
scroll to position [577, 0]
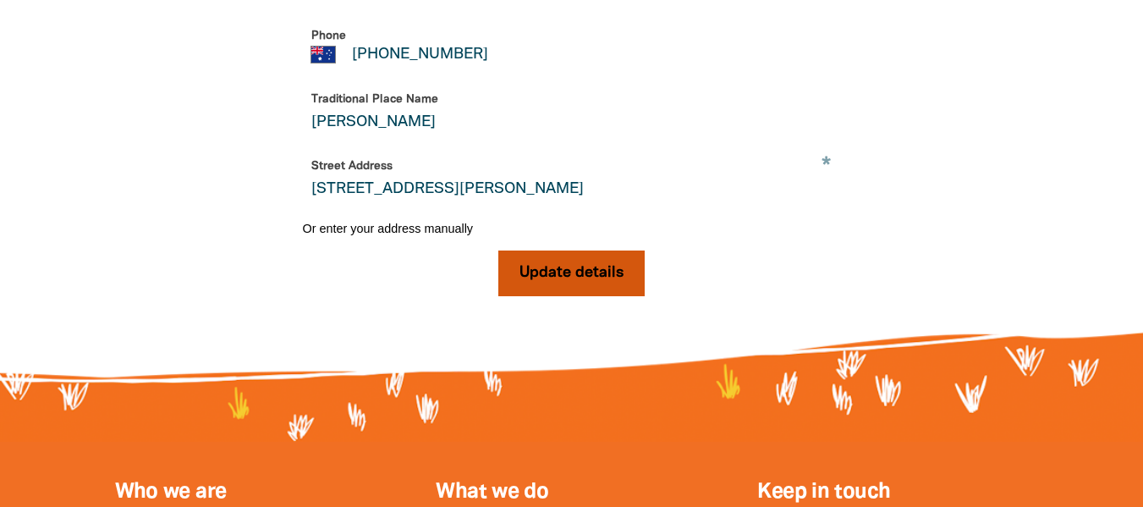
type input "Extent Heritage"
click at [558, 296] on button "Update details" at bounding box center [571, 273] width 146 height 46
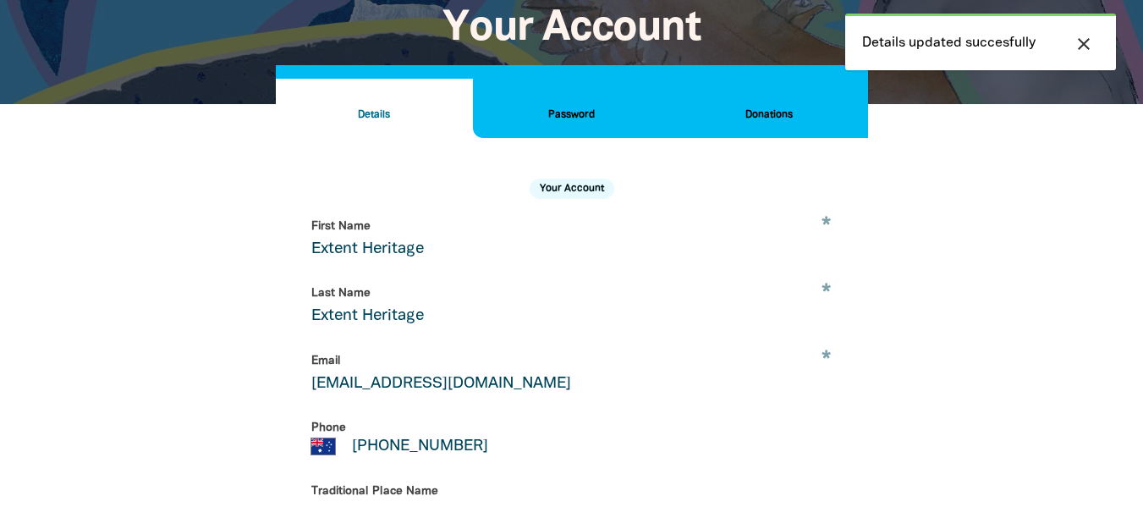
scroll to position [154, 0]
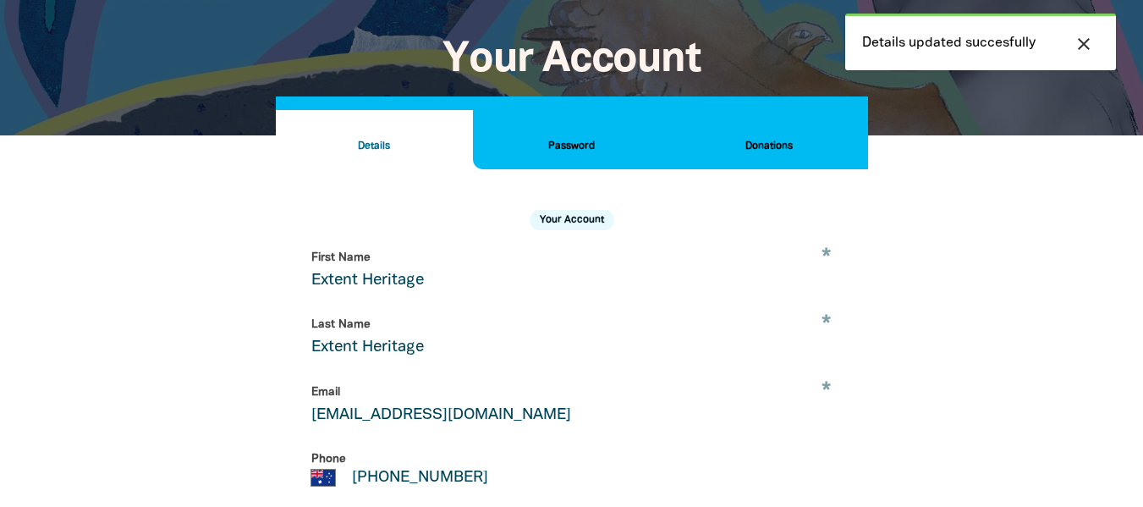
click at [1095, 232] on div at bounding box center [571, 466] width 1143 height 662
drag, startPoint x: 1101, startPoint y: 265, endPoint x: 755, endPoint y: 220, distance: 348.9
click at [1101, 264] on div at bounding box center [571, 466] width 1143 height 662
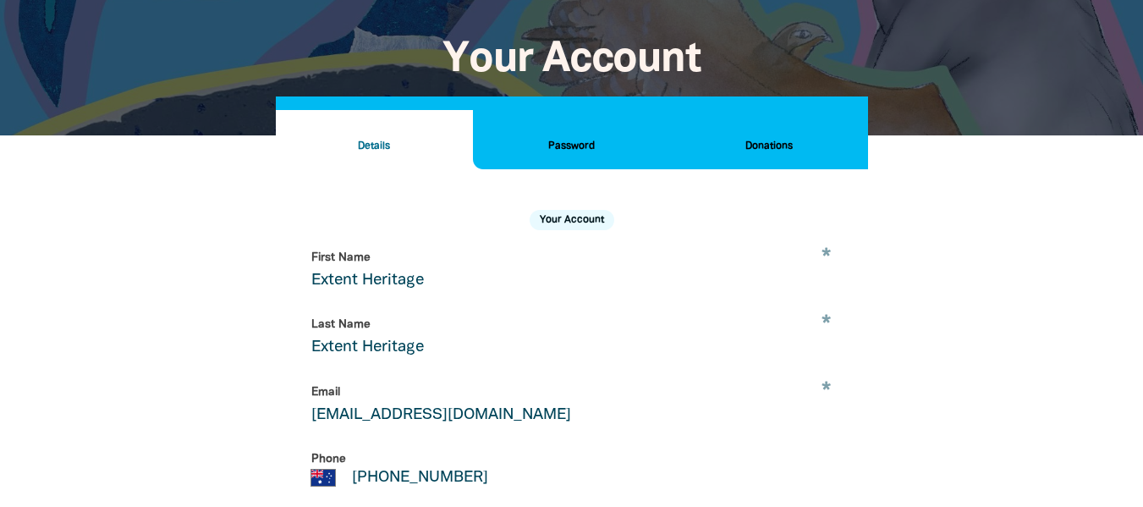
click at [577, 144] on h2 "Password" at bounding box center [571, 146] width 170 height 19
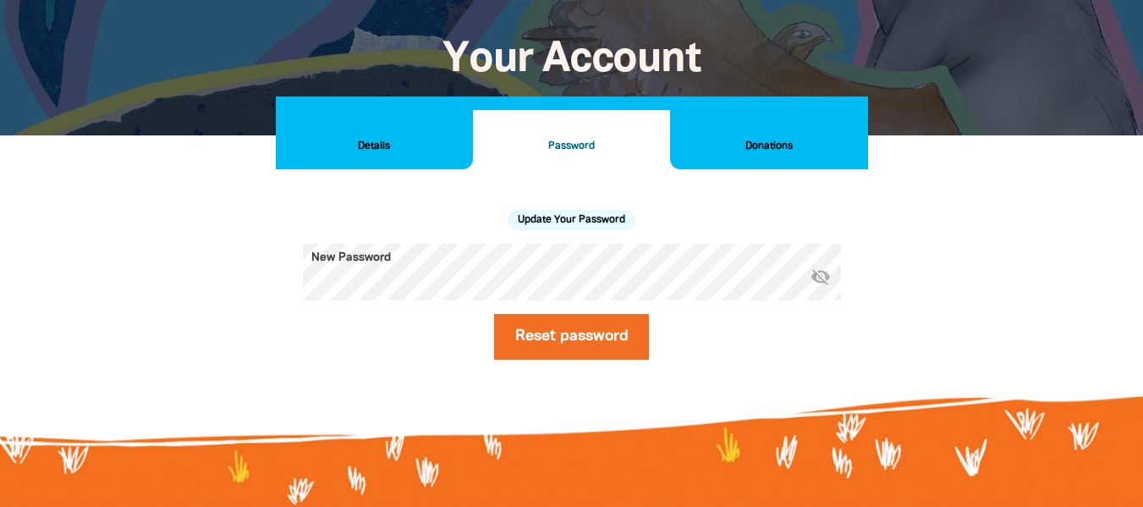
click at [741, 159] on button "Donations" at bounding box center [768, 139] width 197 height 59
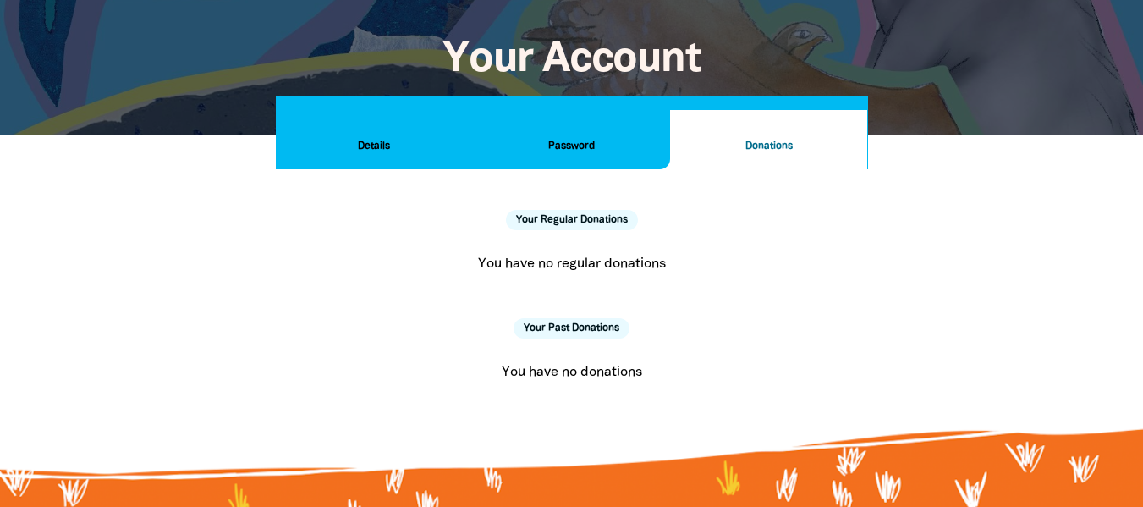
click at [572, 145] on h2 "Password" at bounding box center [571, 146] width 170 height 19
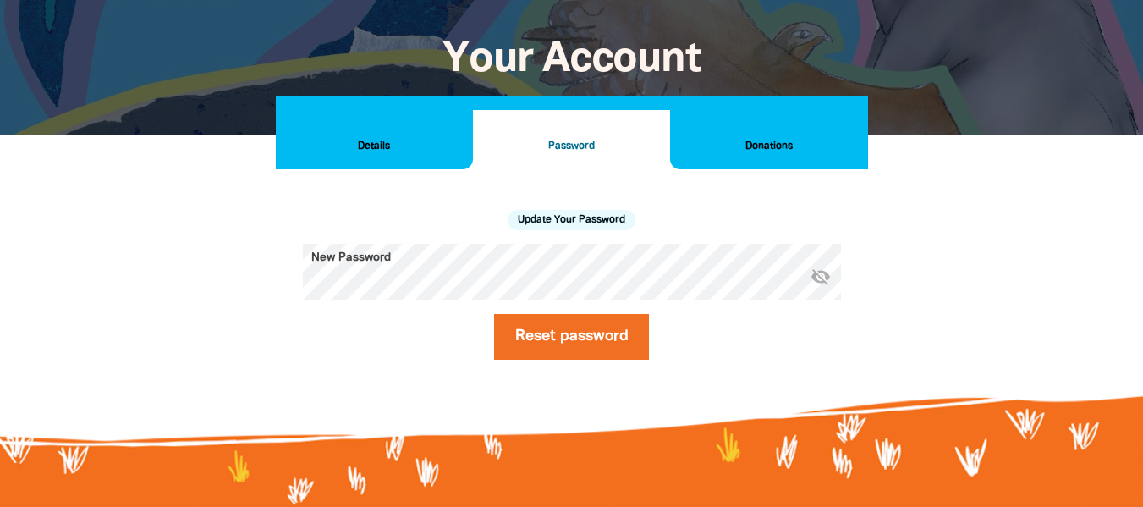
drag, startPoint x: 450, startPoint y: 122, endPoint x: 379, endPoint y: 132, distance: 71.8
click at [448, 122] on button "Details" at bounding box center [374, 139] width 197 height 59
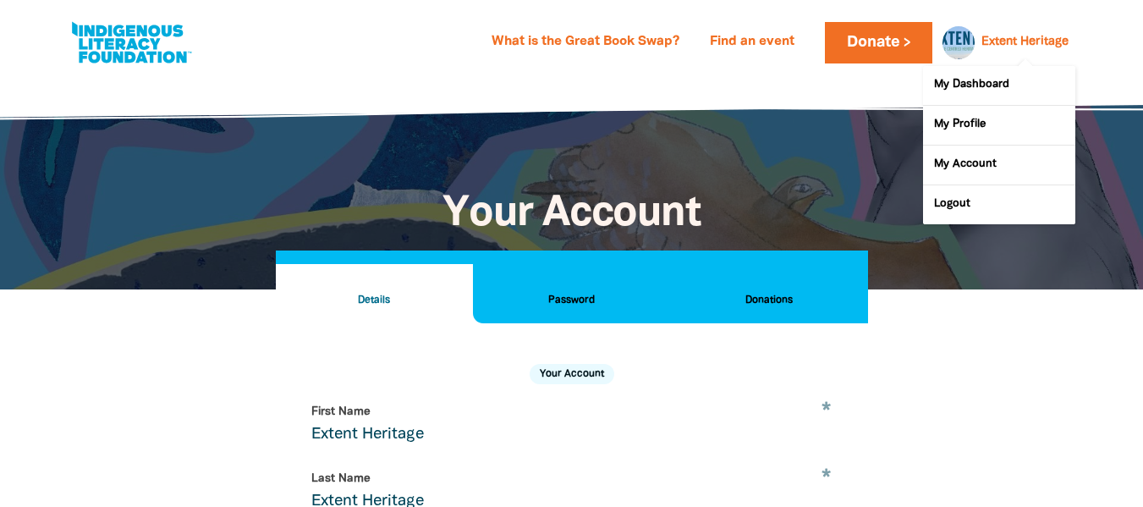
click at [996, 47] on link "Extent Heritage" at bounding box center [1024, 42] width 87 height 12
click at [965, 124] on link "My Profile" at bounding box center [999, 125] width 152 height 39
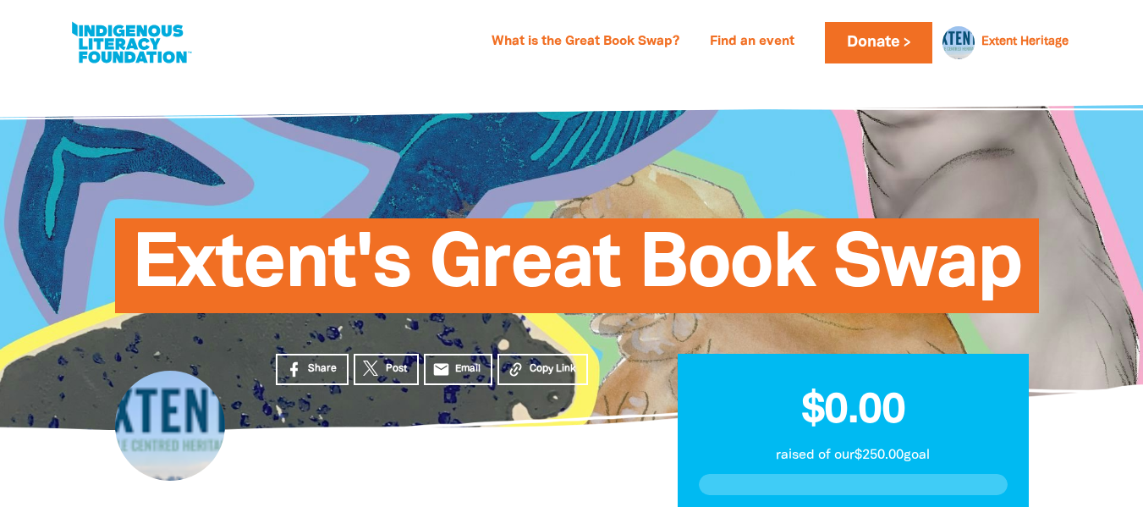
click at [167, 421] on div at bounding box center [170, 426] width 110 height 110
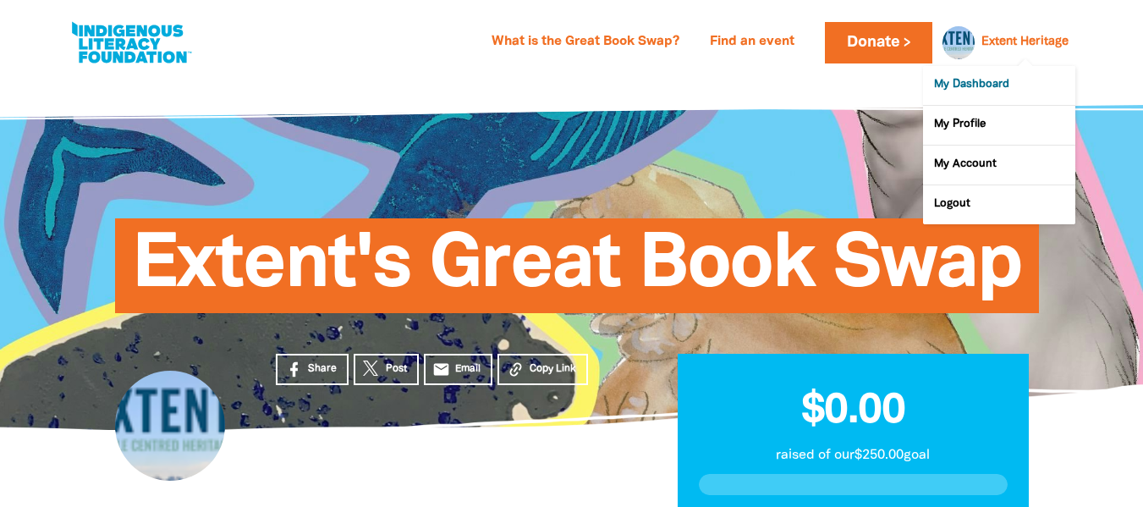
click at [948, 93] on link "My Dashboard" at bounding box center [999, 85] width 152 height 39
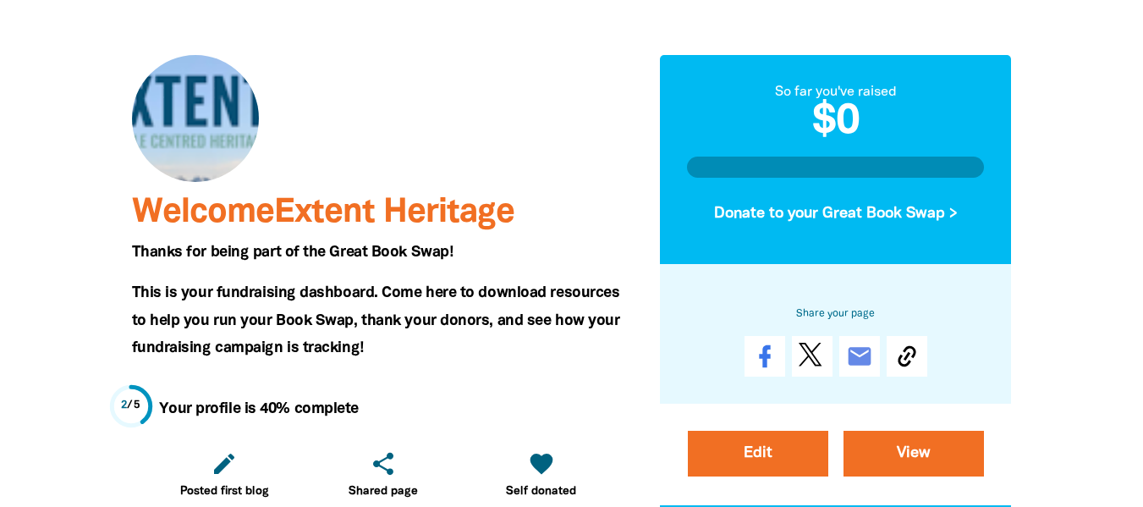
scroll to position [169, 0]
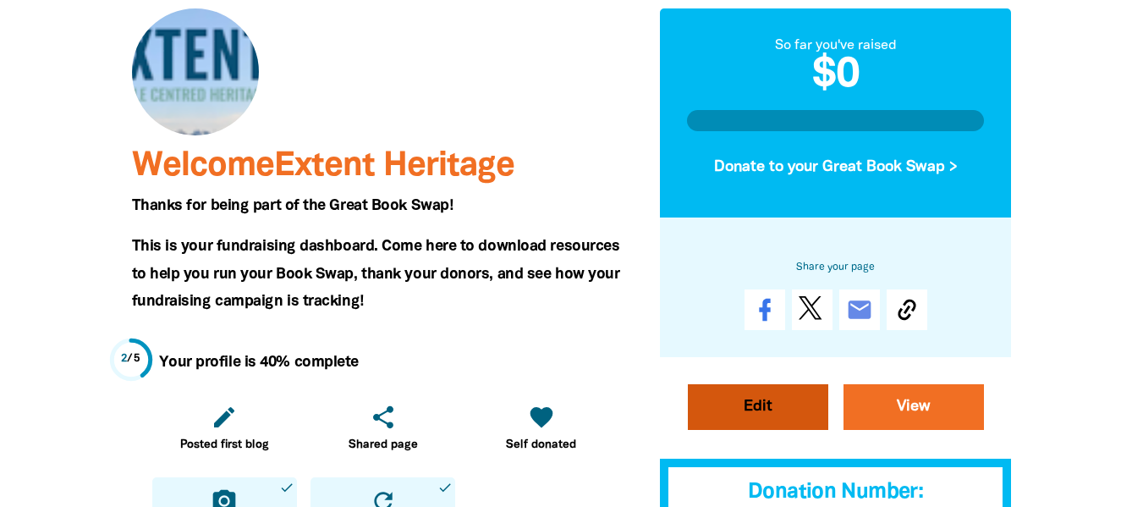
click at [790, 404] on link "Edit" at bounding box center [758, 407] width 140 height 46
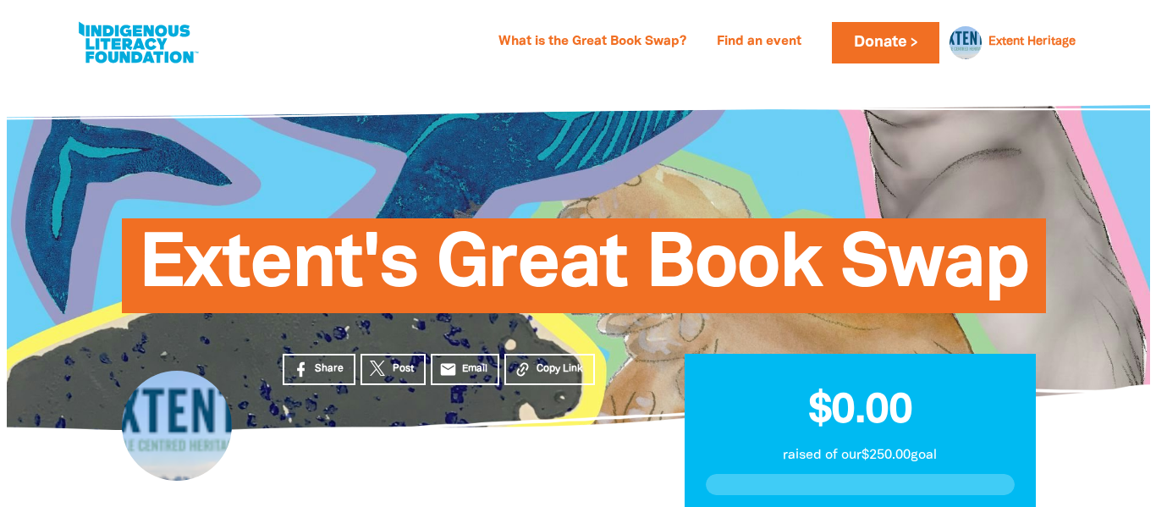
scroll to position [254, 0]
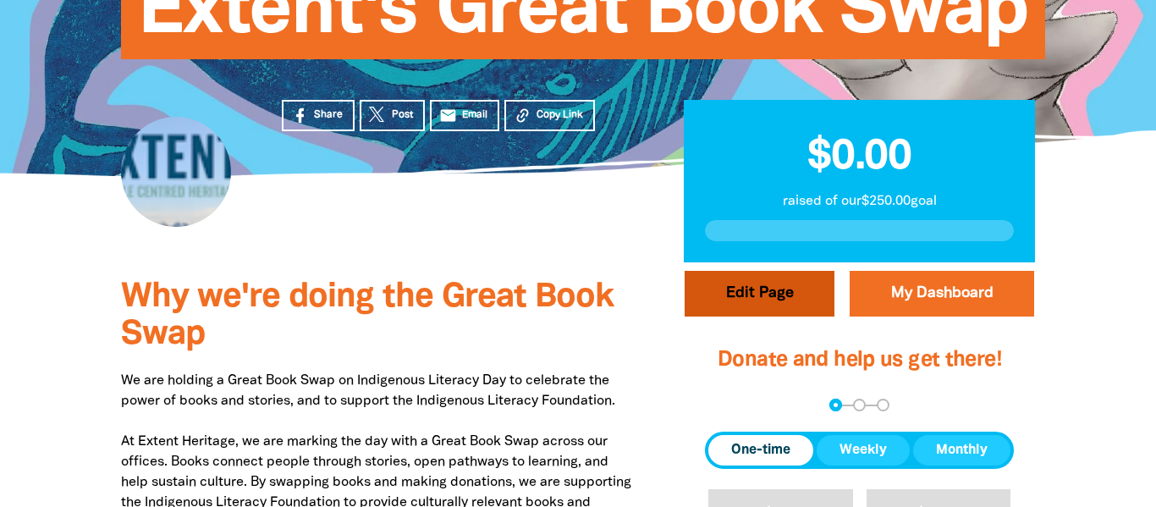
select select "Yes"
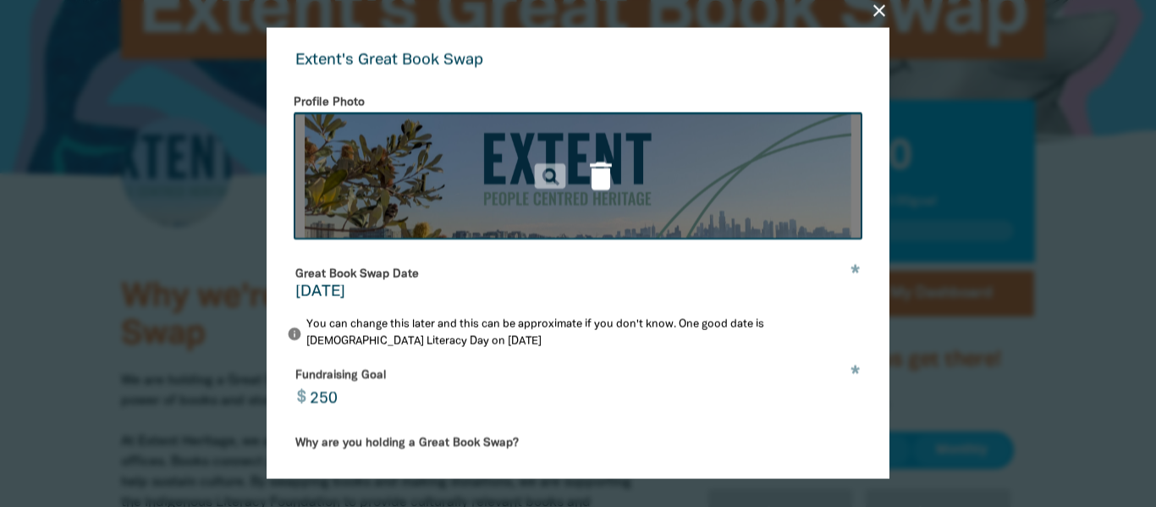
click at [606, 183] on icon "delete" at bounding box center [600, 175] width 37 height 37
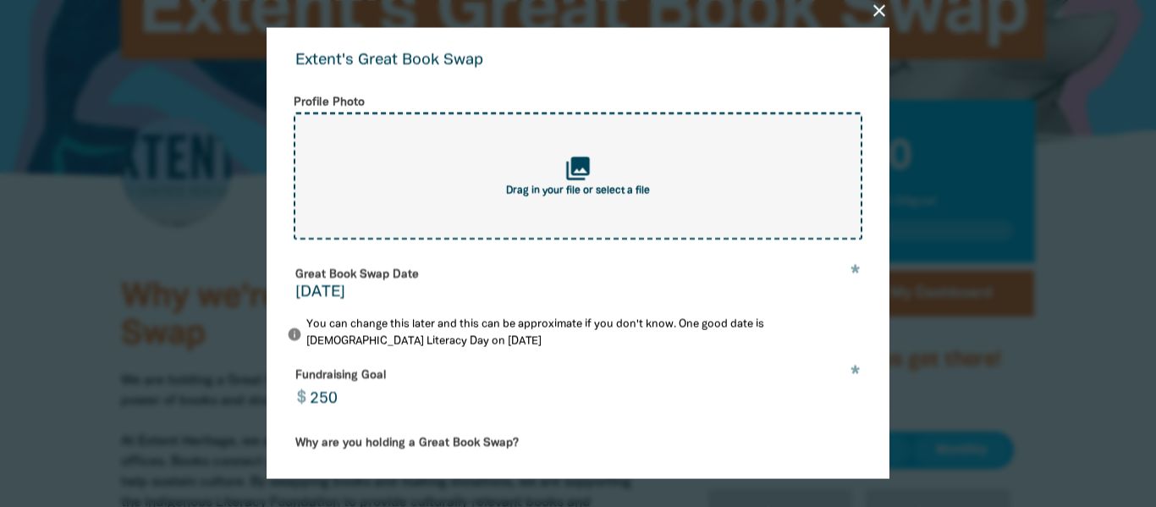
click at [567, 196] on span "Drag in your file or select a file" at bounding box center [578, 191] width 144 height 10
type input "C:\fakepath\Untitled design (4).png"
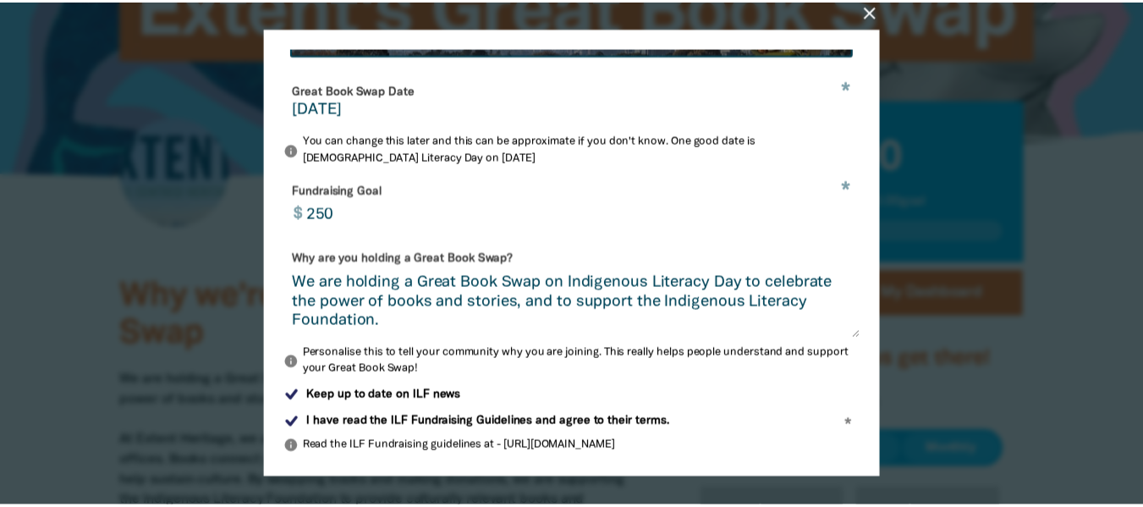
scroll to position [634, 0]
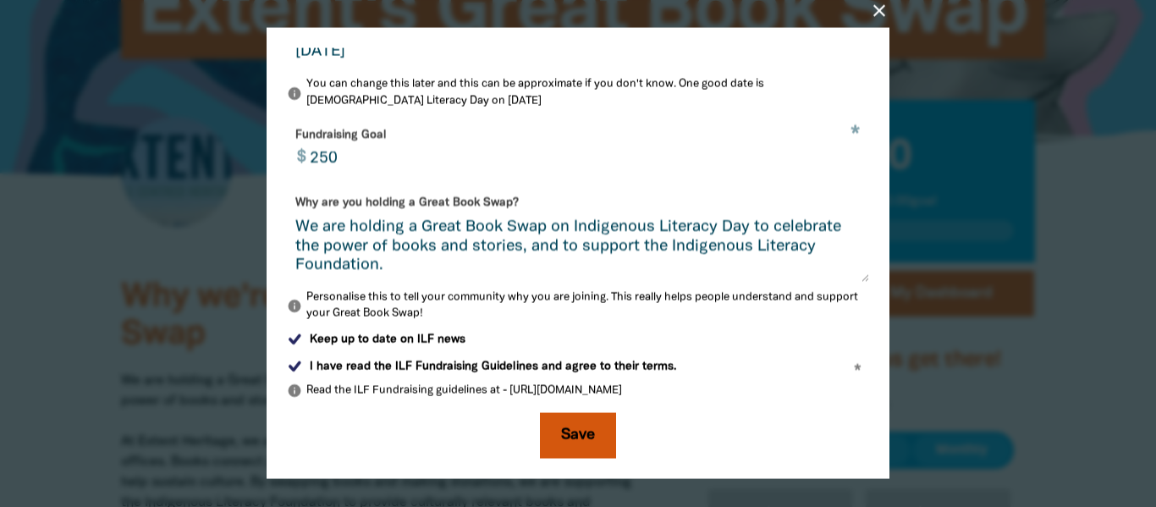
click at [581, 436] on button "Save" at bounding box center [578, 436] width 76 height 46
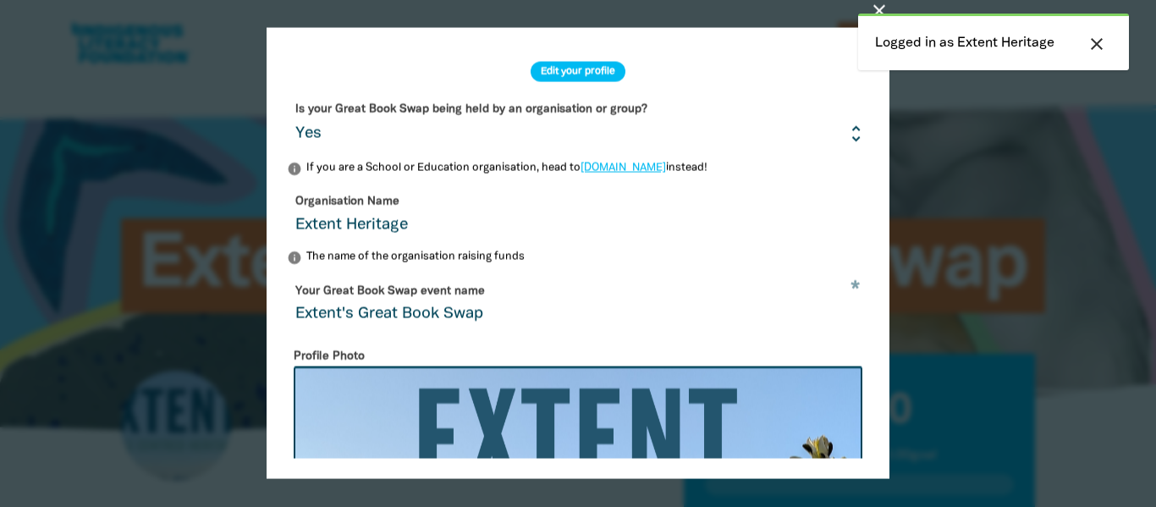
select select "Yes"
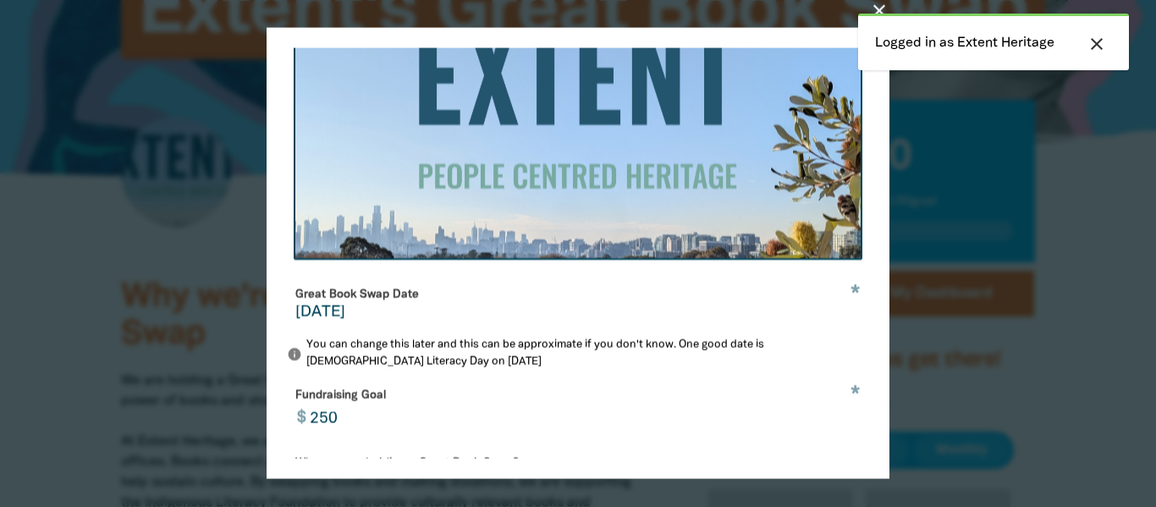
scroll to position [592, 0]
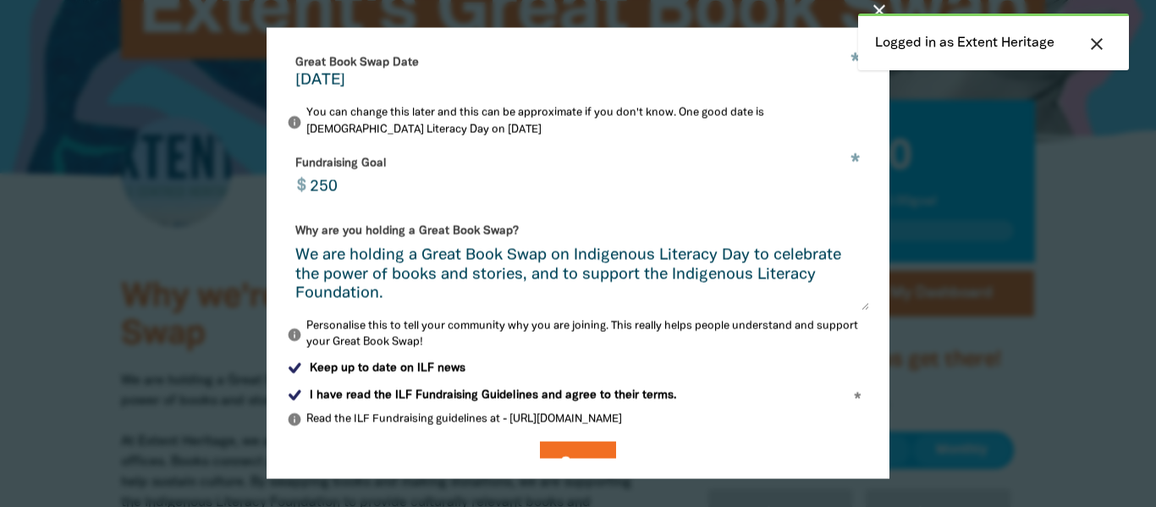
click at [96, 270] on div at bounding box center [578, 253] width 1156 height 507
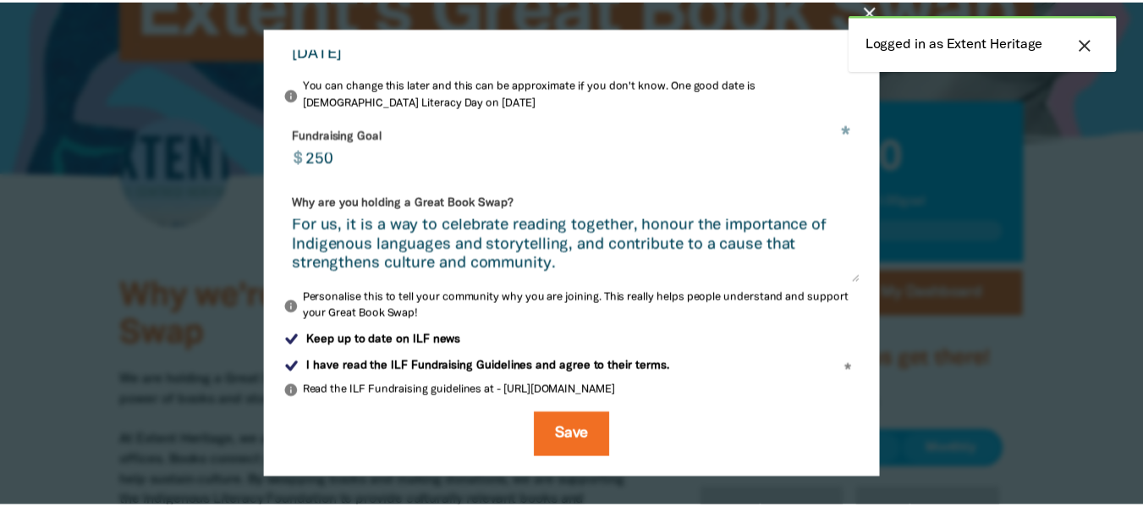
scroll to position [634, 0]
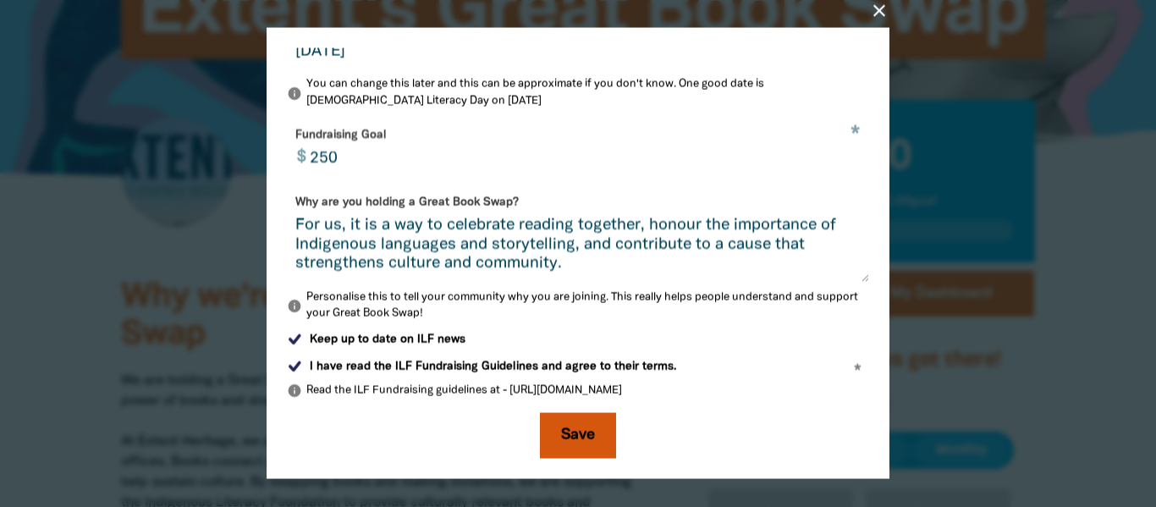
click at [585, 431] on button "Save" at bounding box center [578, 436] width 76 height 46
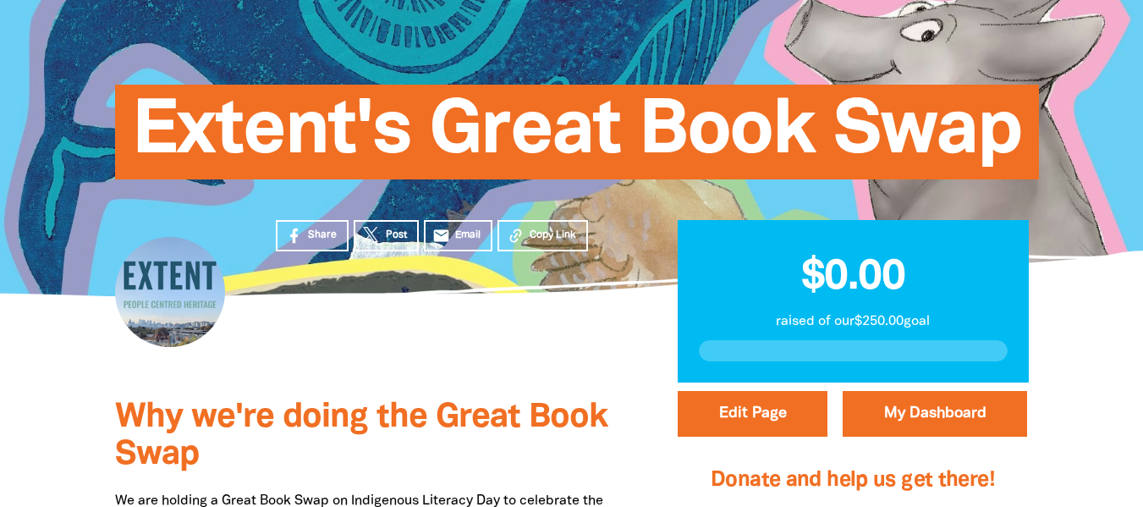
scroll to position [85, 0]
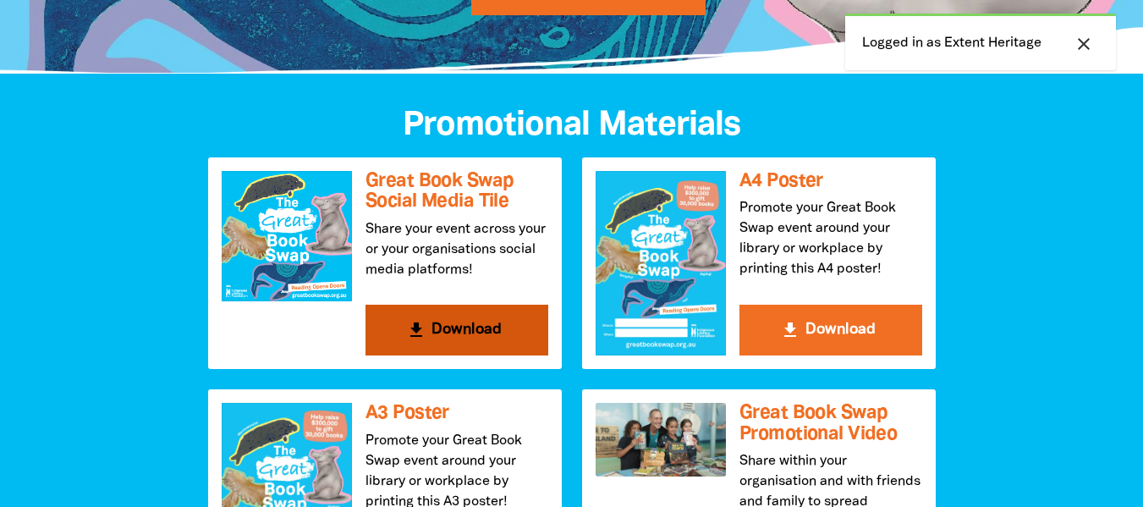
click at [452, 327] on button "get_app Download" at bounding box center [456, 330] width 183 height 51
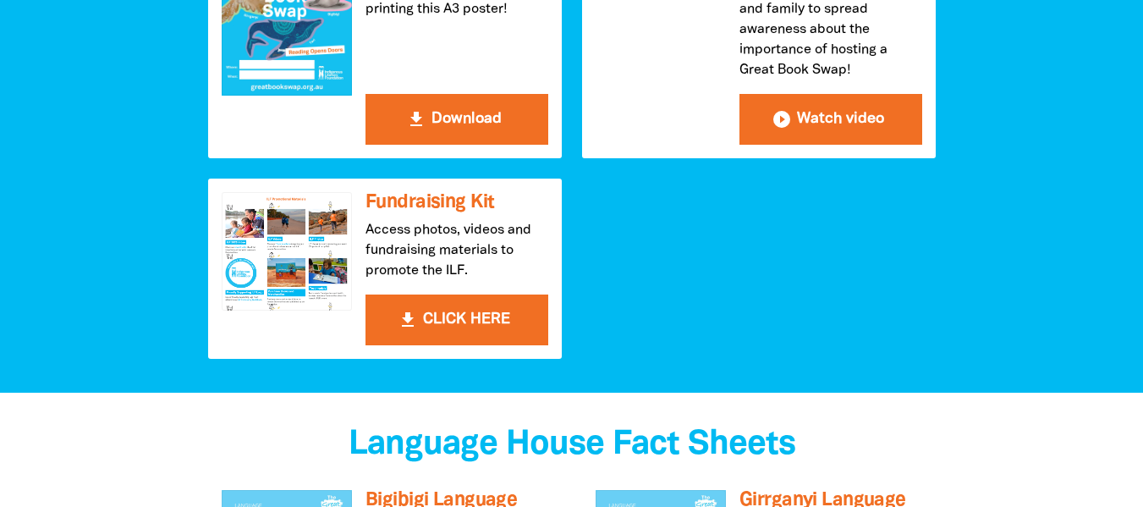
scroll to position [846, 0]
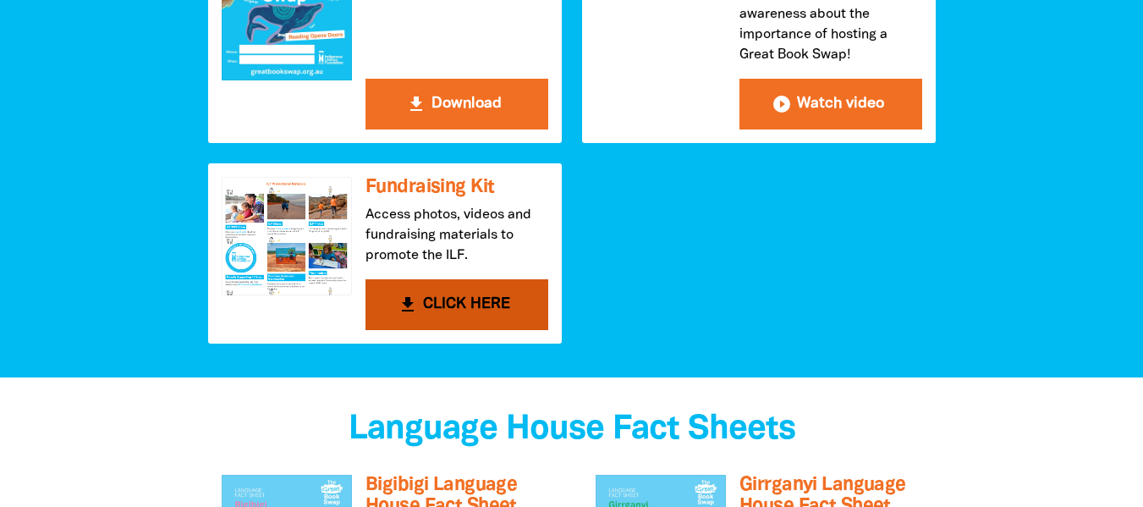
click at [472, 305] on button "get_app CLICK HERE" at bounding box center [456, 304] width 183 height 51
